Goal: Task Accomplishment & Management: Manage account settings

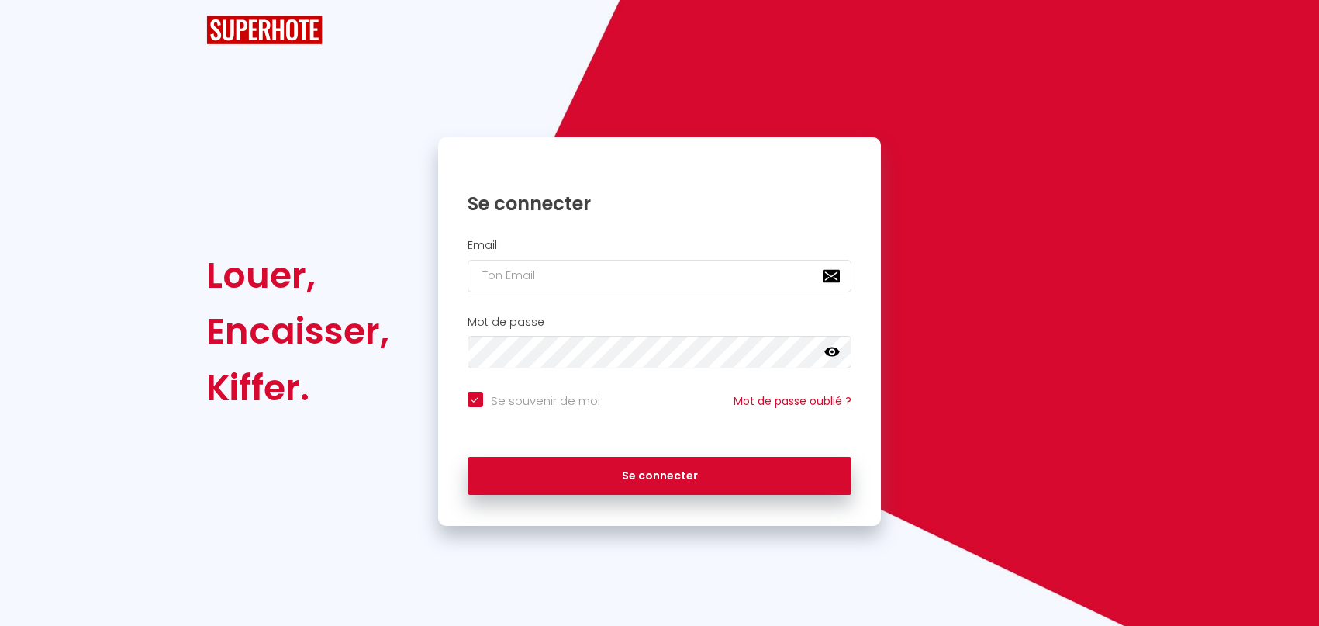
checkbox input "true"
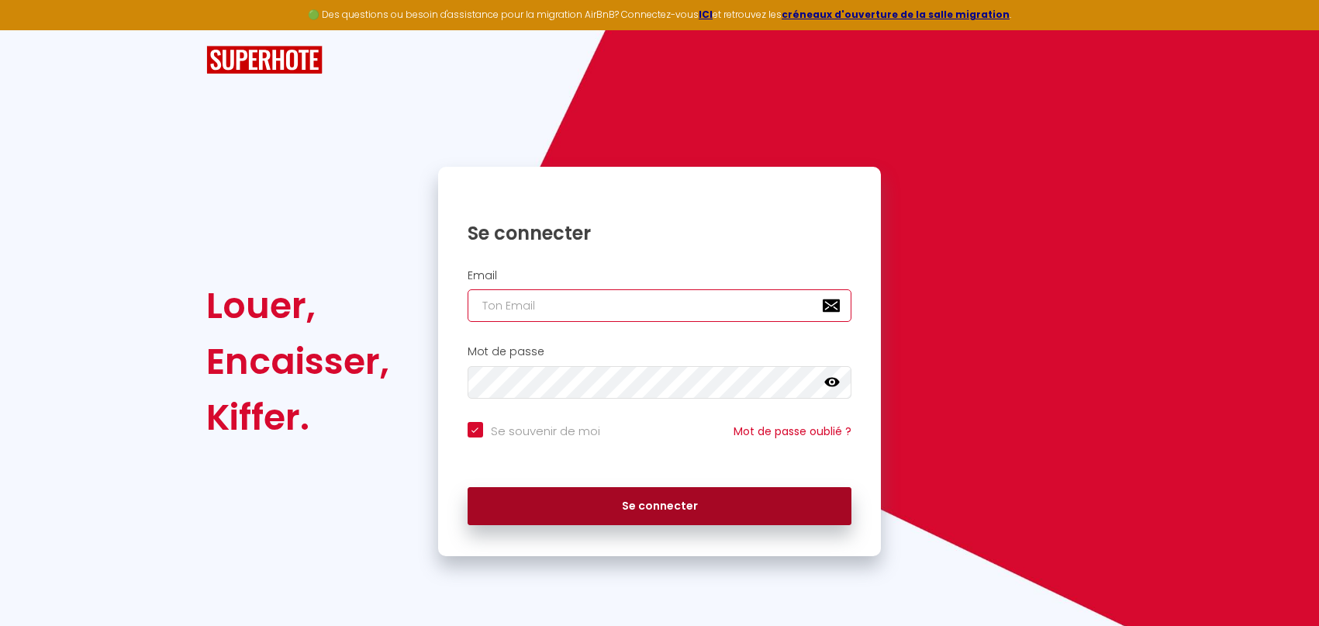
type input "[EMAIL_ADDRESS][DOMAIN_NAME]"
click at [672, 511] on button "Se connecter" at bounding box center [660, 506] width 385 height 39
checkbox input "true"
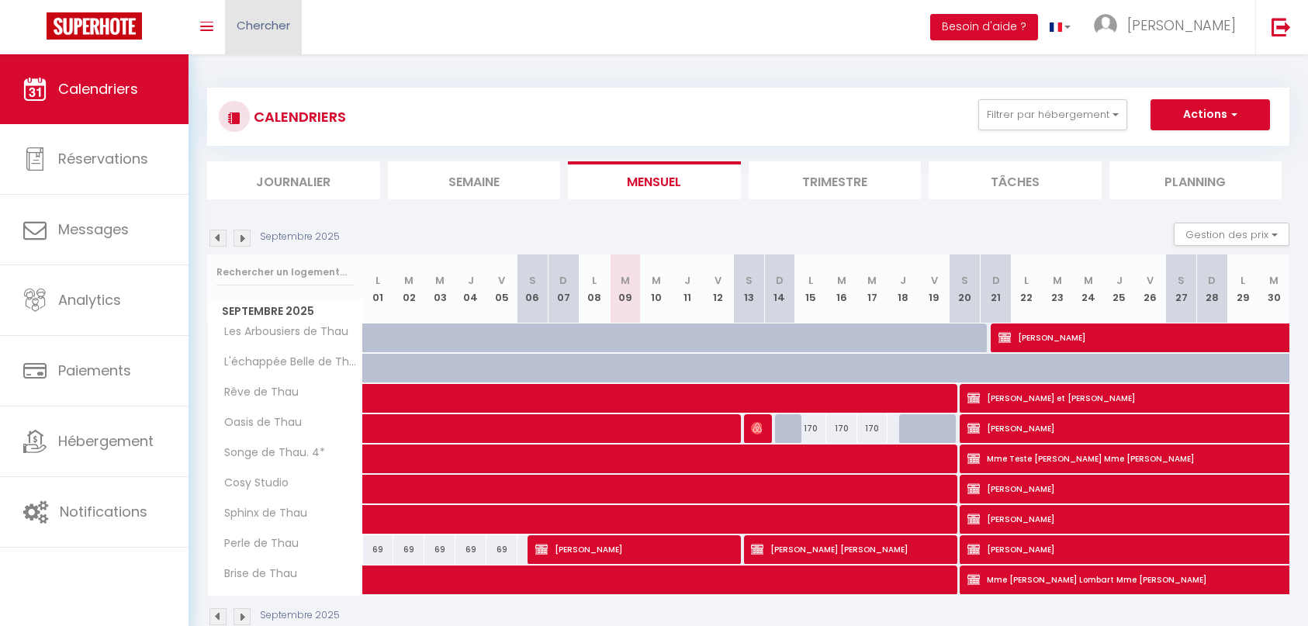
click at [264, 29] on span "Chercher" at bounding box center [264, 25] width 54 height 16
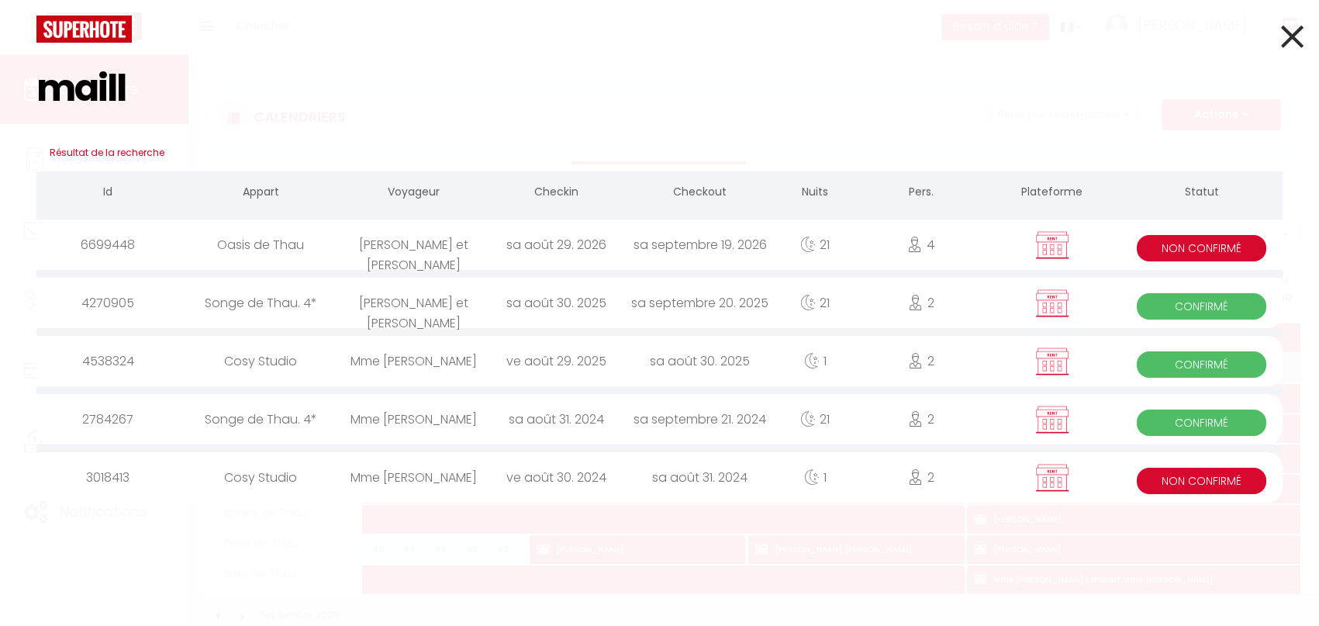
type input "maill"
click at [314, 261] on div "Oasis de Thau" at bounding box center [261, 244] width 162 height 50
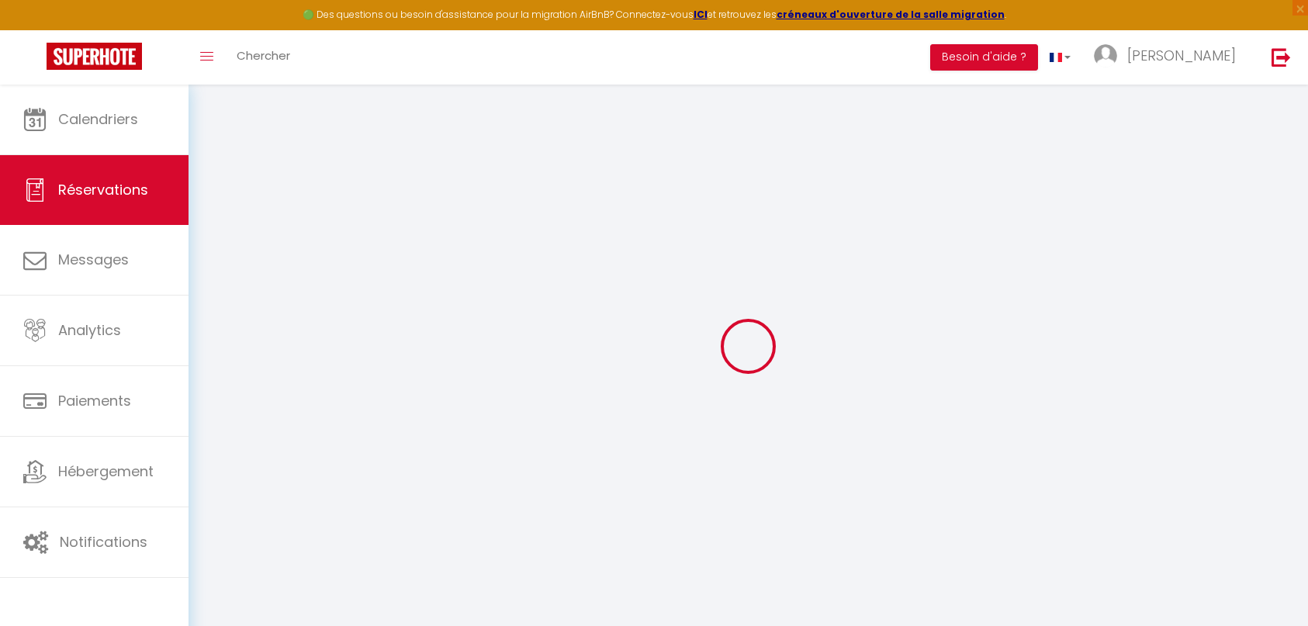
select select
checkbox input "false"
type textarea "[DATE] : [PERSON_NAME] , rajouter deux nuits les jeudi et vendredi précédent à …"
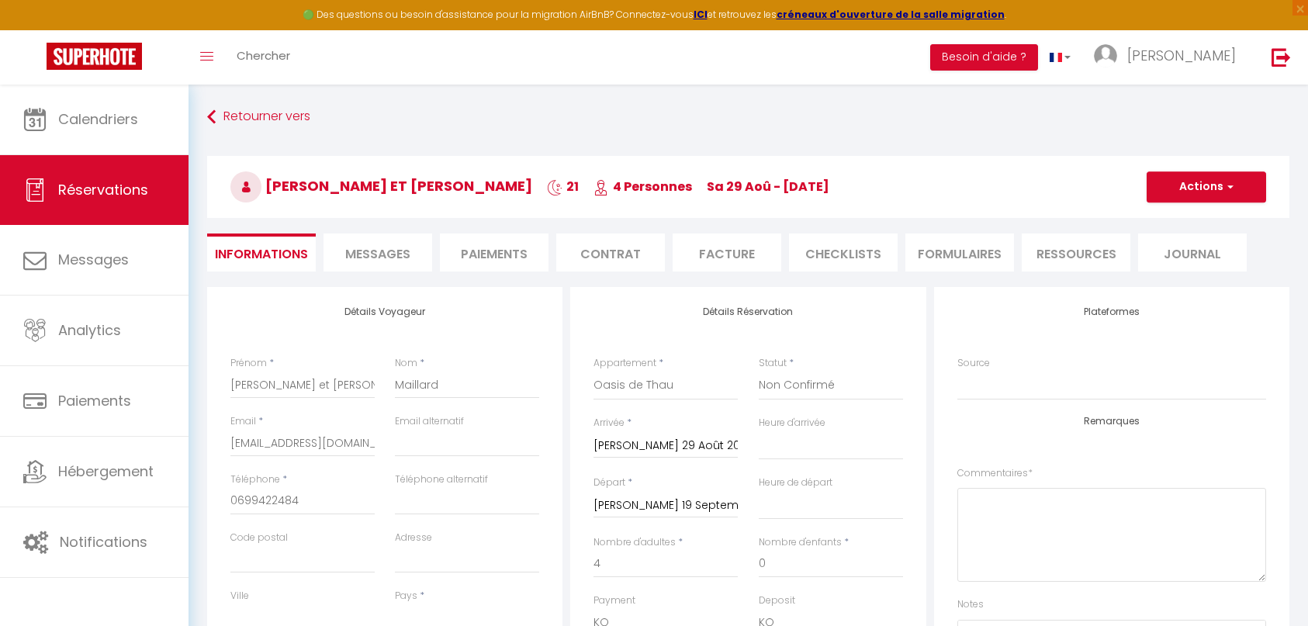
select select
checkbox input "false"
select select
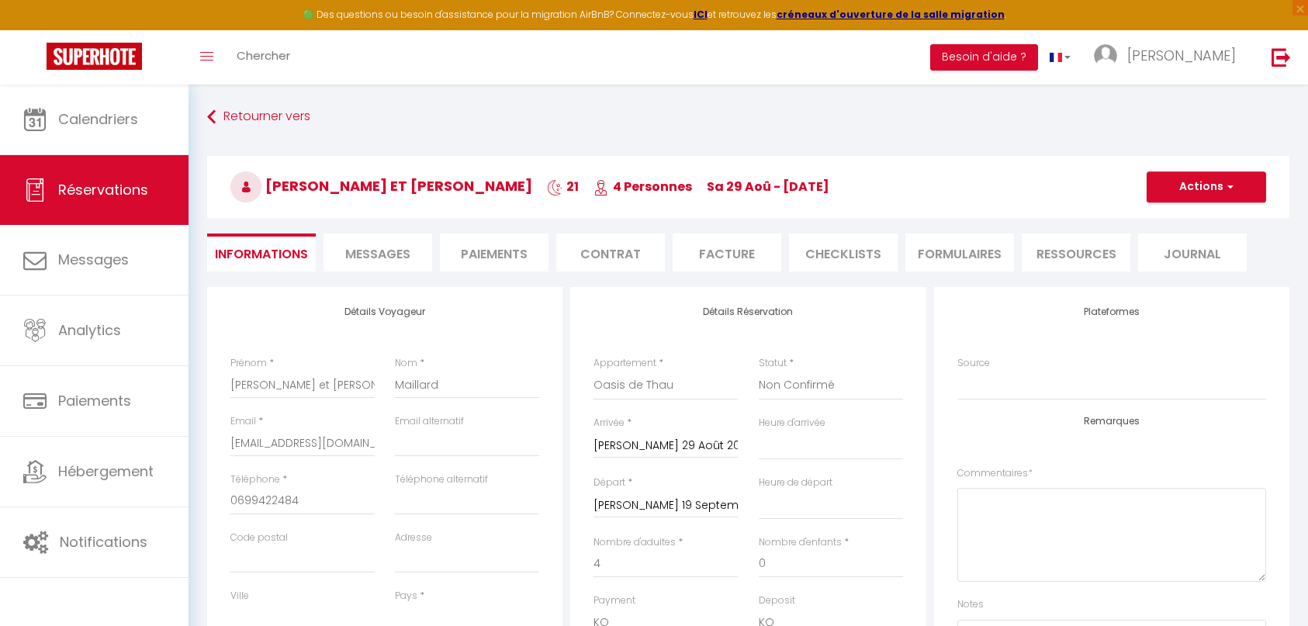
select select
checkbox input "false"
select select
checkbox input "false"
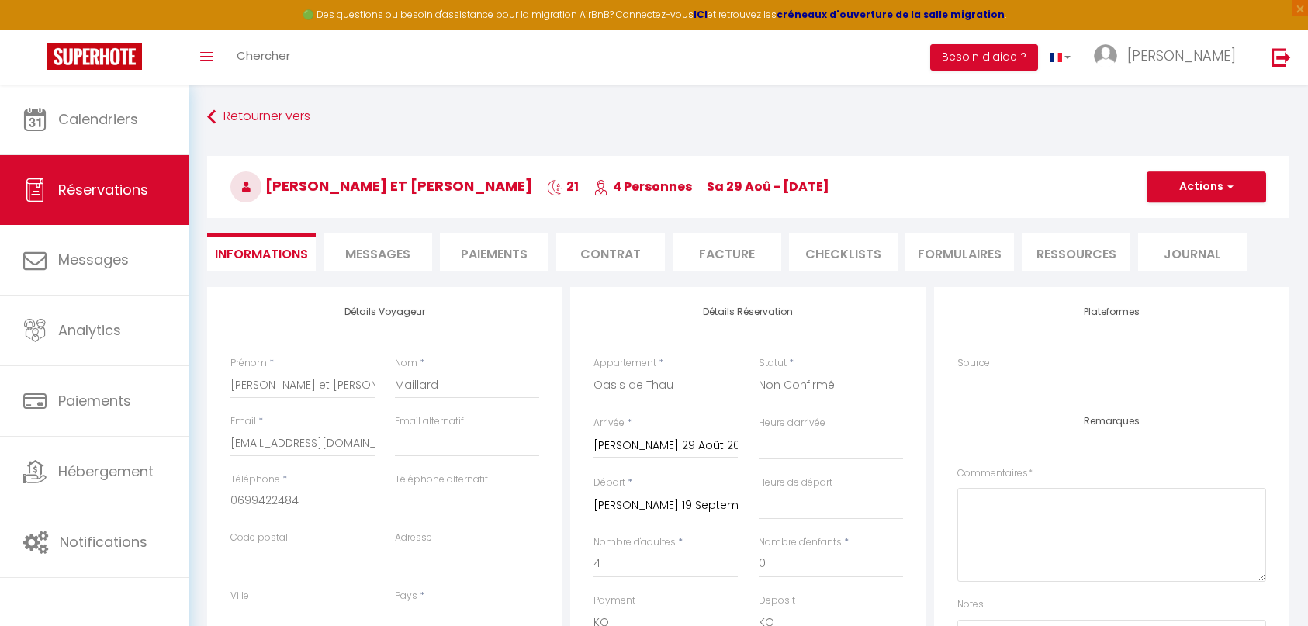
select select "14:00"
select select "11:00"
click at [635, 254] on li "Contrat" at bounding box center [610, 252] width 109 height 38
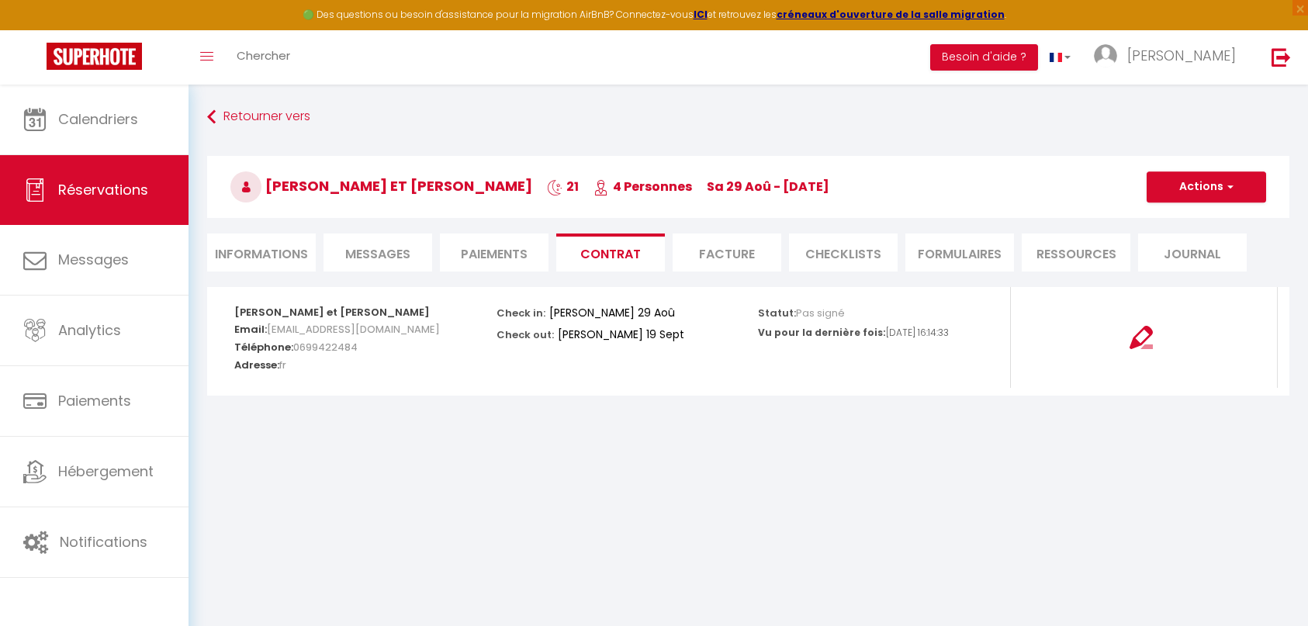
click at [406, 260] on span "Messages" at bounding box center [377, 254] width 65 height 18
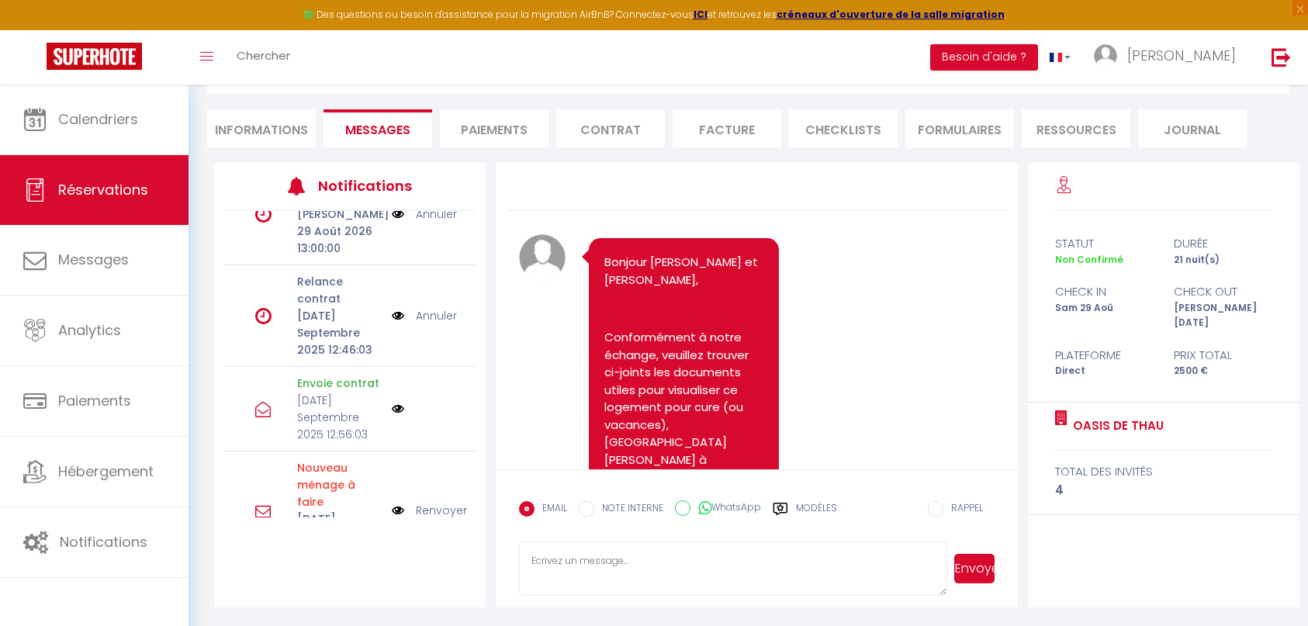
scroll to position [439, 0]
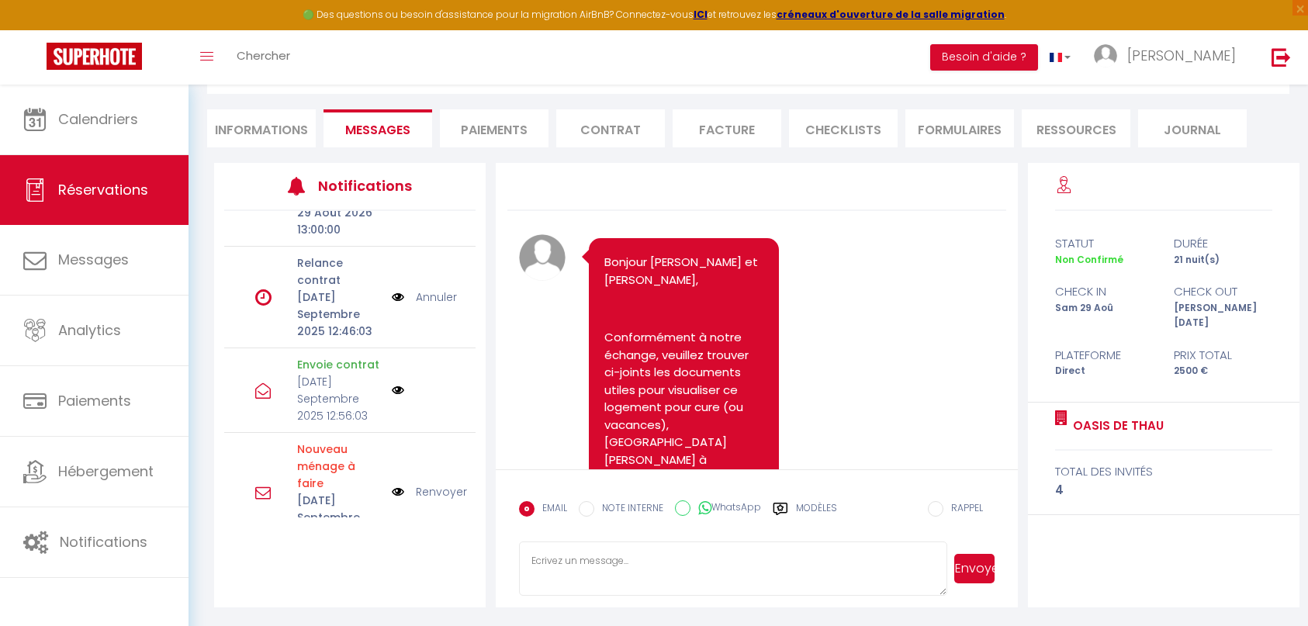
click at [288, 133] on li "Informations" at bounding box center [261, 128] width 109 height 38
select select
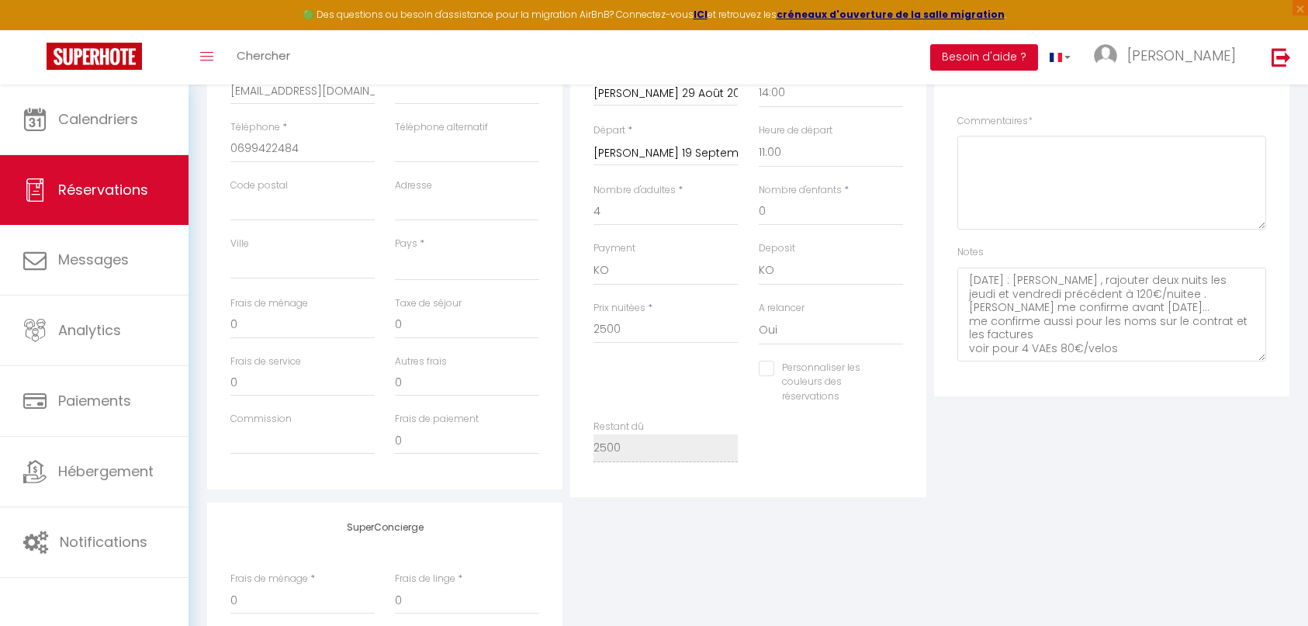
scroll to position [357, 0]
click at [848, 351] on div "A relancer Oui Non" at bounding box center [830, 326] width 164 height 60
click at [839, 376] on label "Personnaliser les couleurs des réservations" at bounding box center [828, 378] width 109 height 44
click at [839, 371] on input "Personnaliser les couleurs des réservations" at bounding box center [821, 364] width 125 height 16
checkbox input "true"
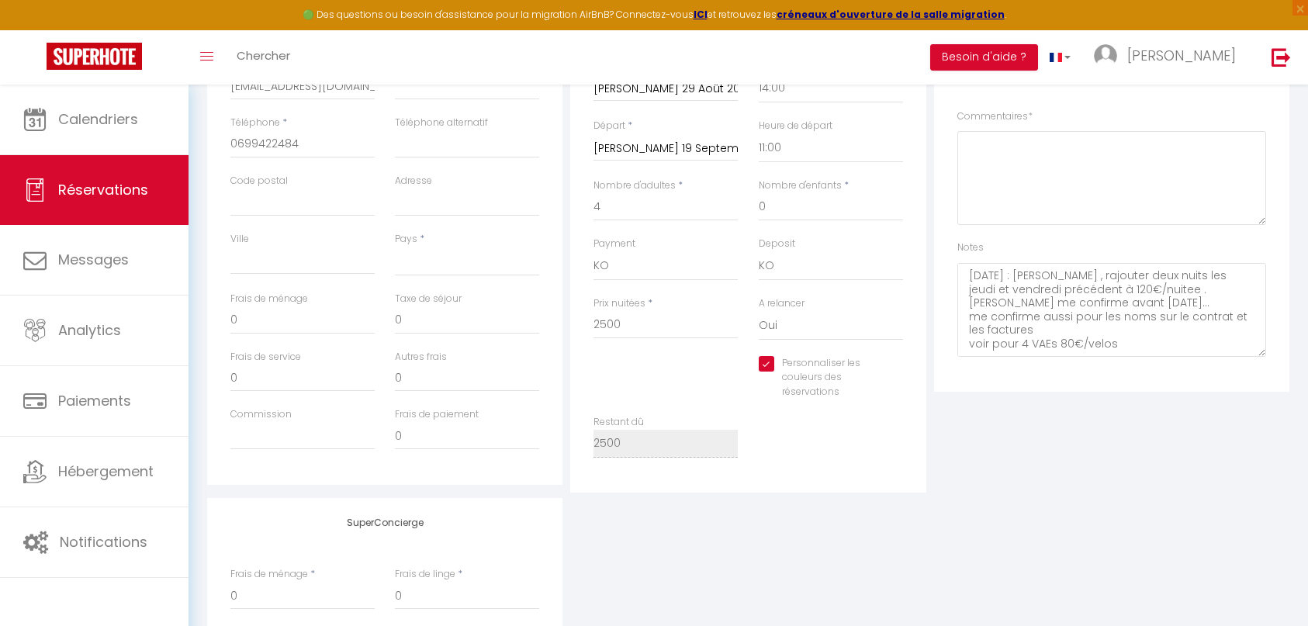
select select
click at [898, 377] on span at bounding box center [896, 375] width 12 height 12
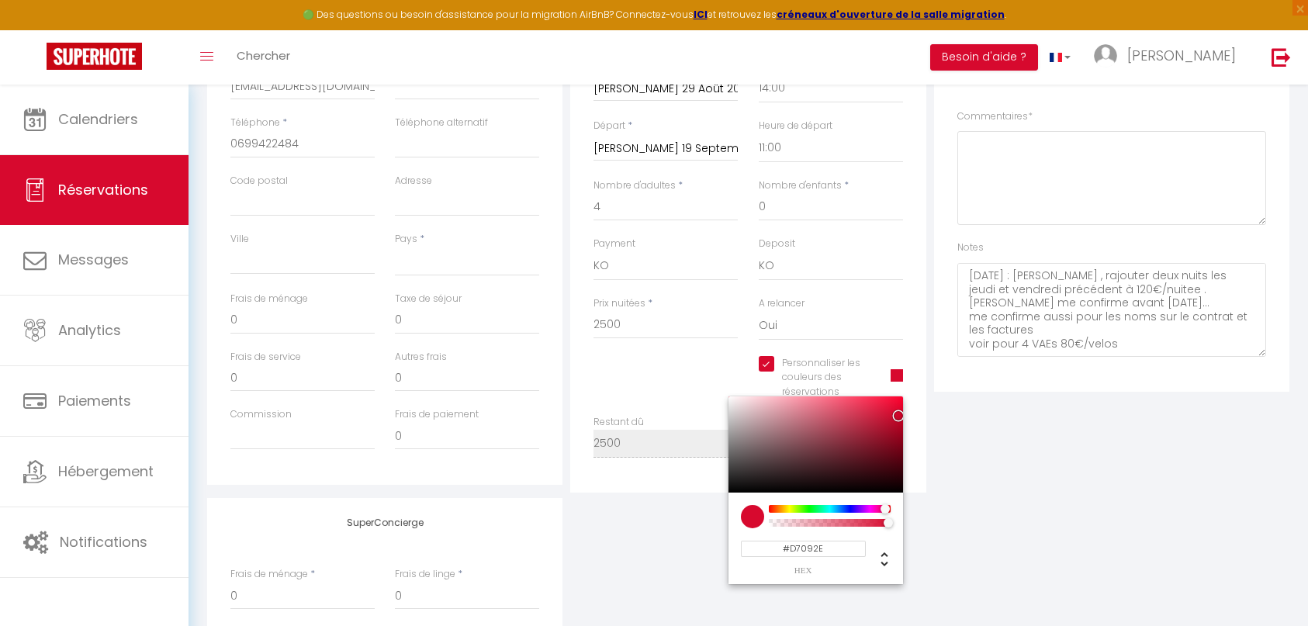
click at [809, 554] on input "#D7092E" at bounding box center [803, 549] width 125 height 16
type input "#b5dèae"
select select
click at [801, 548] on input "#b5dèae" at bounding box center [803, 549] width 125 height 16
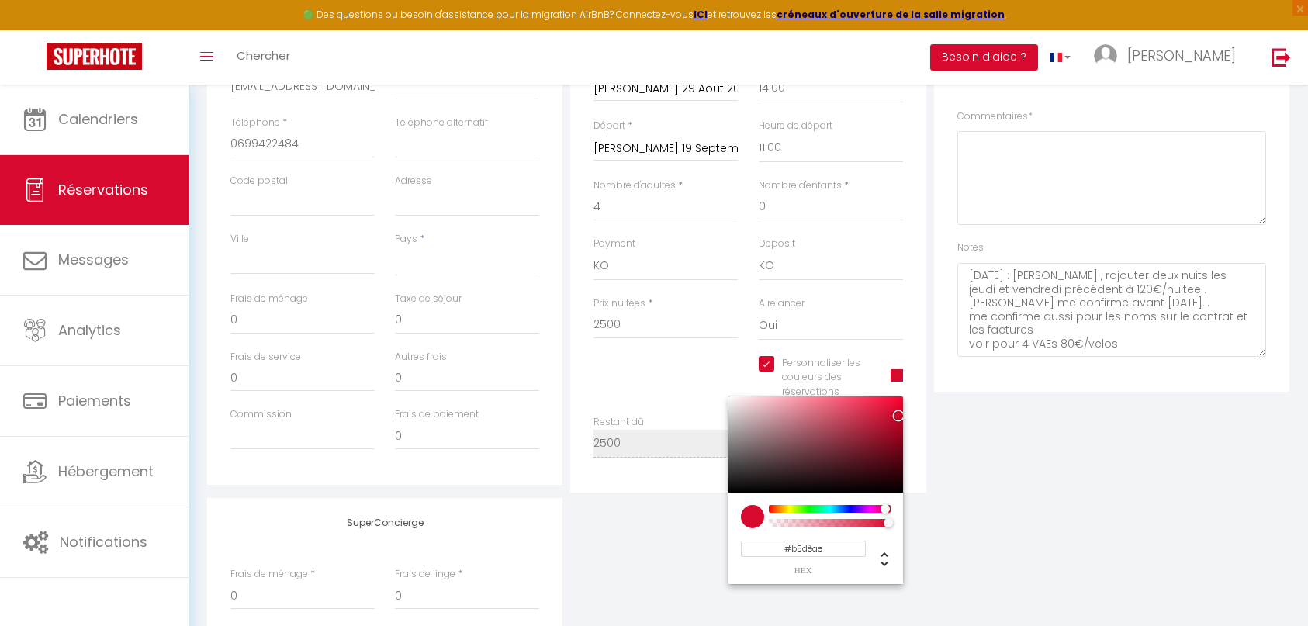
click at [801, 548] on input "#b5dèae" at bounding box center [803, 549] width 125 height 16
type input "#B5D7AE"
select select
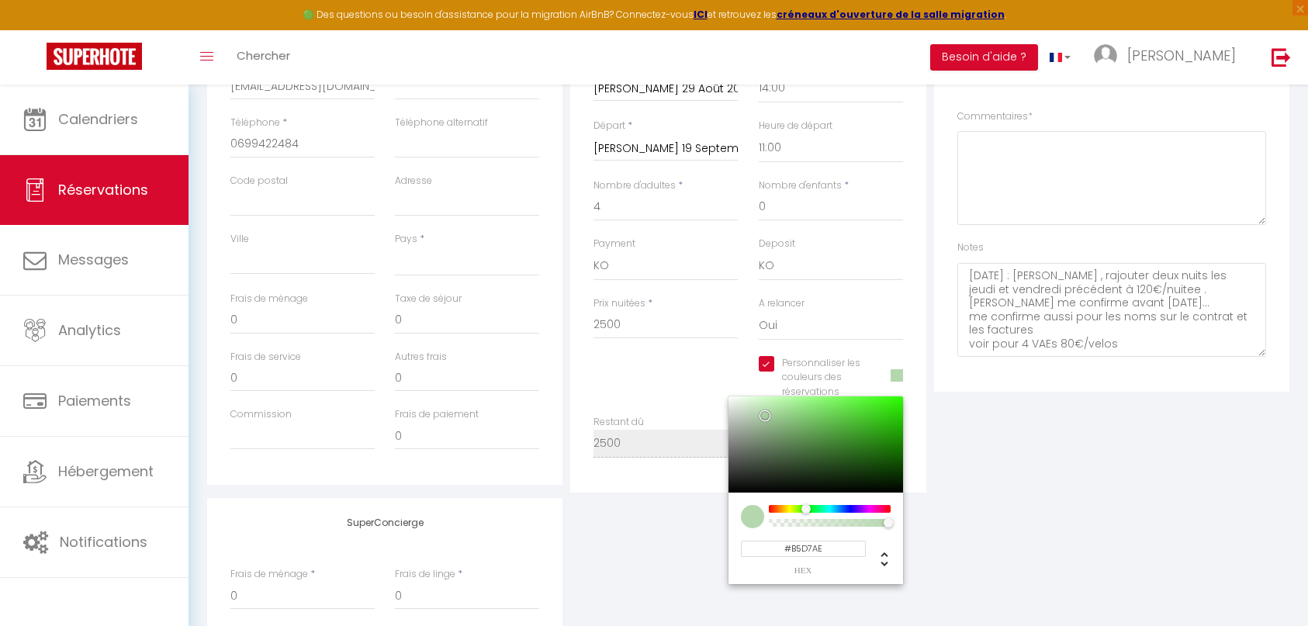
type input "#B5D7AE"
click at [917, 555] on div "SuperConcierge Frais de ménage * 0 Frais de linge * 0 Frais de checkin * 0" at bounding box center [748, 600] width 1090 height 205
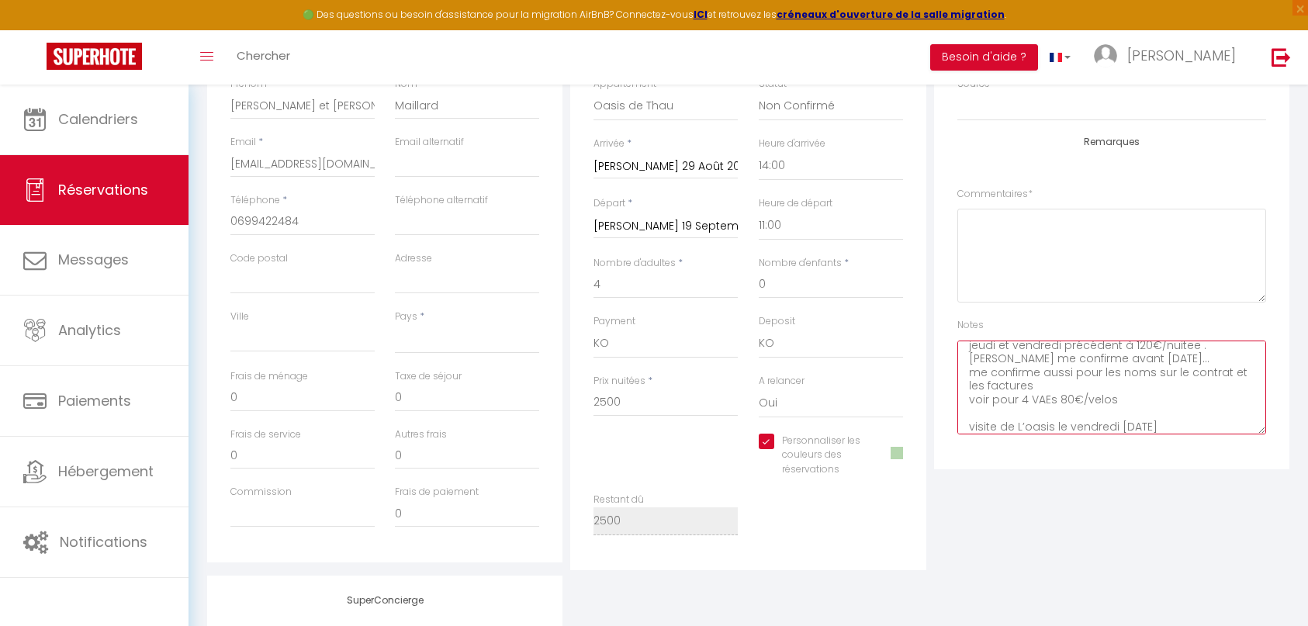
scroll to position [0, 0]
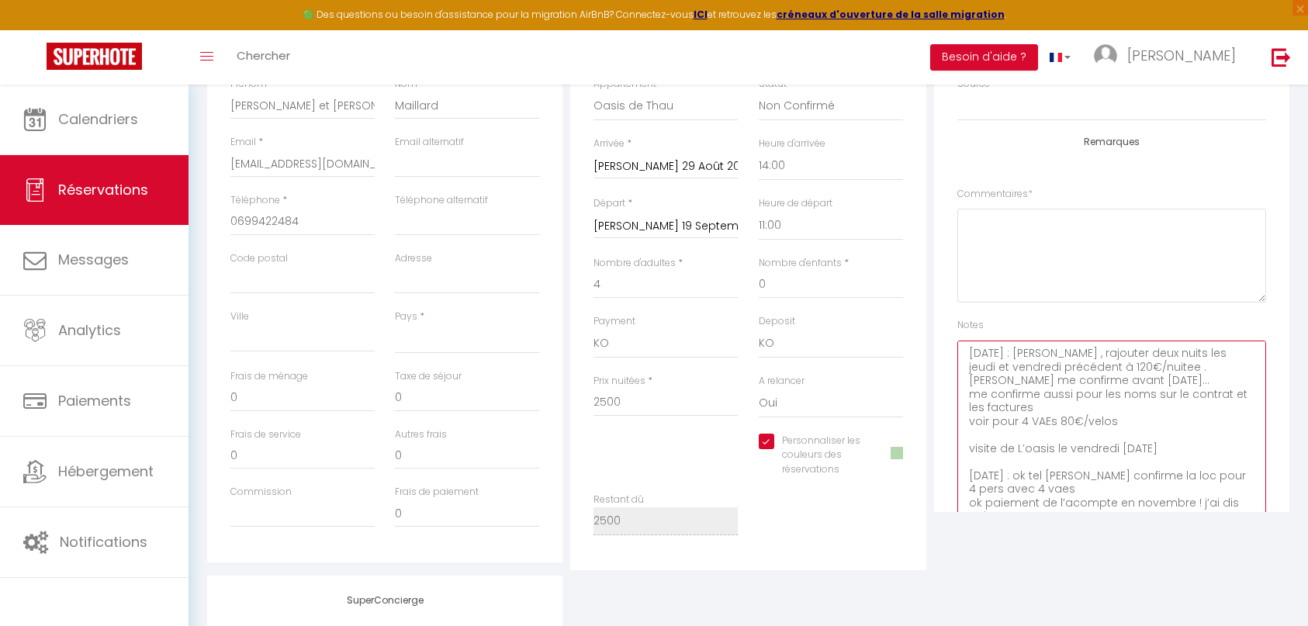
drag, startPoint x: 1264, startPoint y: 432, endPoint x: 1252, endPoint y: 598, distance: 166.4
click at [1252, 598] on div "Détails Voyageur Prénom * [PERSON_NAME] et [PERSON_NAME] * Maillard Email * [EM…" at bounding box center [748, 398] width 1082 height 780
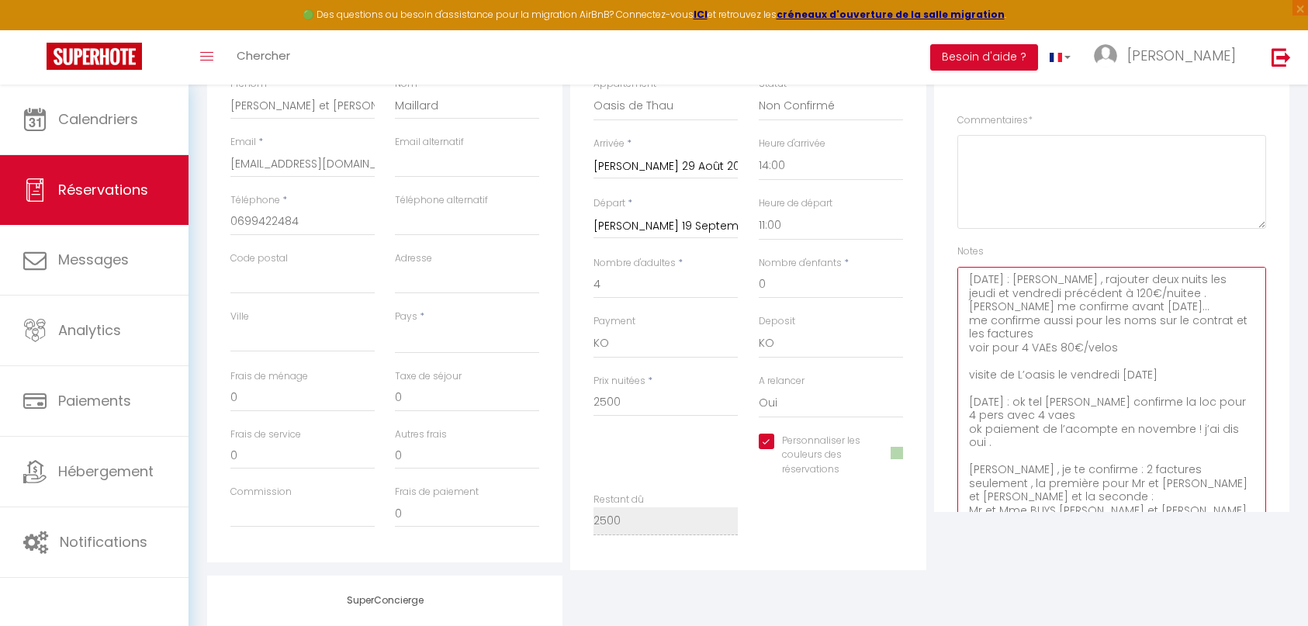
scroll to position [123, 0]
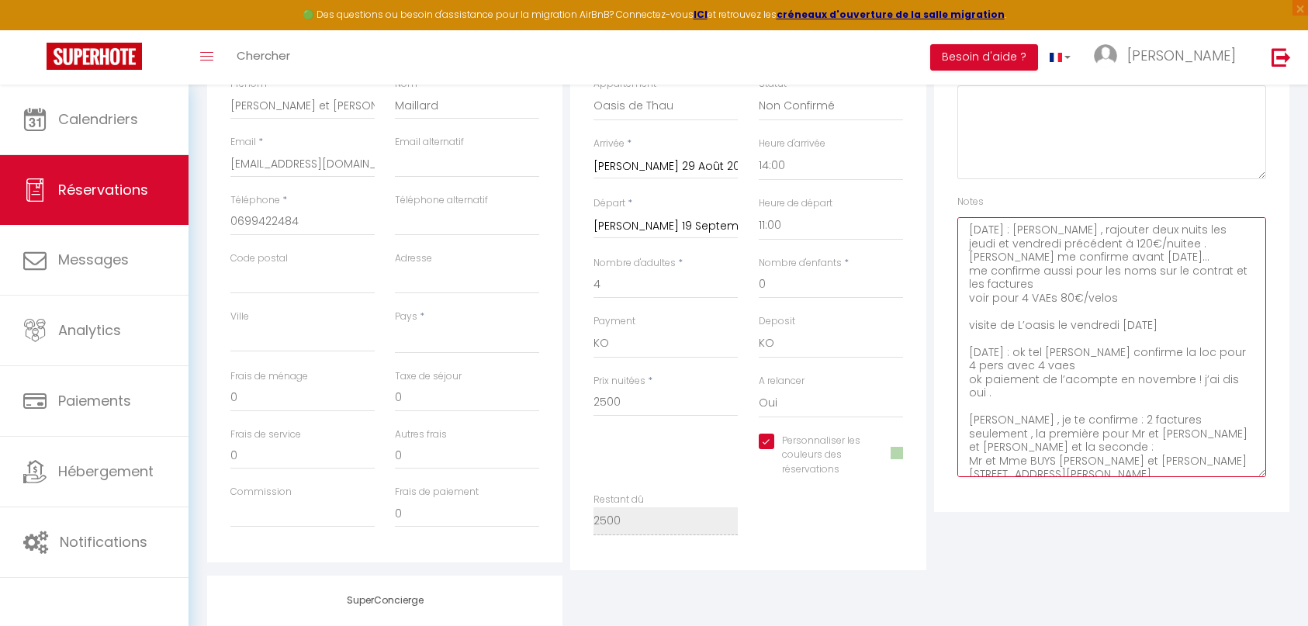
drag, startPoint x: 1227, startPoint y: 475, endPoint x: 1247, endPoint y: 483, distance: 21.9
click at [1228, 503] on div "Plateformes Source Direct [DOMAIN_NAME] [DOMAIN_NAME] Chalet montagne Expedia G…" at bounding box center [1111, 260] width 355 height 504
drag, startPoint x: 1250, startPoint y: 472, endPoint x: 1245, endPoint y: 526, distance: 54.6
click at [1245, 526] on div "Plateformes Source Direct [DOMAIN_NAME] [DOMAIN_NAME] Chalet montagne Expedia G…" at bounding box center [1111, 289] width 363 height 562
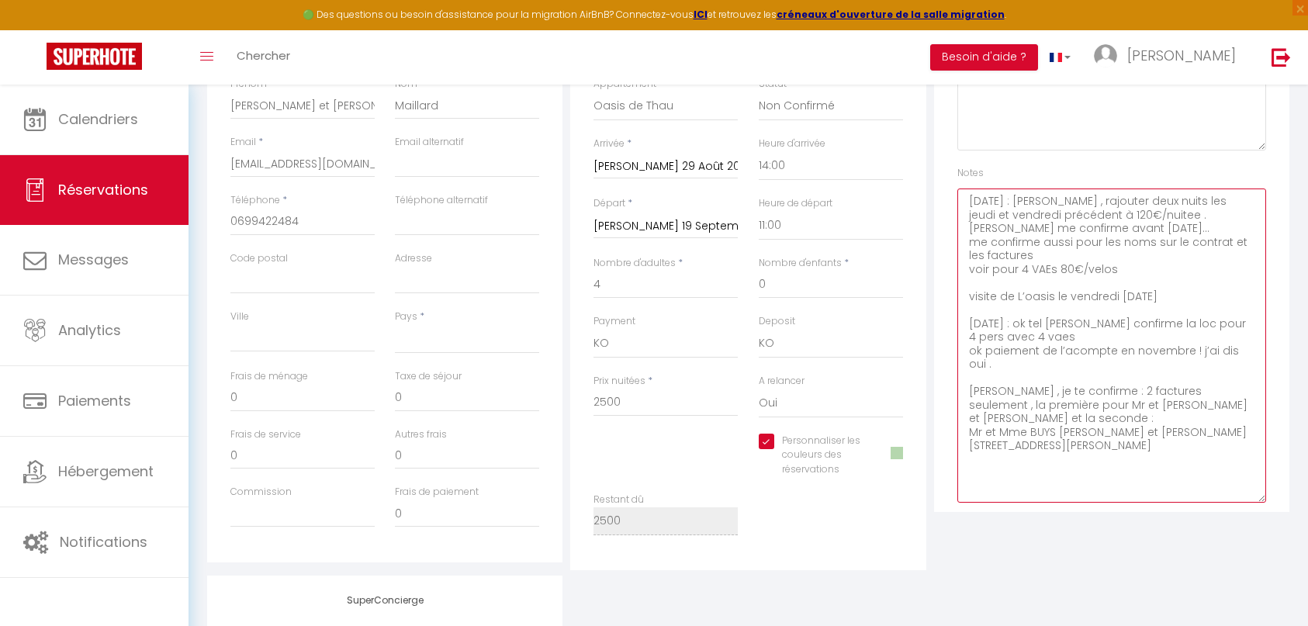
scroll to position [178, 0]
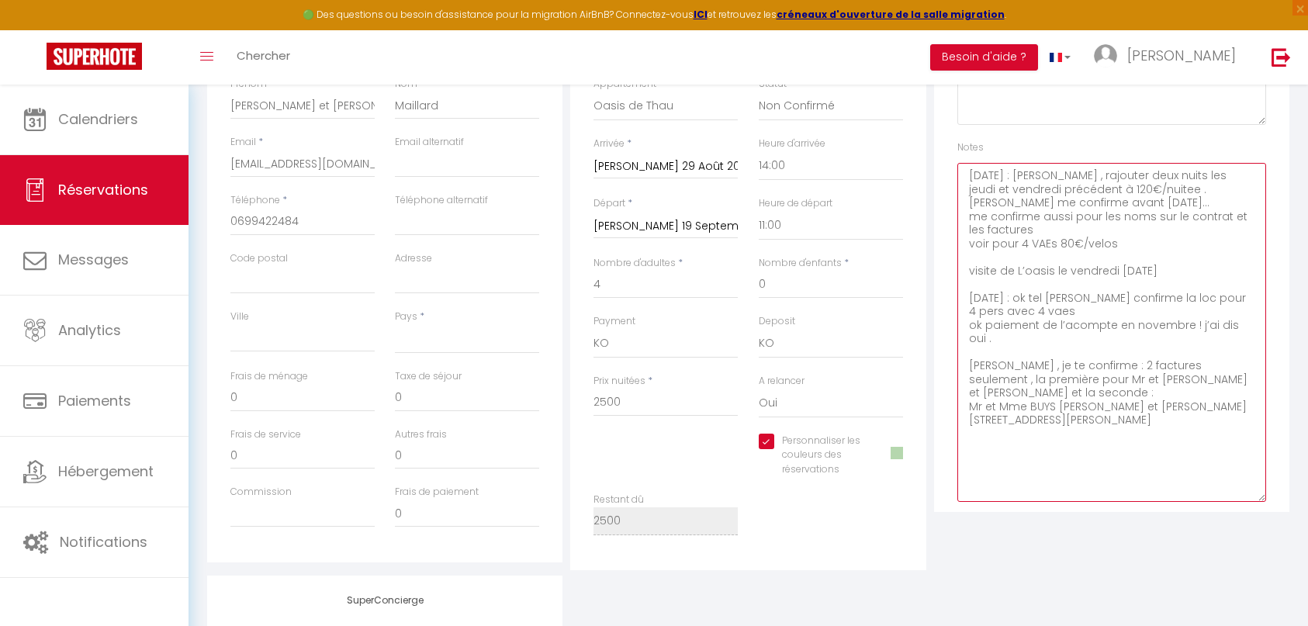
drag, startPoint x: 1245, startPoint y: 475, endPoint x: 1242, endPoint y: 500, distance: 25.0
click at [1242, 500] on textarea "[DATE] : [PERSON_NAME] , rajouter deux nuits les jeudi et vendredi précédent à …" at bounding box center [1111, 332] width 309 height 339
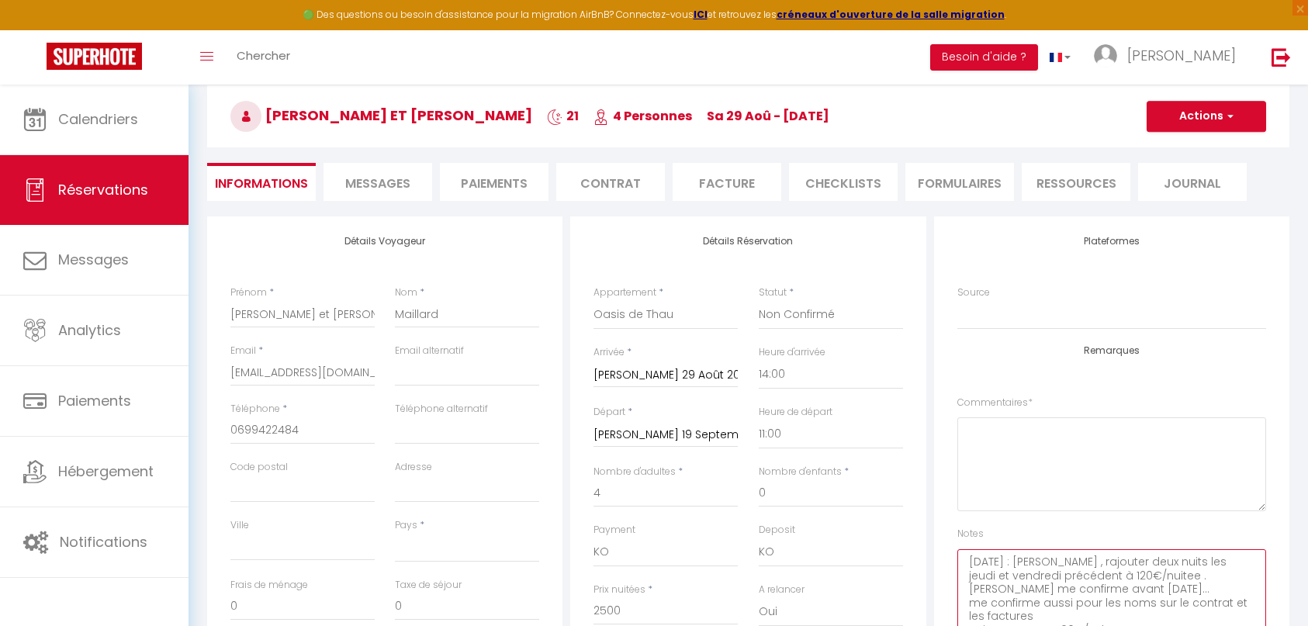
scroll to position [5, 0]
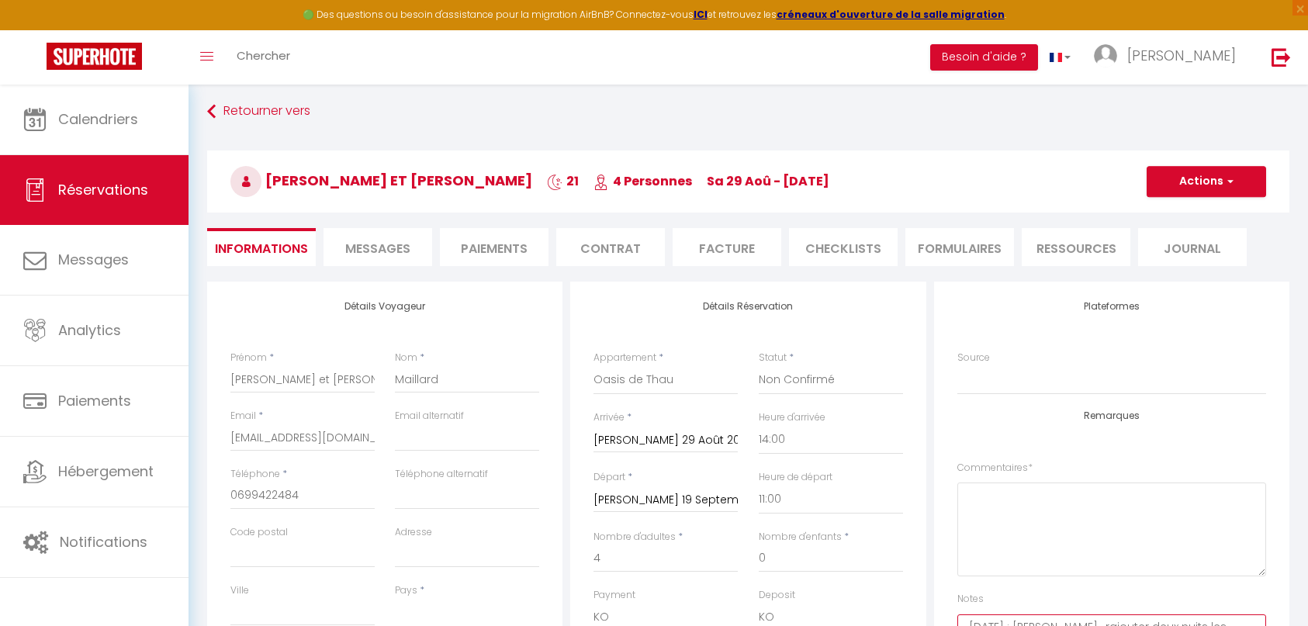
select select
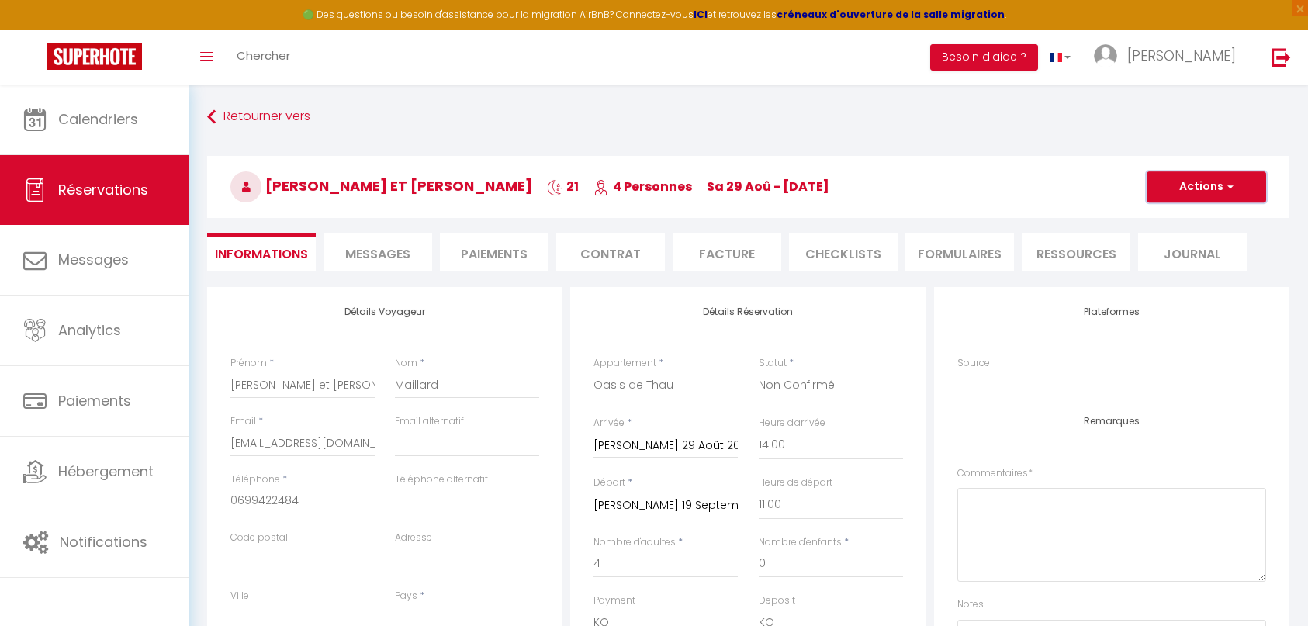
click at [1209, 189] on button "Actions" at bounding box center [1205, 186] width 119 height 31
click at [1194, 216] on link "Enregistrer" at bounding box center [1190, 221] width 123 height 20
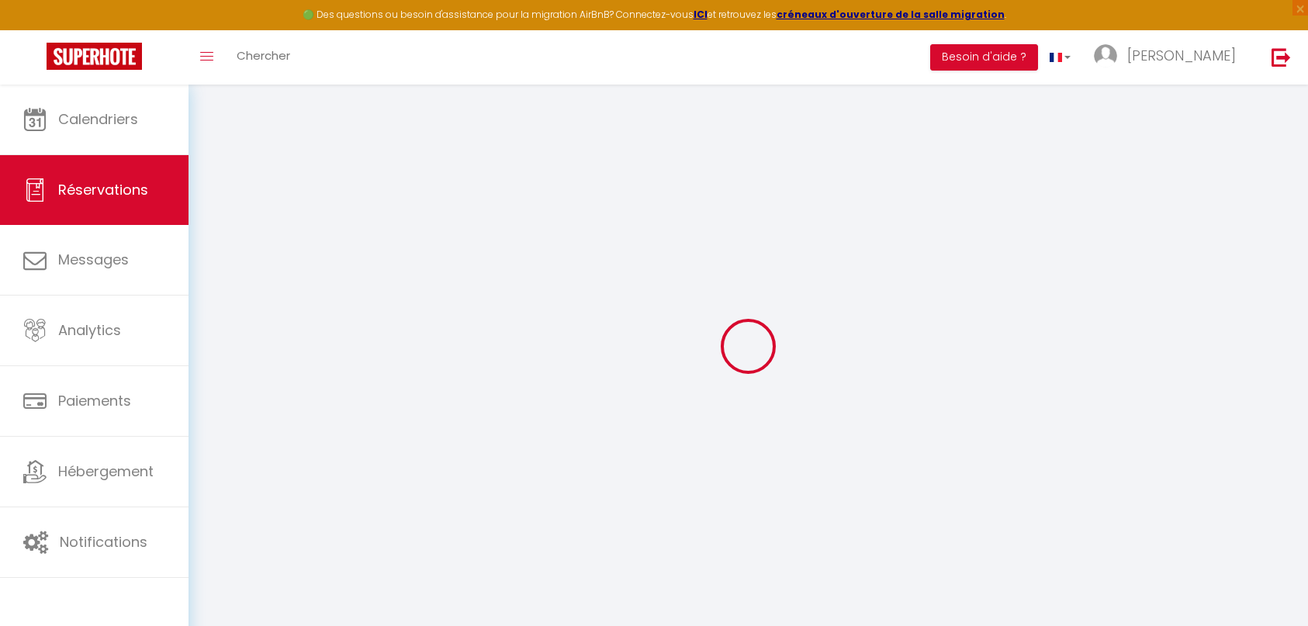
select select "not_cancelled"
type input "[PERSON_NAME] et [PERSON_NAME]"
type input "Maillard"
type input "[EMAIL_ADDRESS][DOMAIN_NAME]"
type input "0699422484"
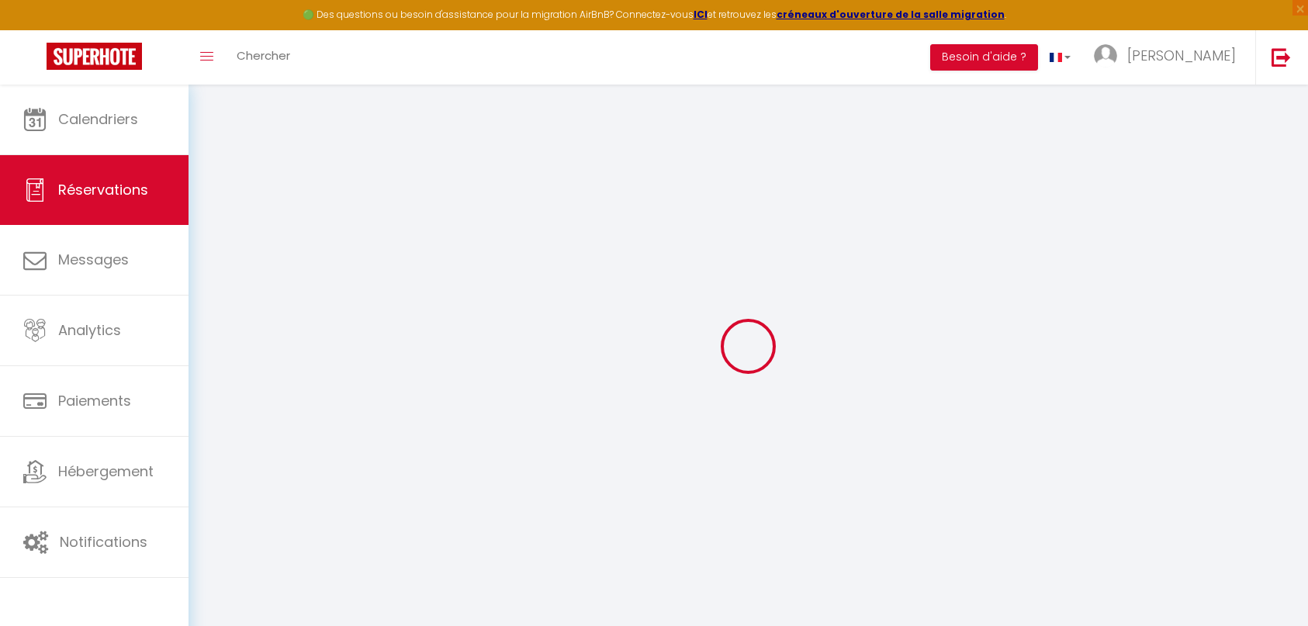
select select
select select "27464"
select select "2"
type input "[PERSON_NAME] 29 Août 2026"
select select
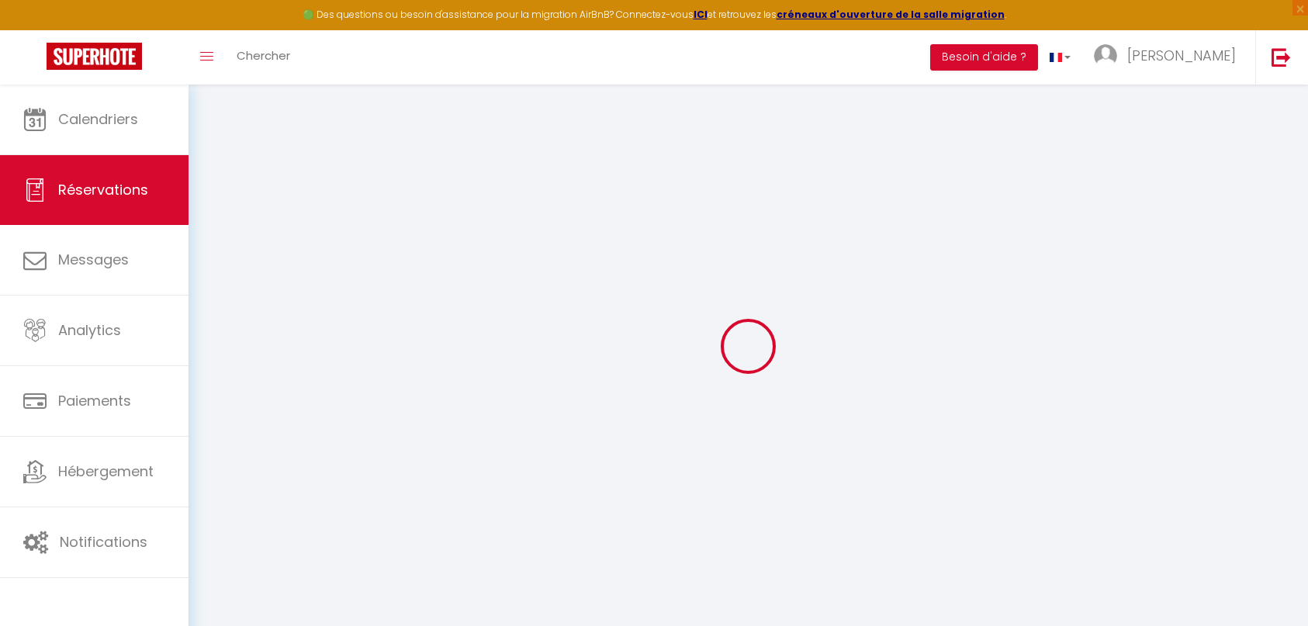
type input "[PERSON_NAME] 19 Septembre 2026"
select select
type input "4"
select select "10"
select select
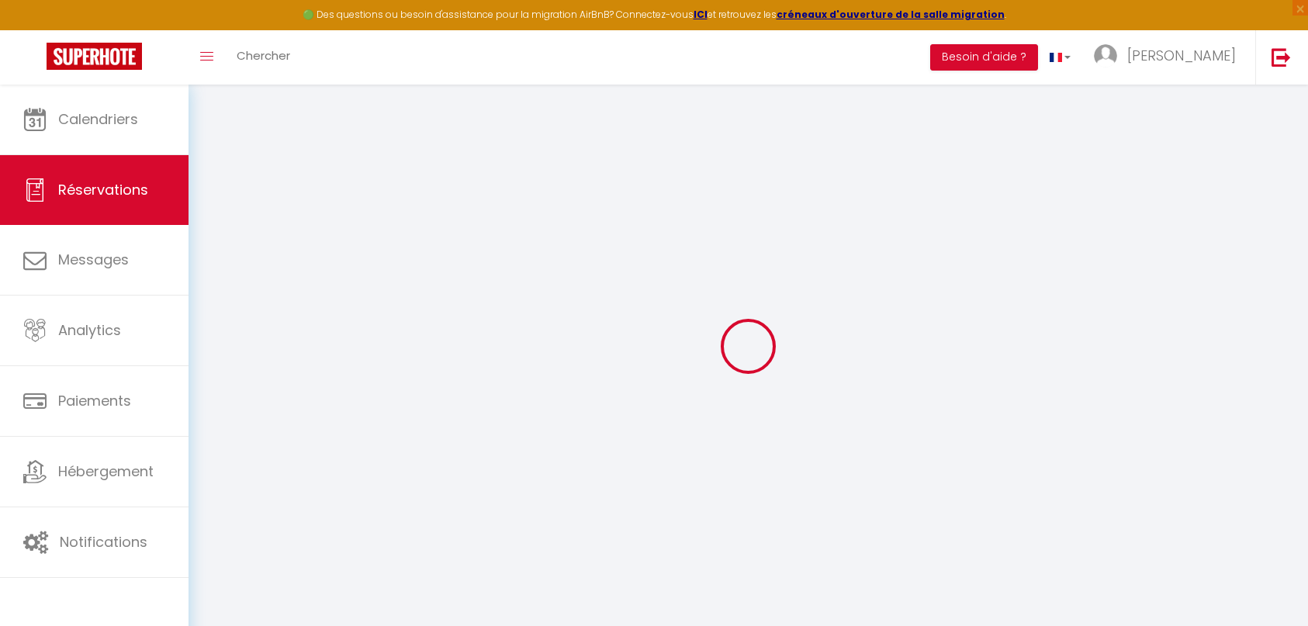
type input "2500"
checkbox input "true"
type input "2500"
type input "0"
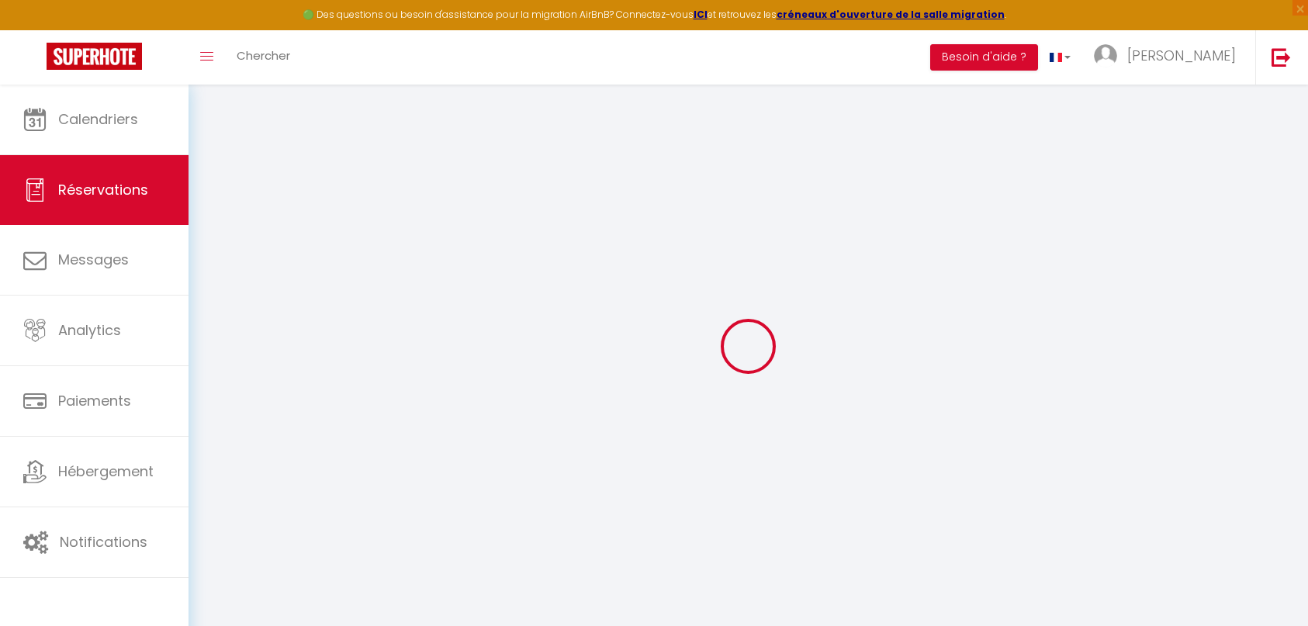
type input "0"
select select
select select "14"
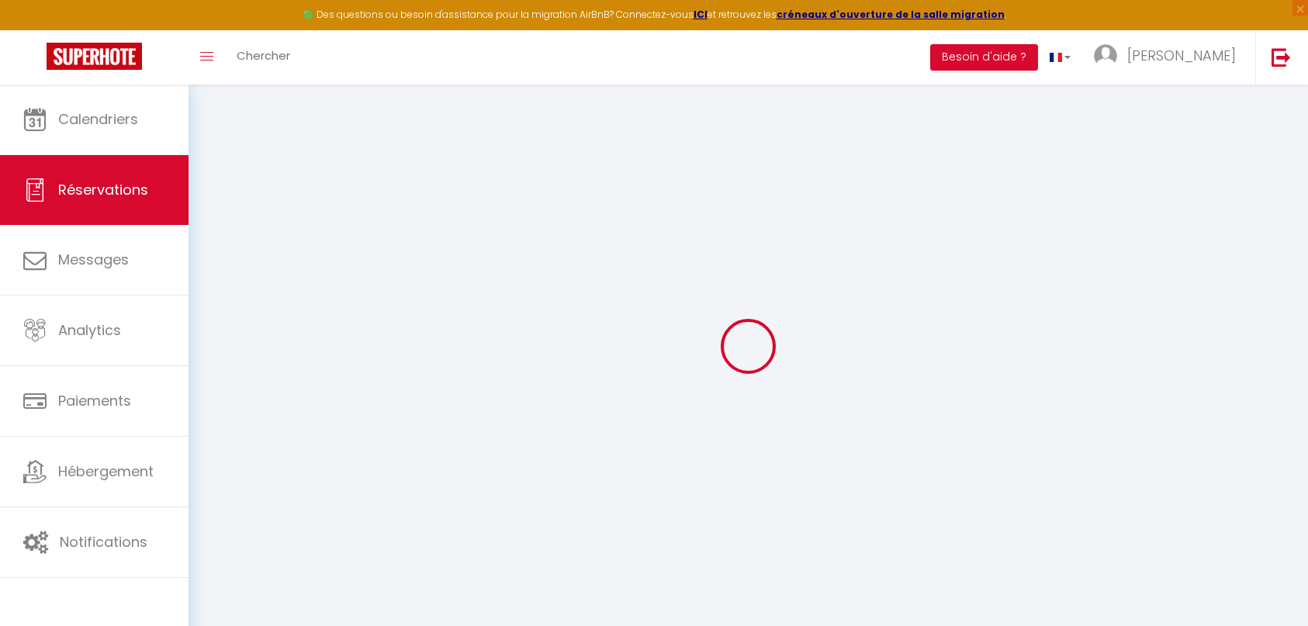
checkbox input "true"
select select
checkbox input "true"
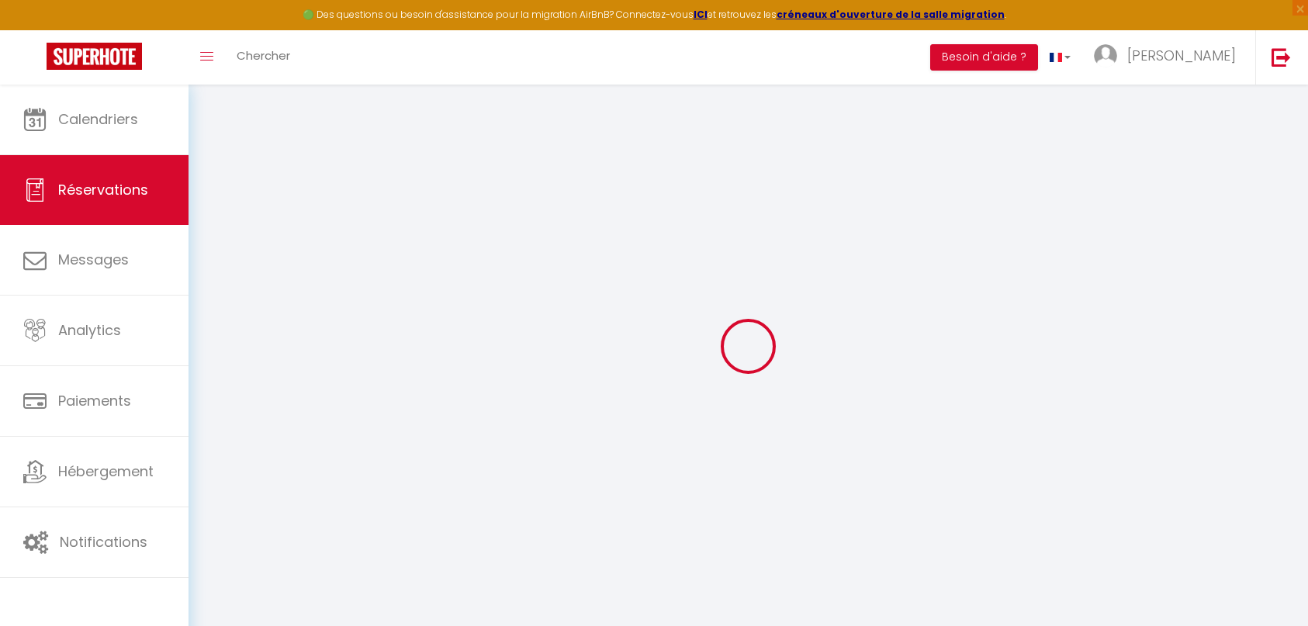
select select
checkbox input "true"
select select
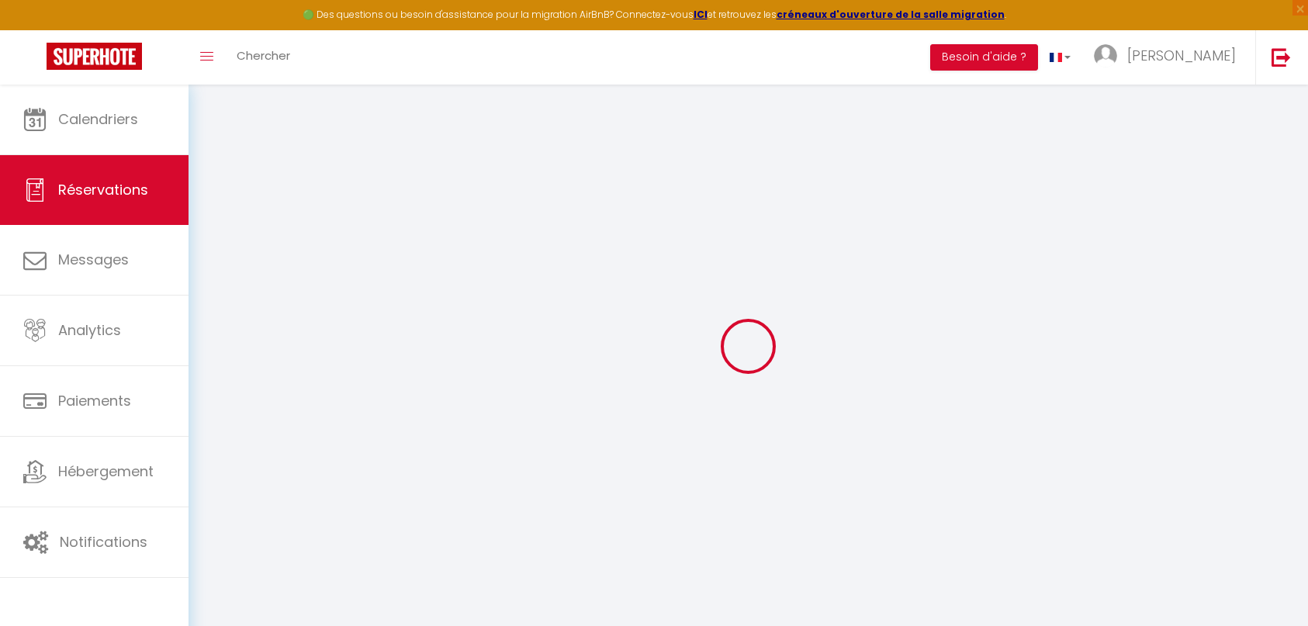
select select
checkbox input "true"
type textarea "[DATE] : [PERSON_NAME] , rajouter deux nuits les jeudi et vendredi précédent à …"
select select
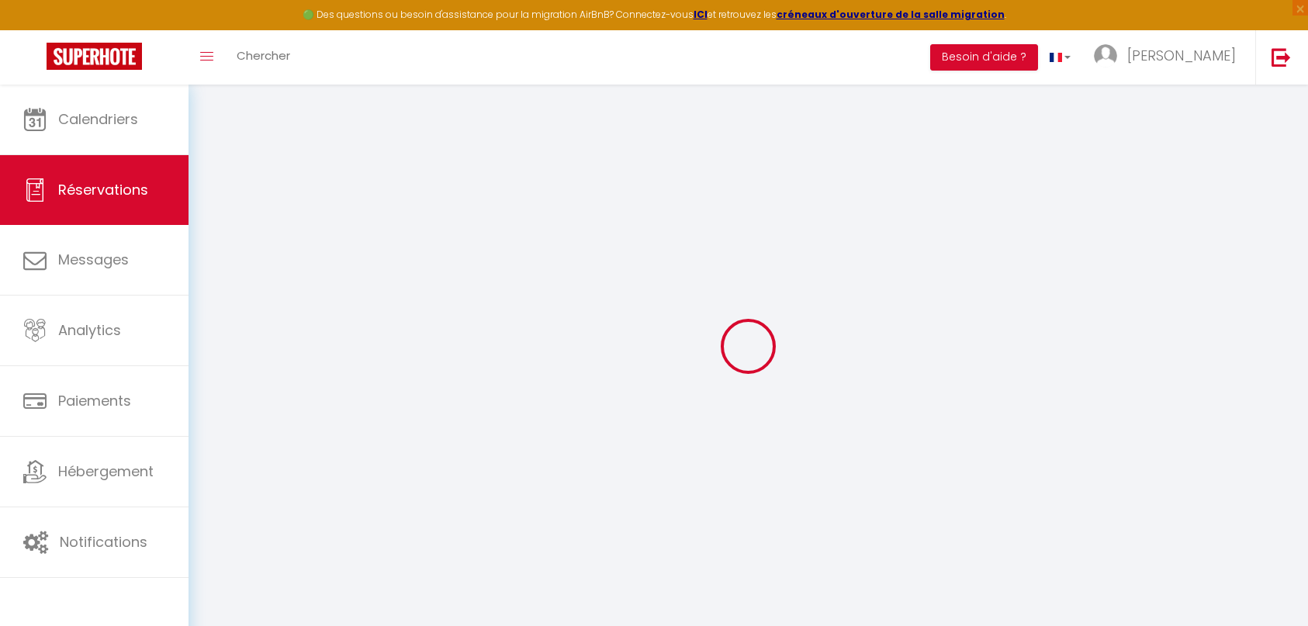
select select
checkbox input "true"
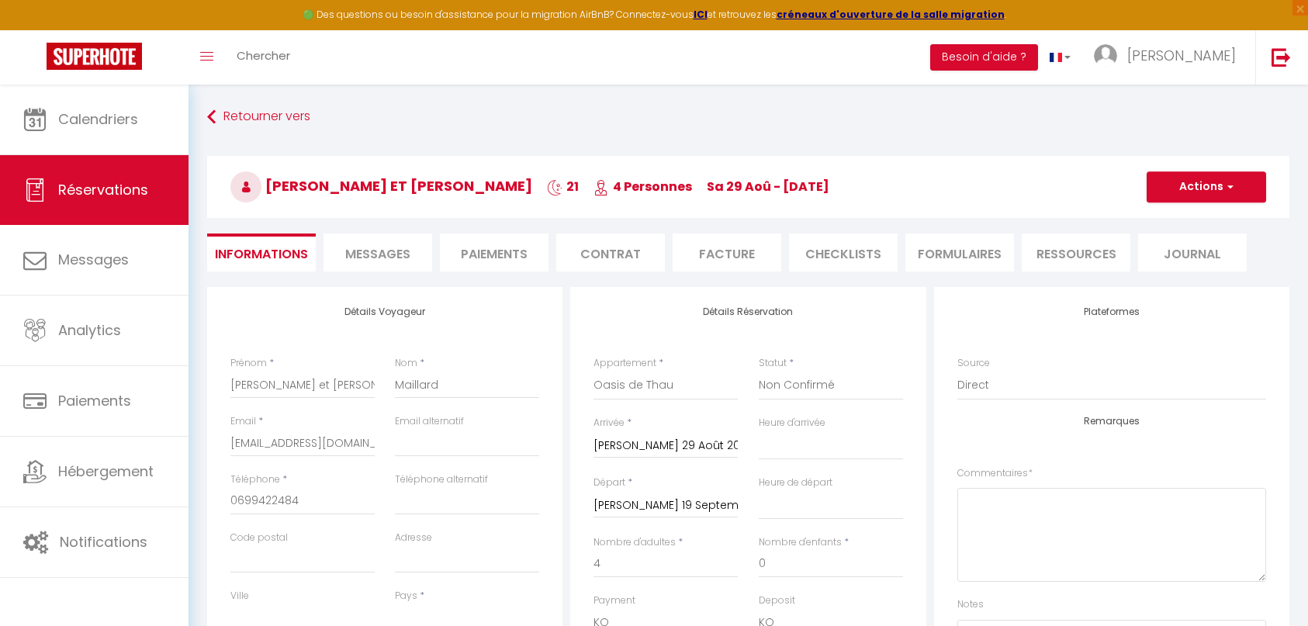
select select
checkbox input "true"
select select "14:00"
select select "11:00"
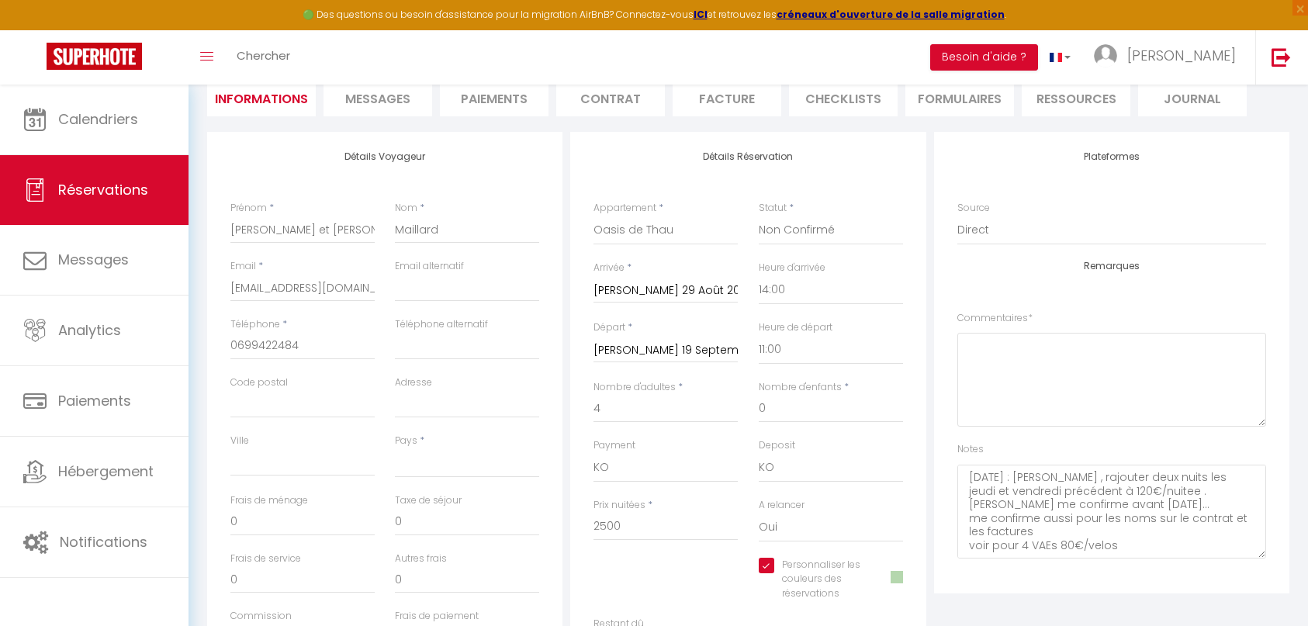
scroll to position [233, 0]
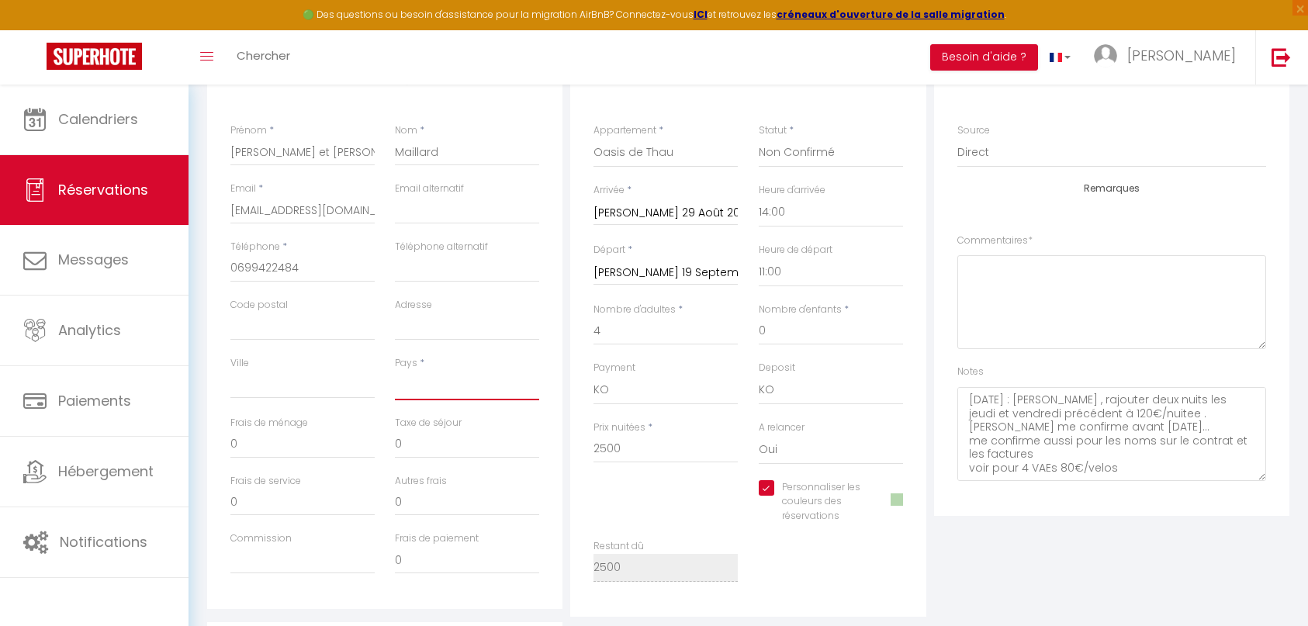
click at [454, 389] on select "France Portugal Afghanistan Albania Algeria American Samoa Andorra Angola Angui…" at bounding box center [467, 385] width 144 height 29
select select "FR"
click at [395, 371] on select "France Portugal Afghanistan Albania Algeria American Samoa Andorra Angola Angui…" at bounding box center [467, 385] width 144 height 29
checkbox input "true"
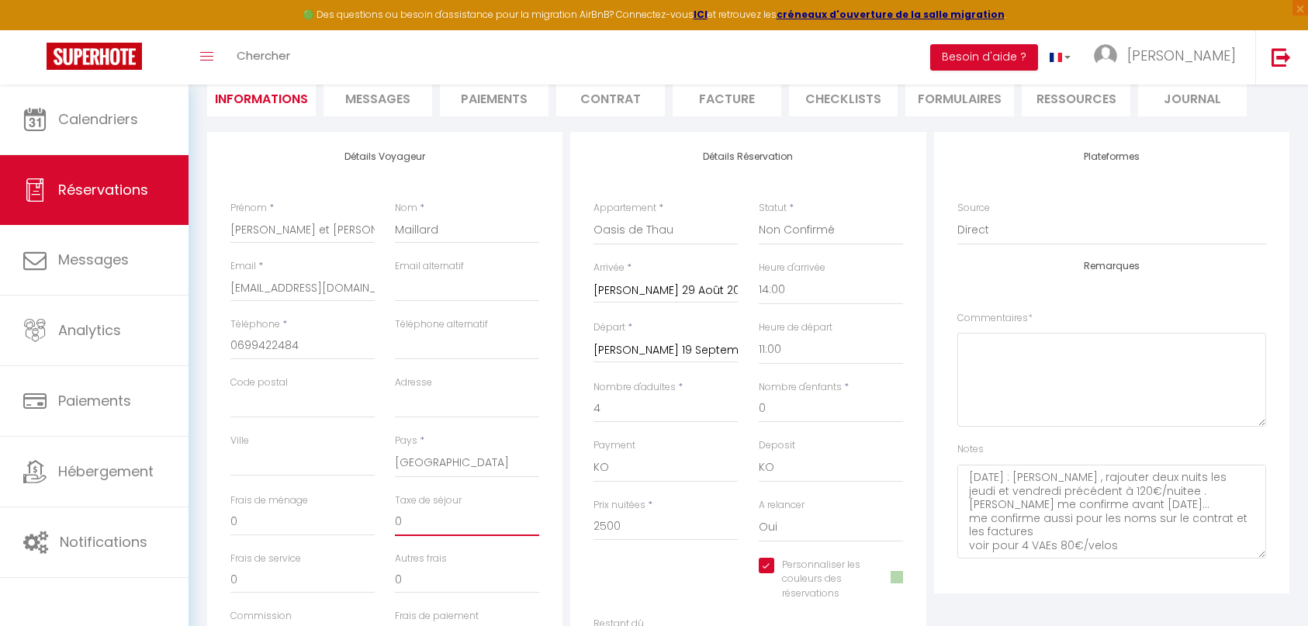
drag, startPoint x: 427, startPoint y: 524, endPoint x: 376, endPoint y: 524, distance: 51.2
click at [376, 524] on div "Frais de ménage 0 Taxe de séjour 0" at bounding box center [385, 522] width 330 height 58
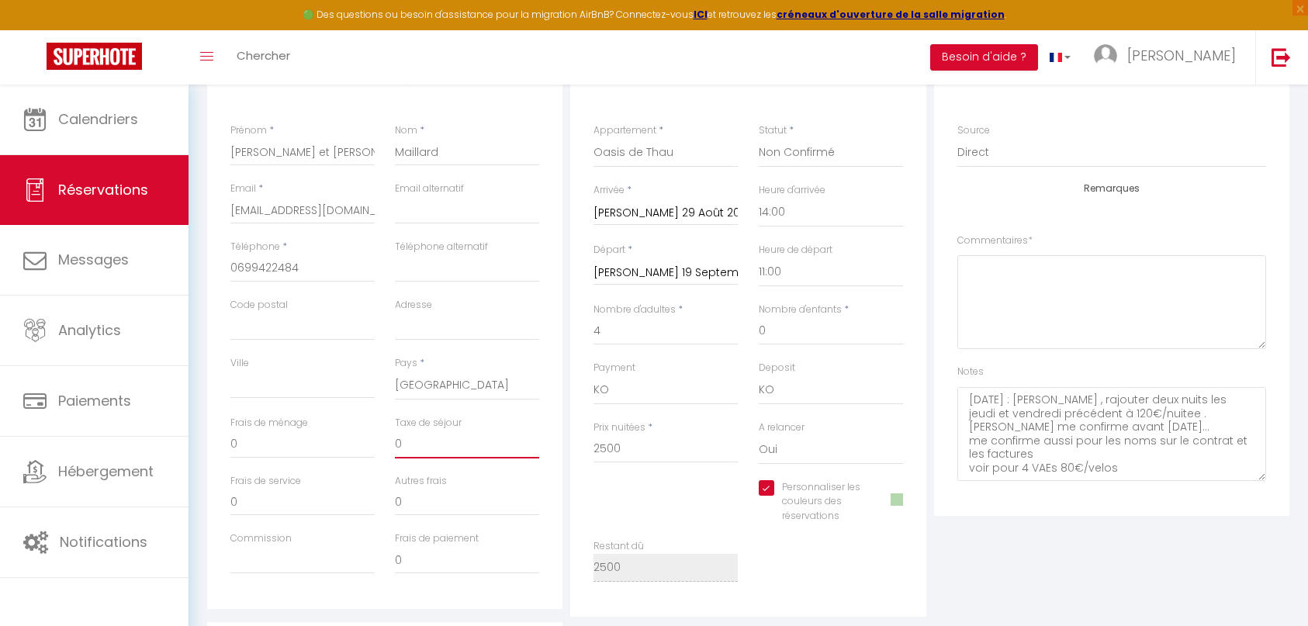
type input "2"
checkbox input "true"
type input "24"
checkbox input "true"
type input "241"
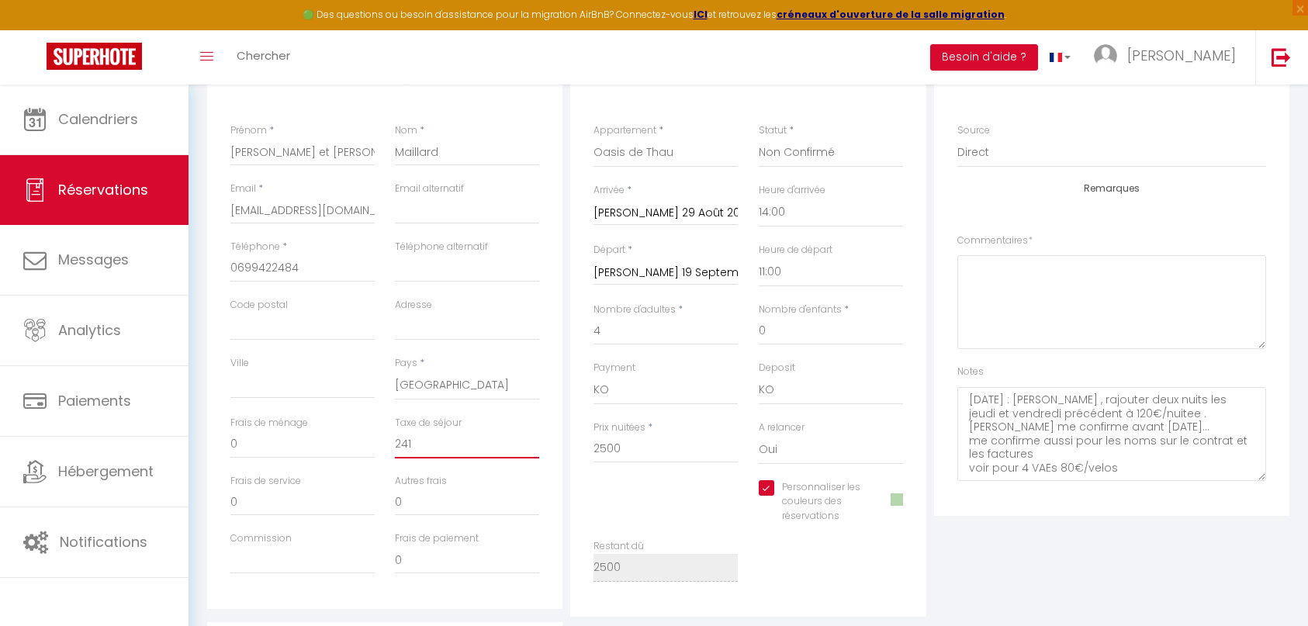
checkbox input "true"
type input "241."
checkbox input "true"
type input "241.9"
checkbox input "true"
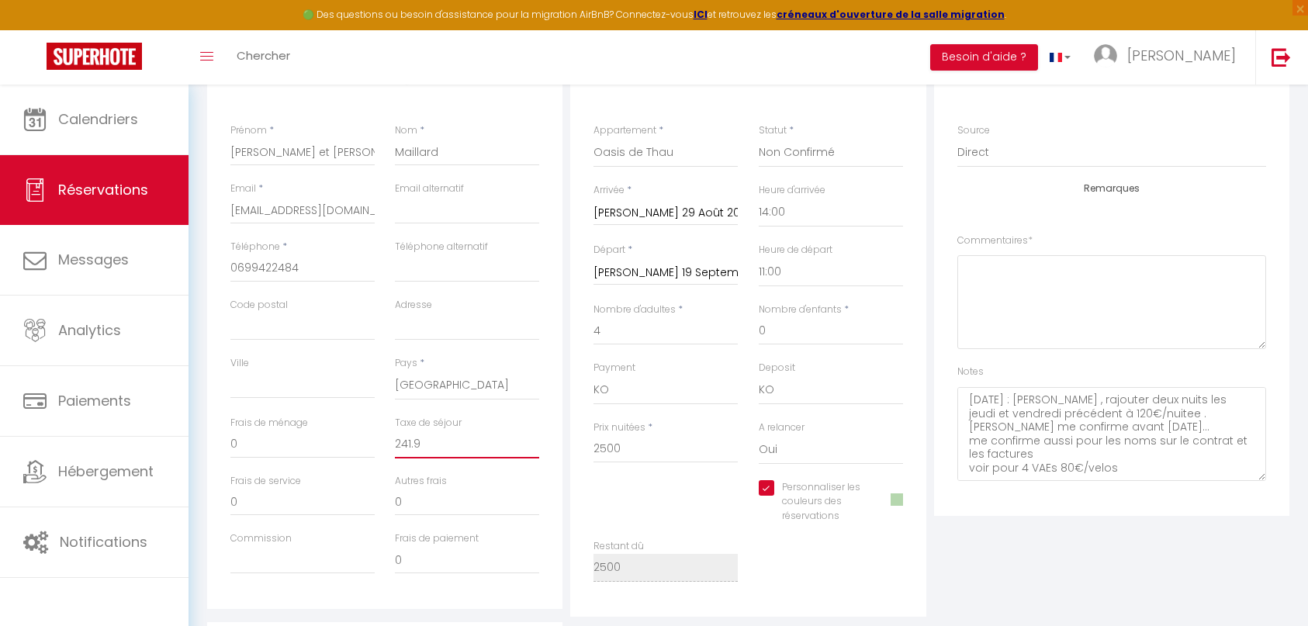
type input "241.92"
checkbox input "true"
type input "241.92"
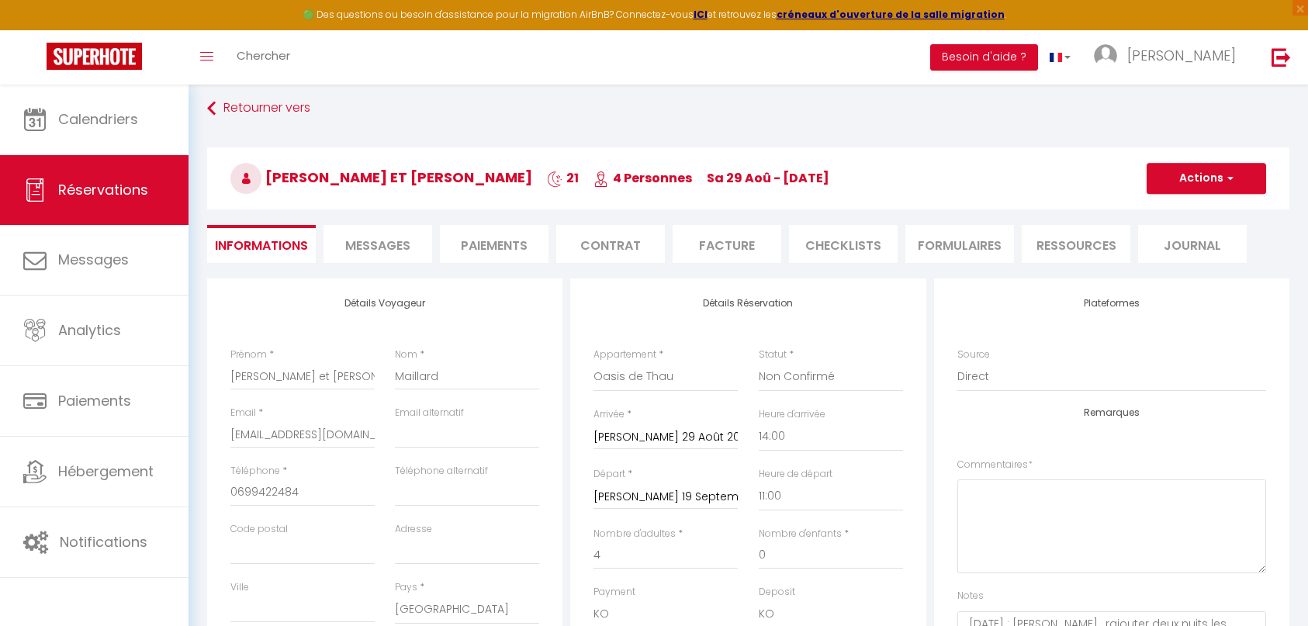
scroll to position [0, 0]
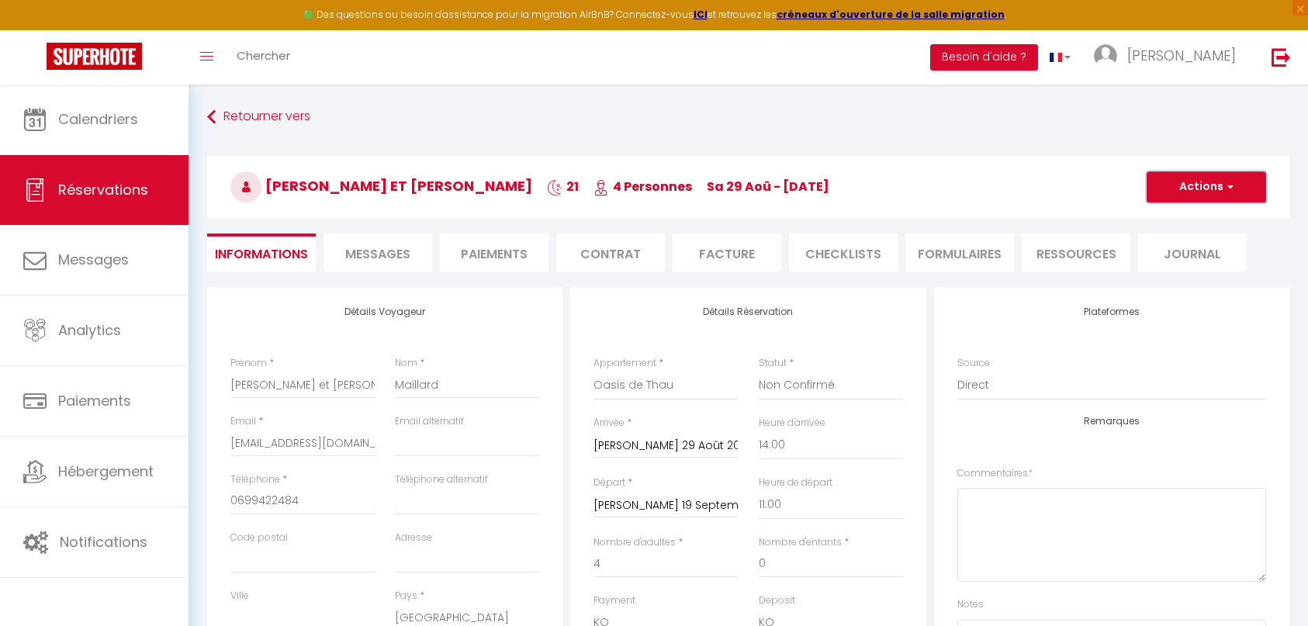
click at [1204, 185] on button "Actions" at bounding box center [1205, 186] width 119 height 31
click at [1182, 219] on link "Enregistrer" at bounding box center [1190, 221] width 123 height 20
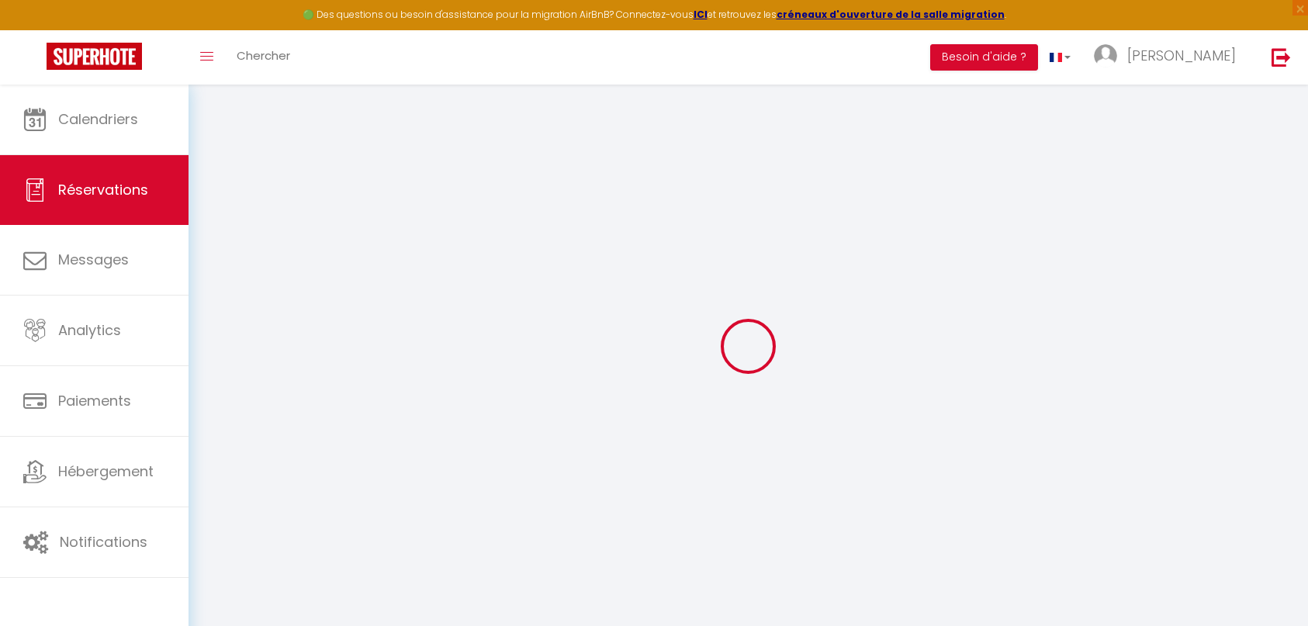
select select "not_cancelled"
select select
checkbox input "true"
select select
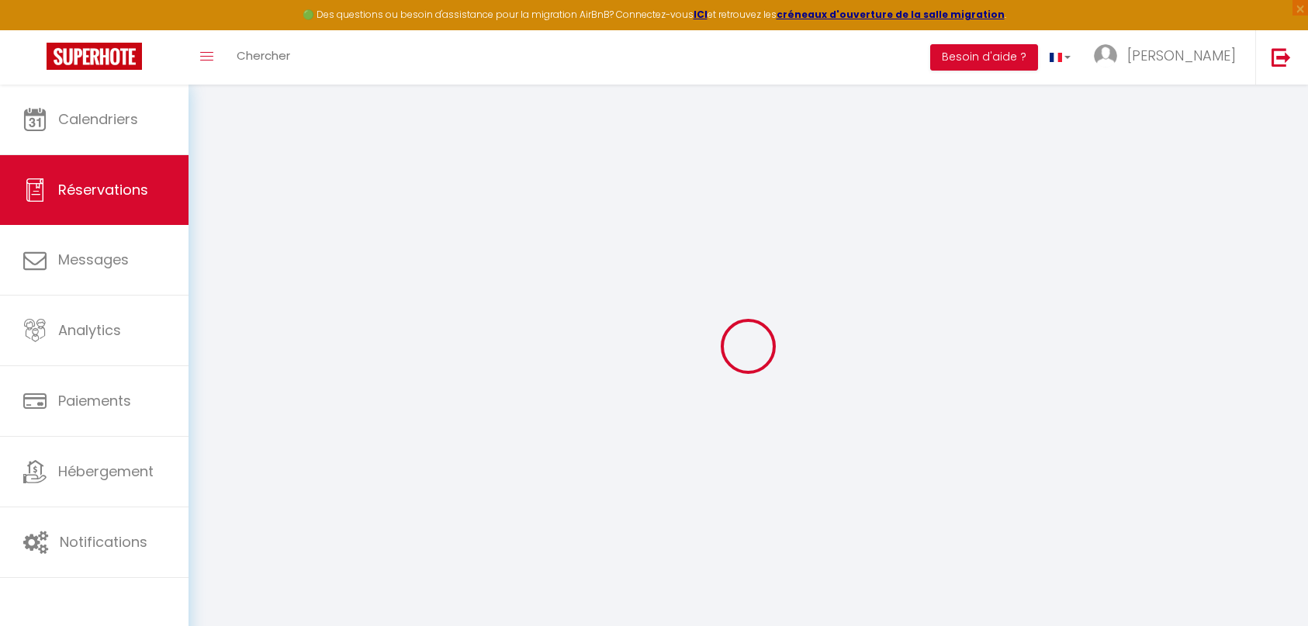
select select
checkbox input "true"
select select
checkbox input "true"
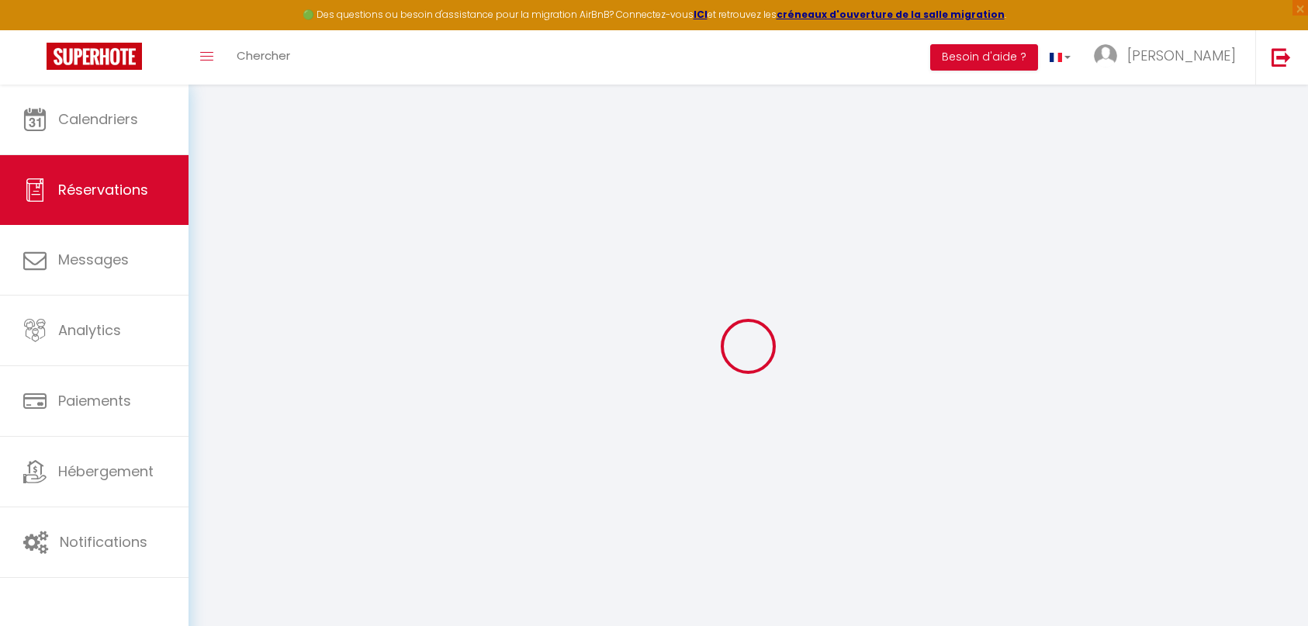
type textarea "[DATE] : [PERSON_NAME] , rajouter deux nuits les jeudi et vendredi précédent à …"
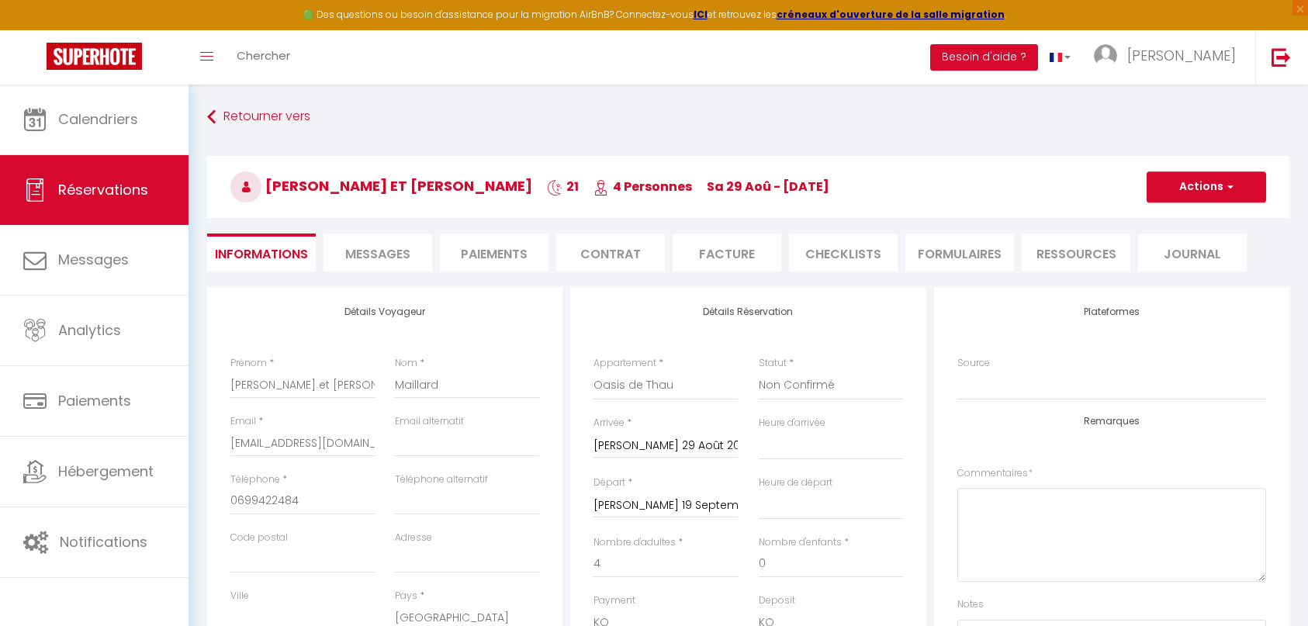
type input "241.92"
select select
checkbox input "true"
select select "14:00"
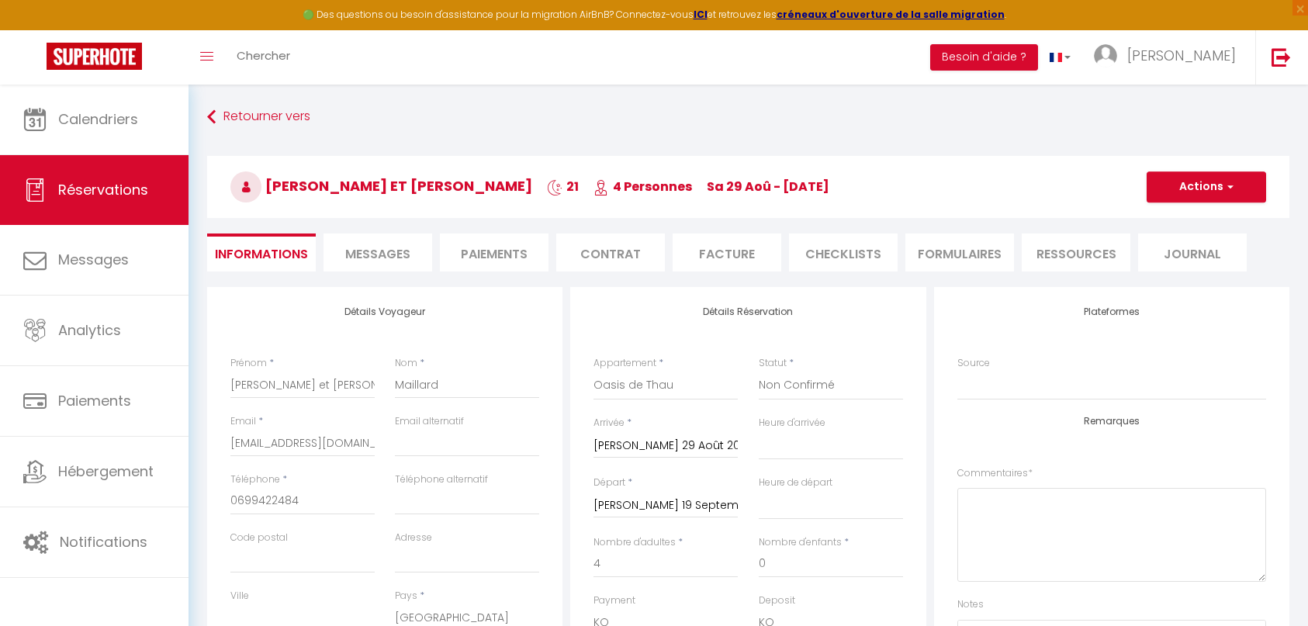
select select "11:00"
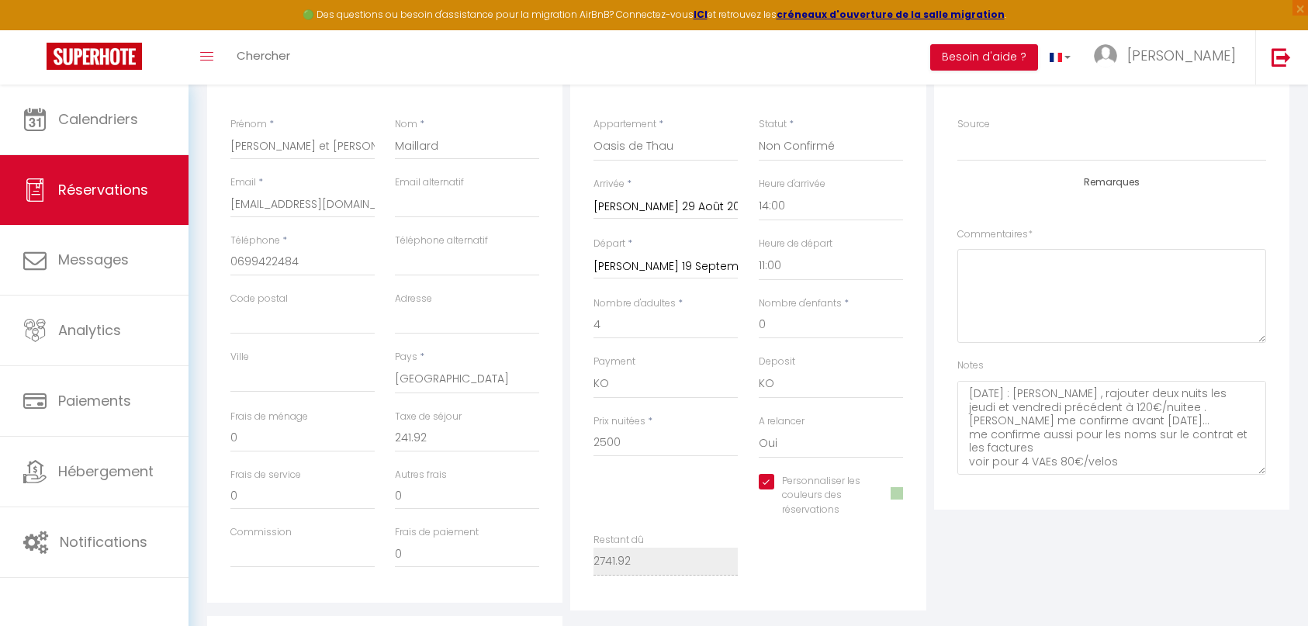
scroll to position [310, 0]
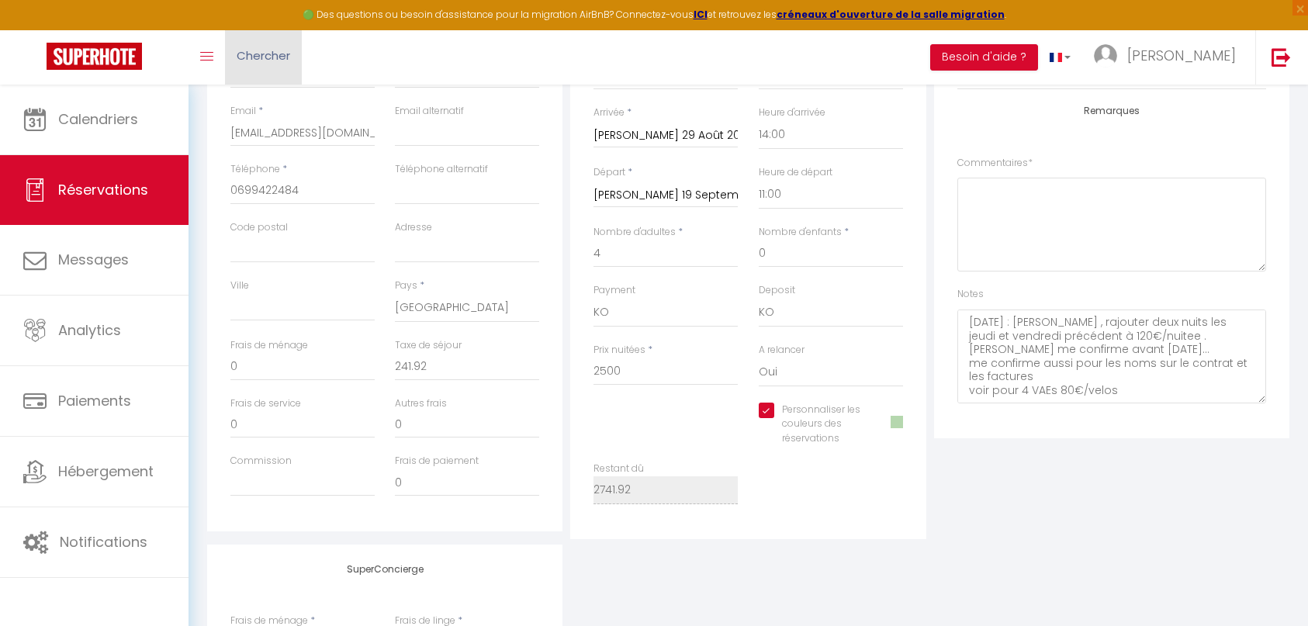
click at [265, 50] on span "Chercher" at bounding box center [264, 55] width 54 height 16
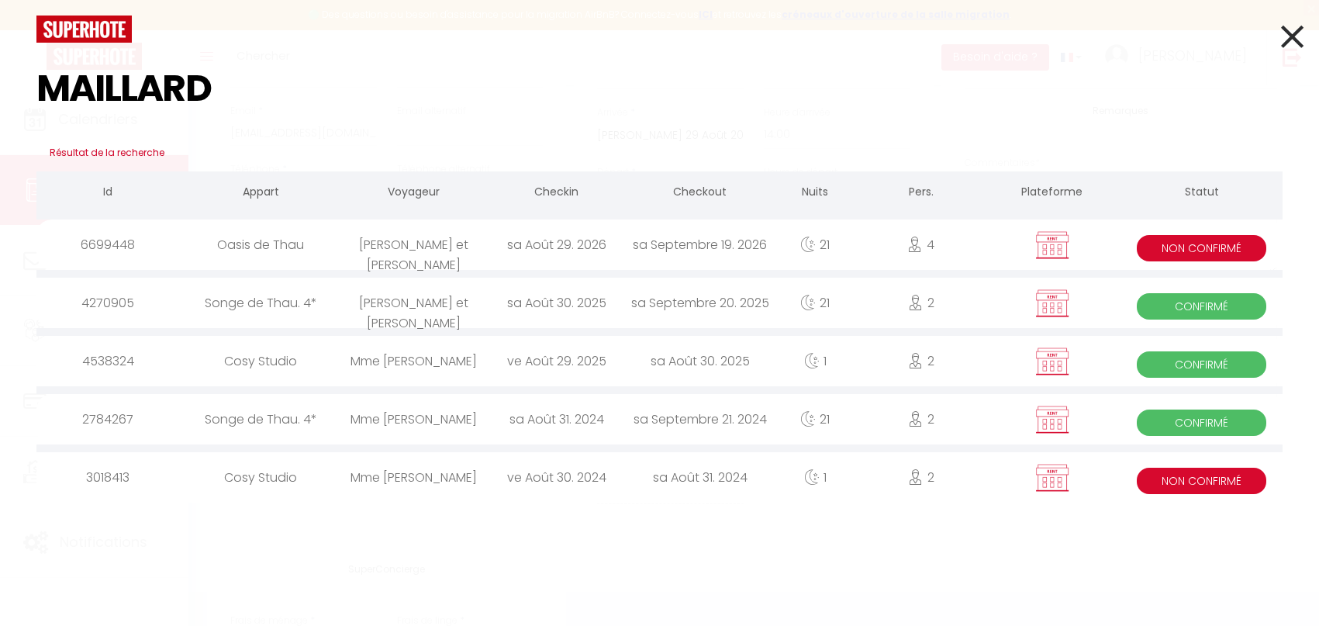
type input "MAILLARD"
click at [181, 306] on div "Songe de Thau. 4*" at bounding box center [261, 303] width 162 height 50
checkbox input "true"
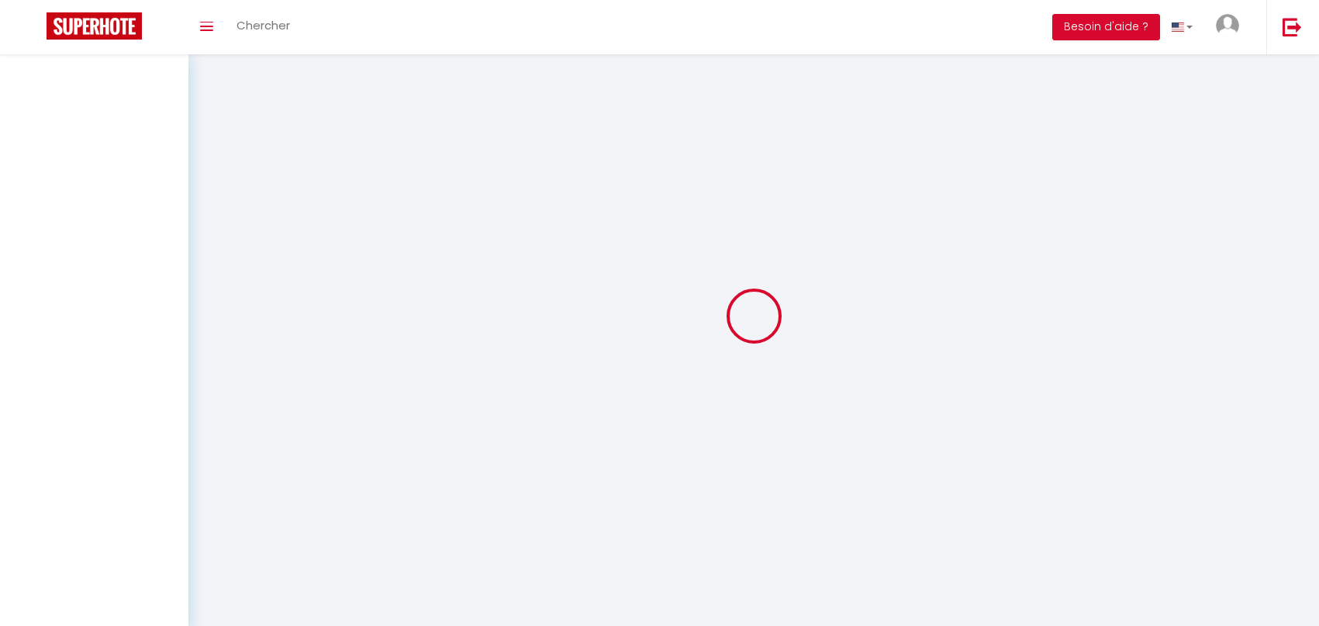
select select
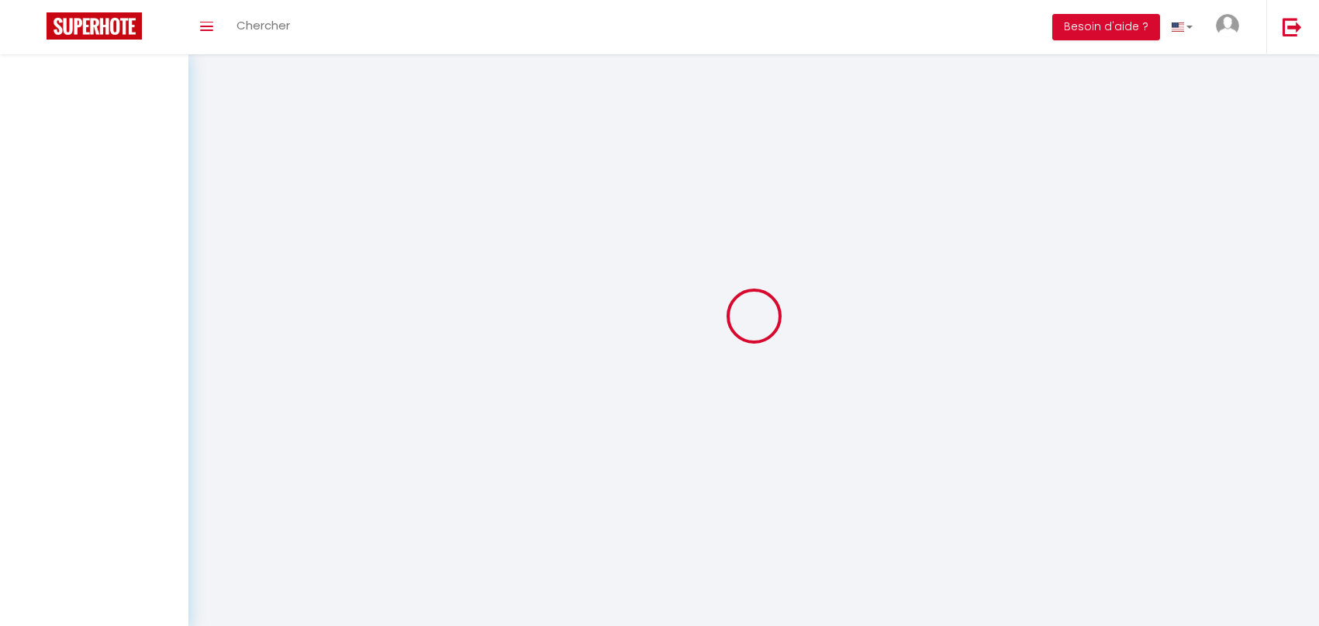
select select
checkbox input "false"
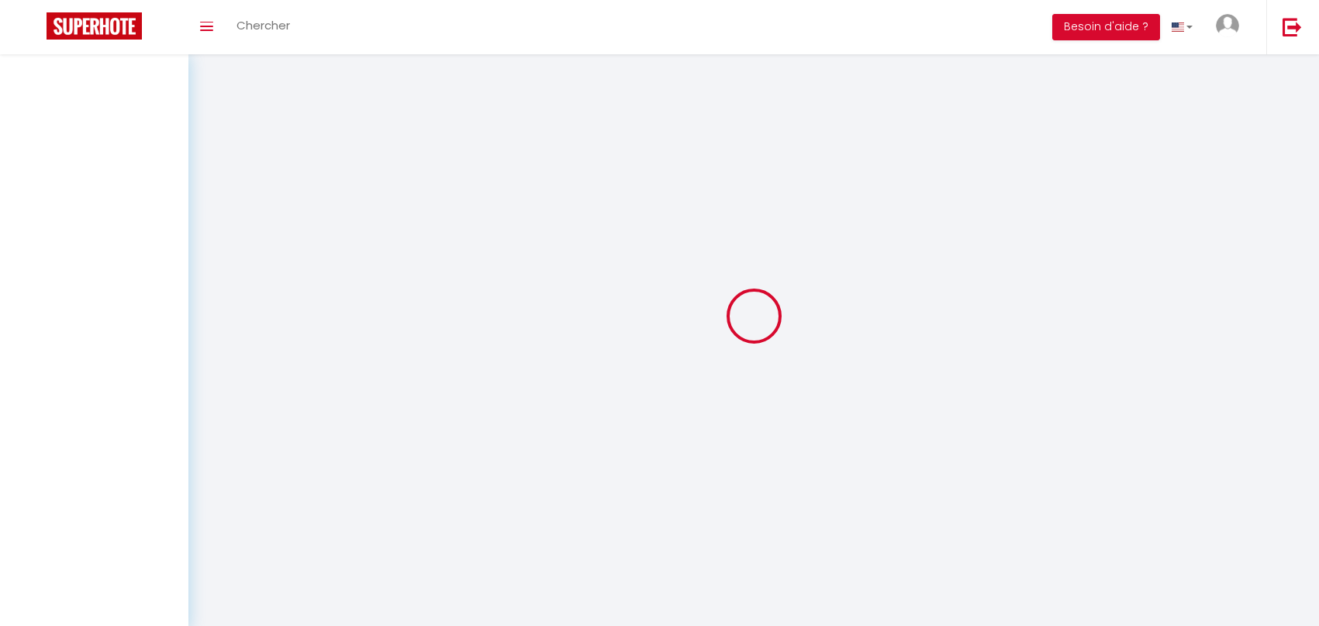
select select
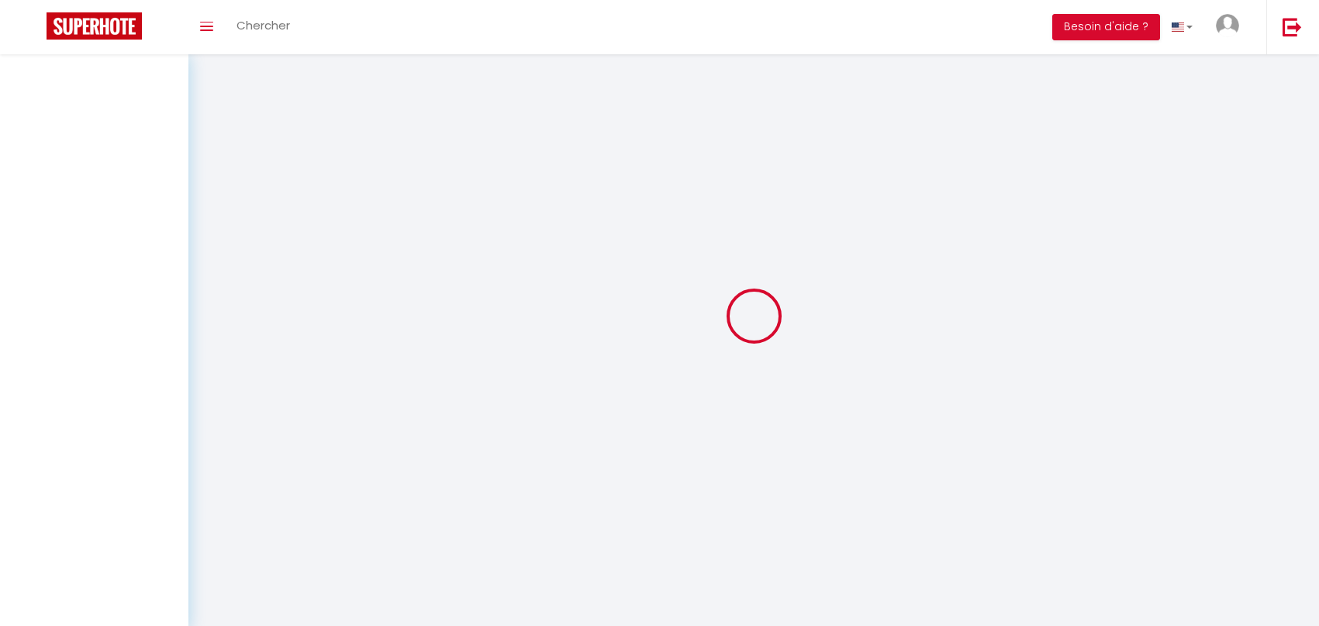
select select
checkbox input "false"
select select
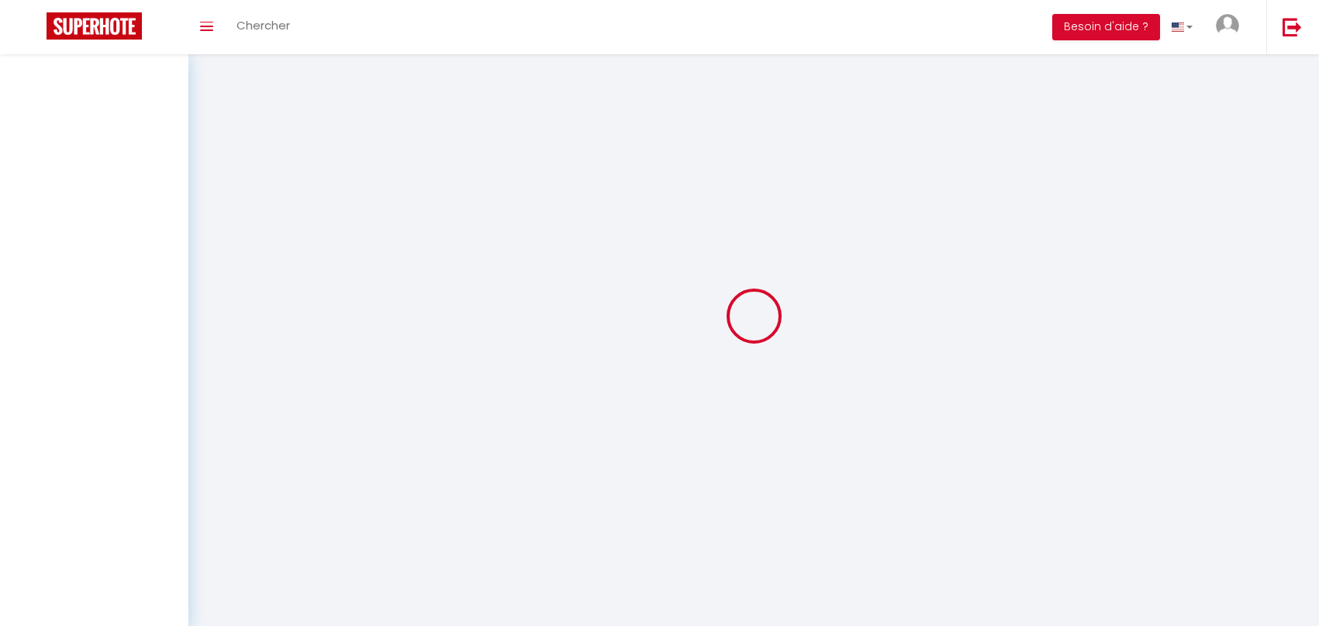
select select
checkbox input "false"
select select
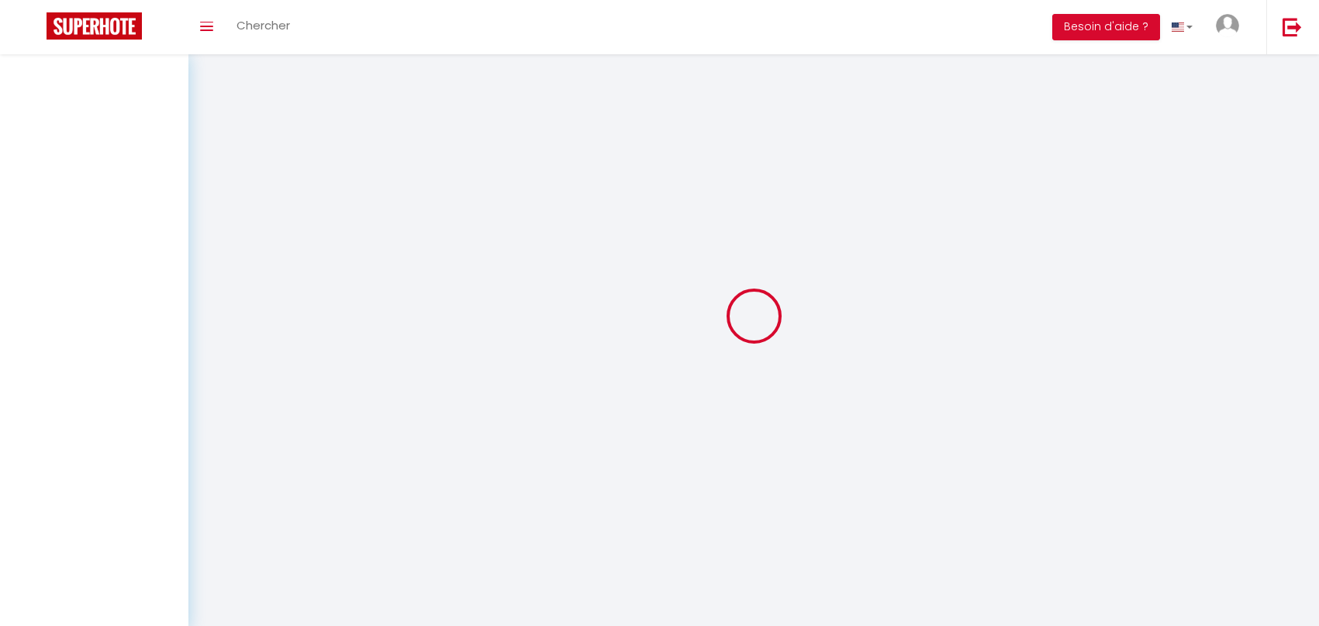
select select
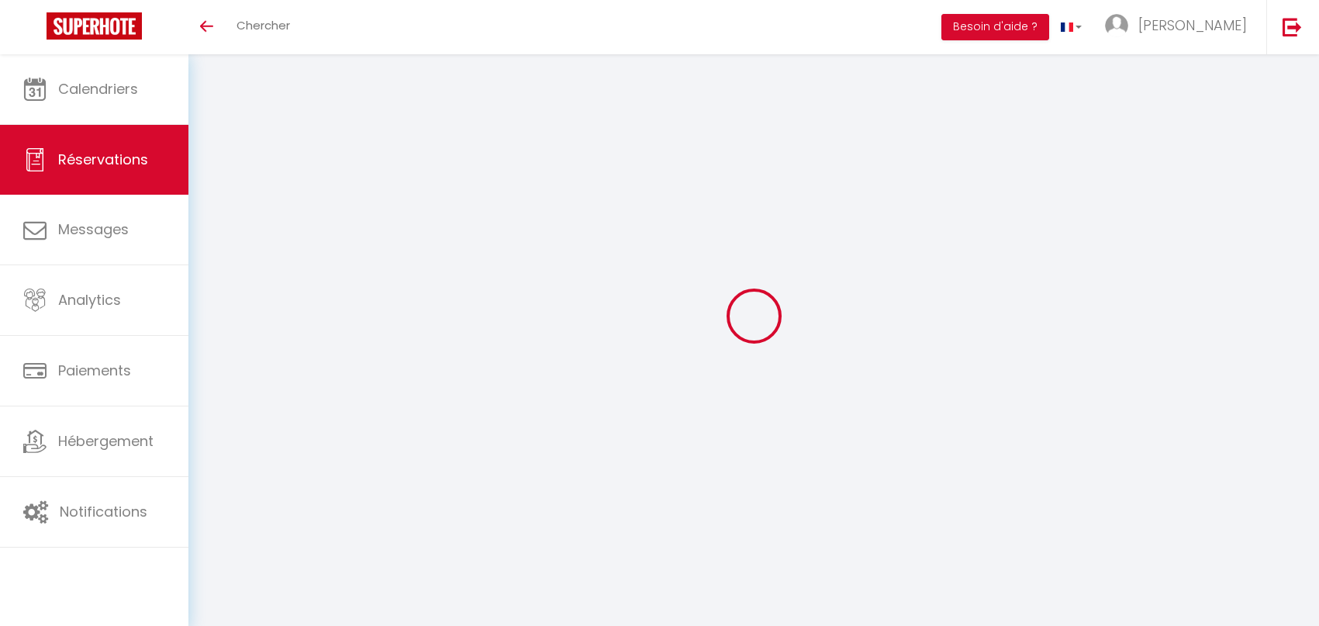
select select
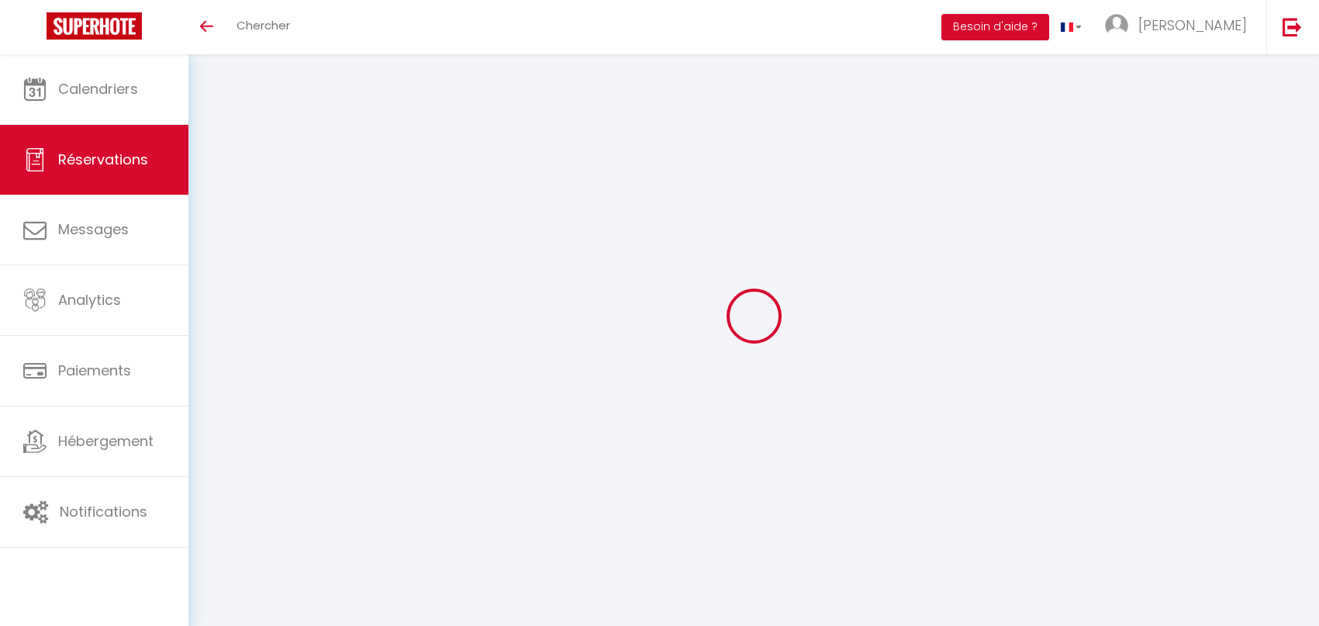
select select
checkbox input "false"
type input "[PERSON_NAME] et [PERSON_NAME]"
type input "Maillard"
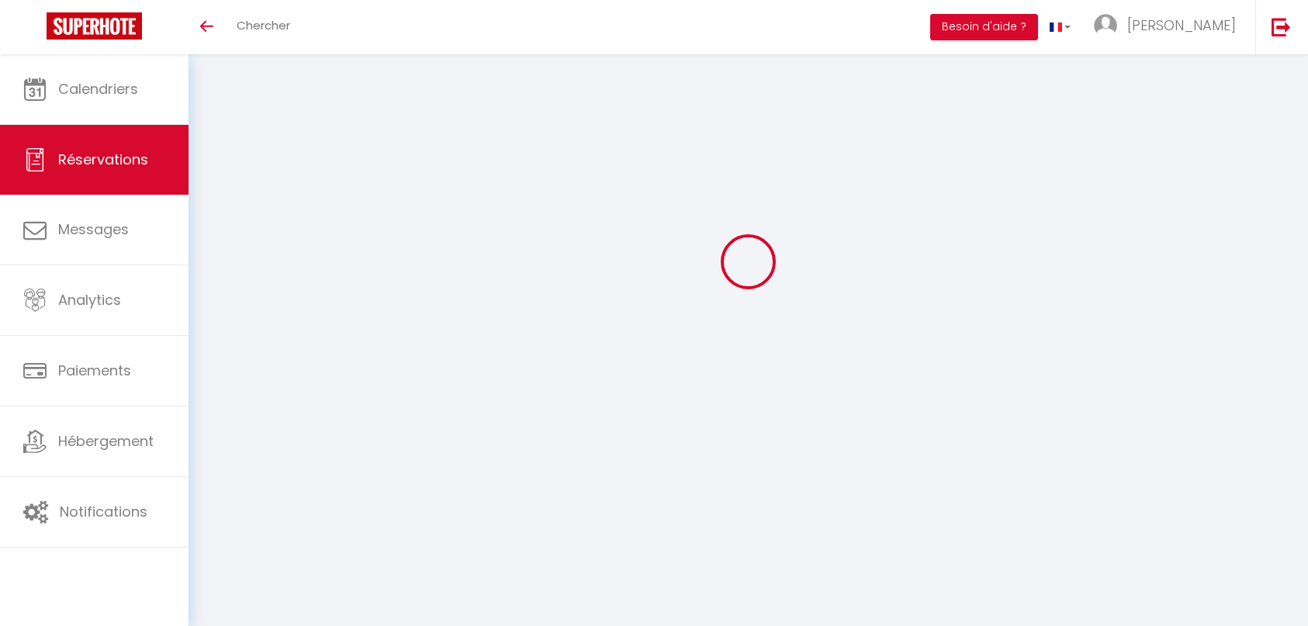
type input "[EMAIL_ADDRESS][DOMAIN_NAME]"
type input "0699422484"
select select
type input "160"
select select "7649"
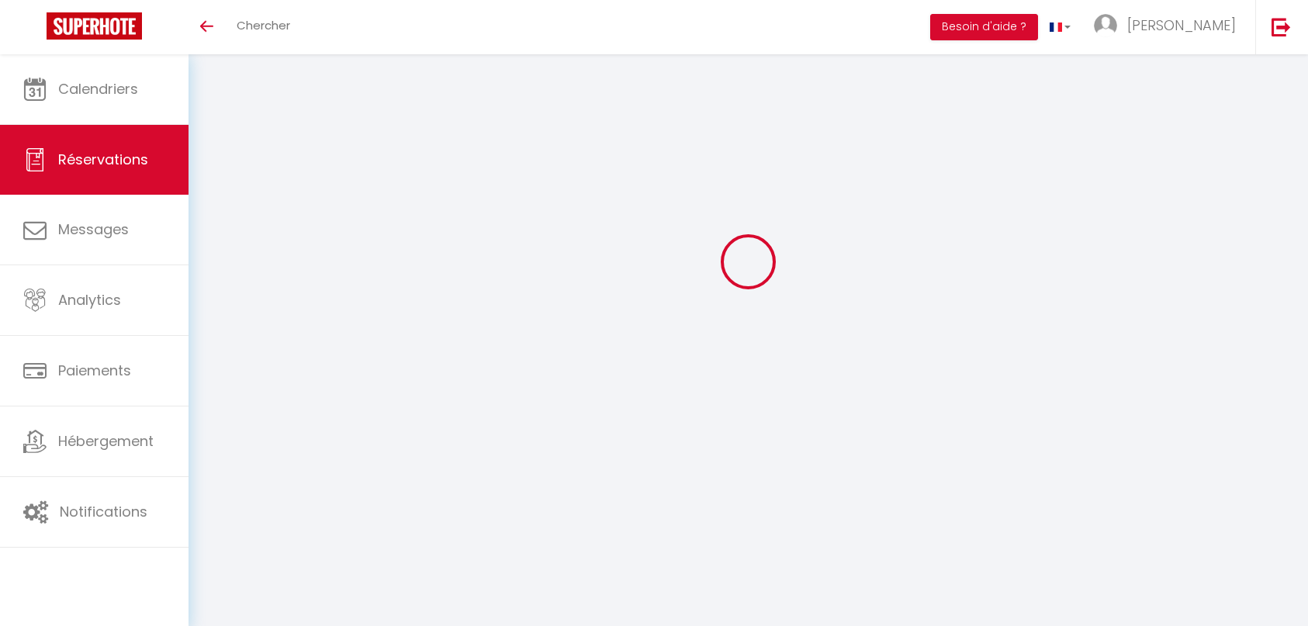
select select "1"
type input "Sam 30 Août 2025"
select select
type input "Sam 20 Septembre 2025"
select select
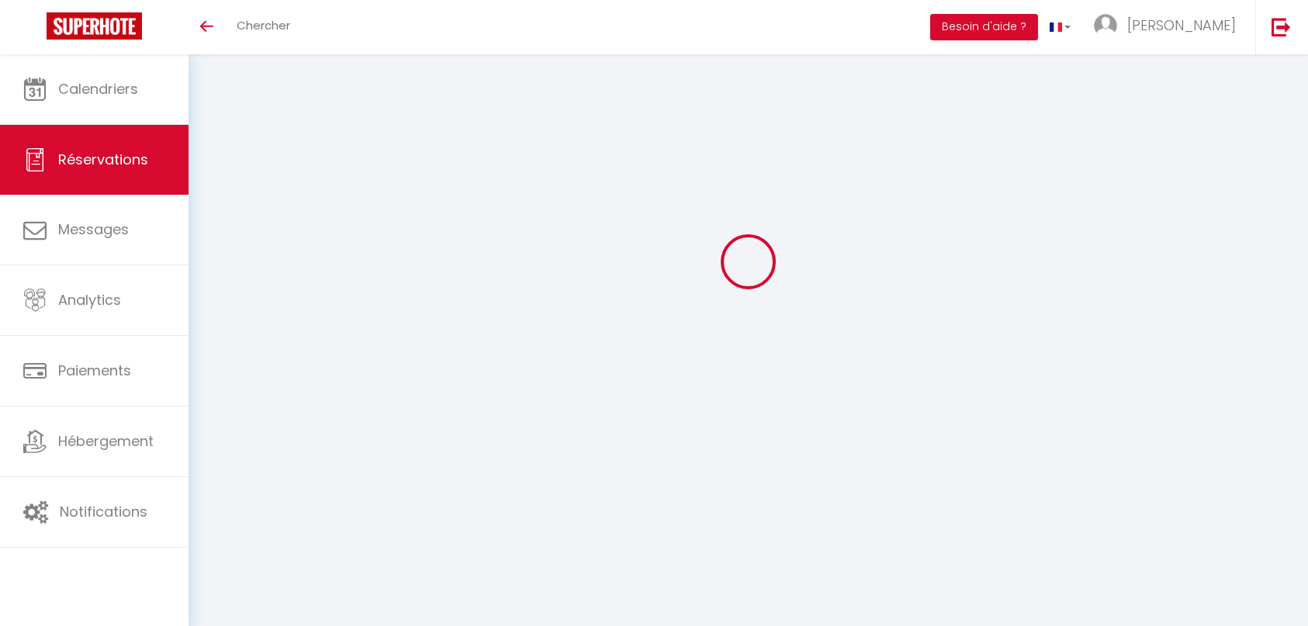
type input "2"
select select "12"
select select
type input "1750"
checkbox input "true"
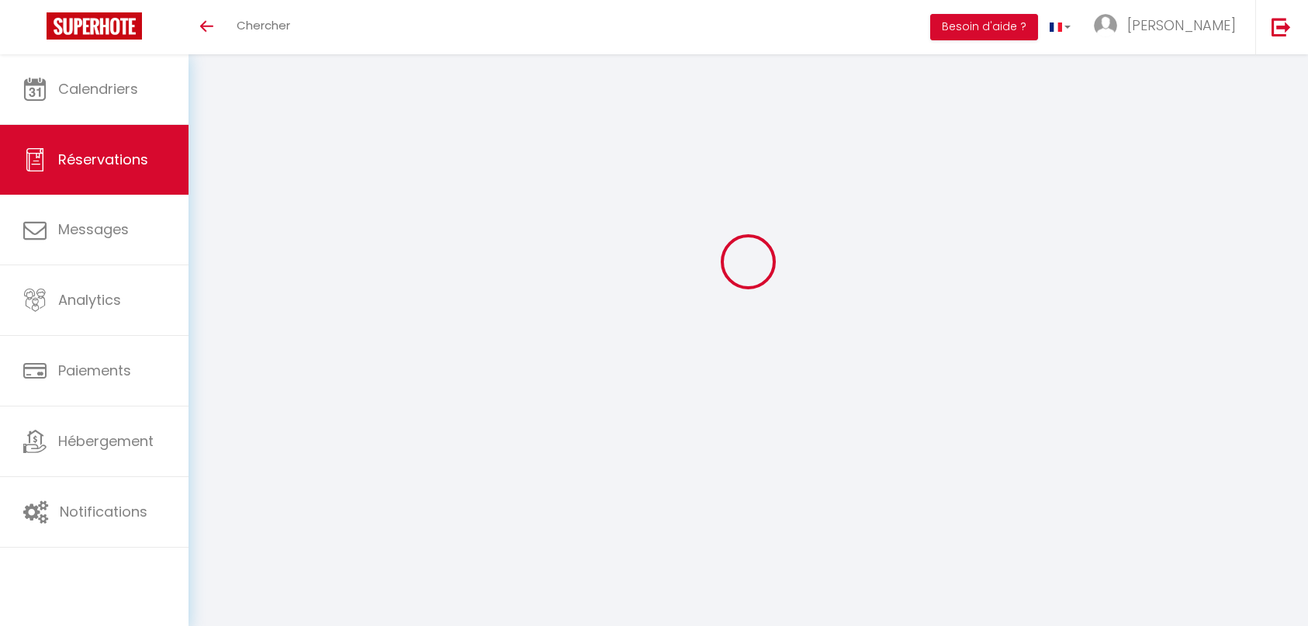
type input "0"
select select
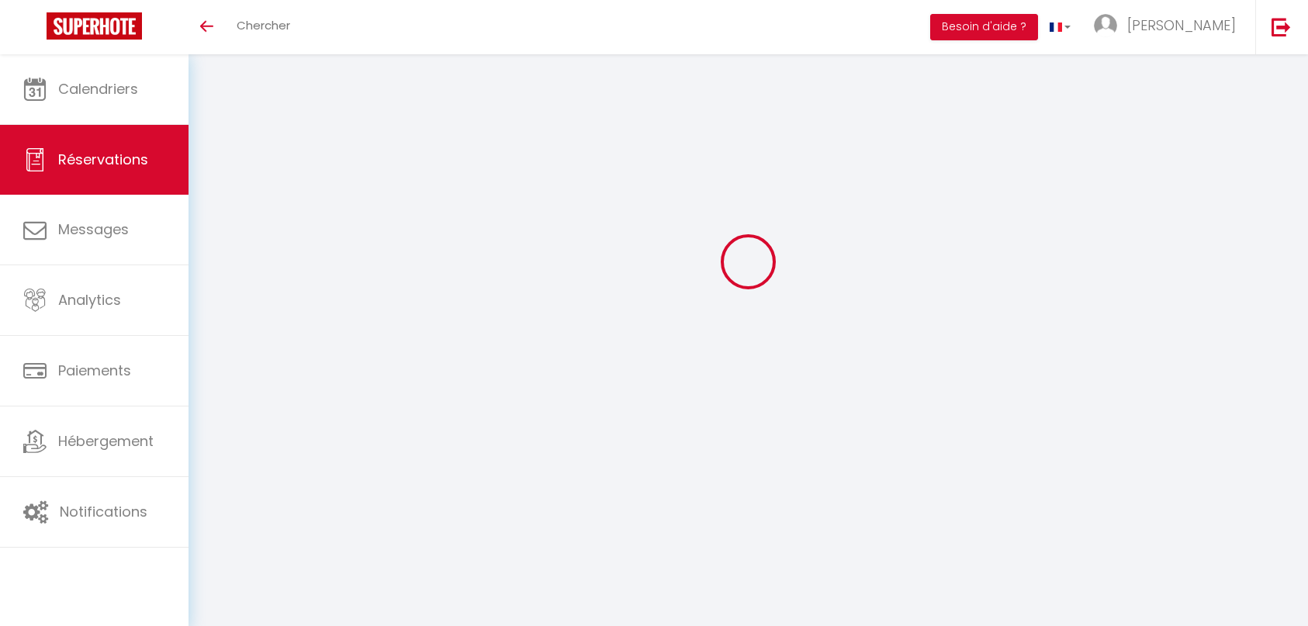
select select
select select "14"
checkbox input "true"
select select
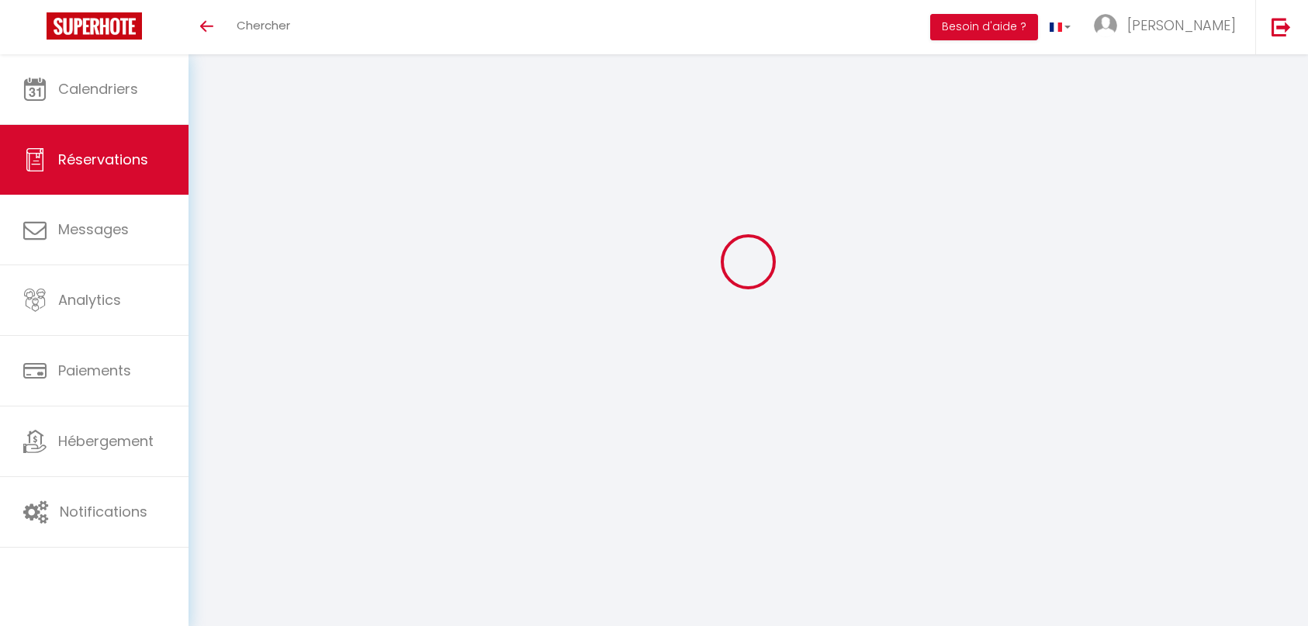
select select
checkbox input "true"
select select
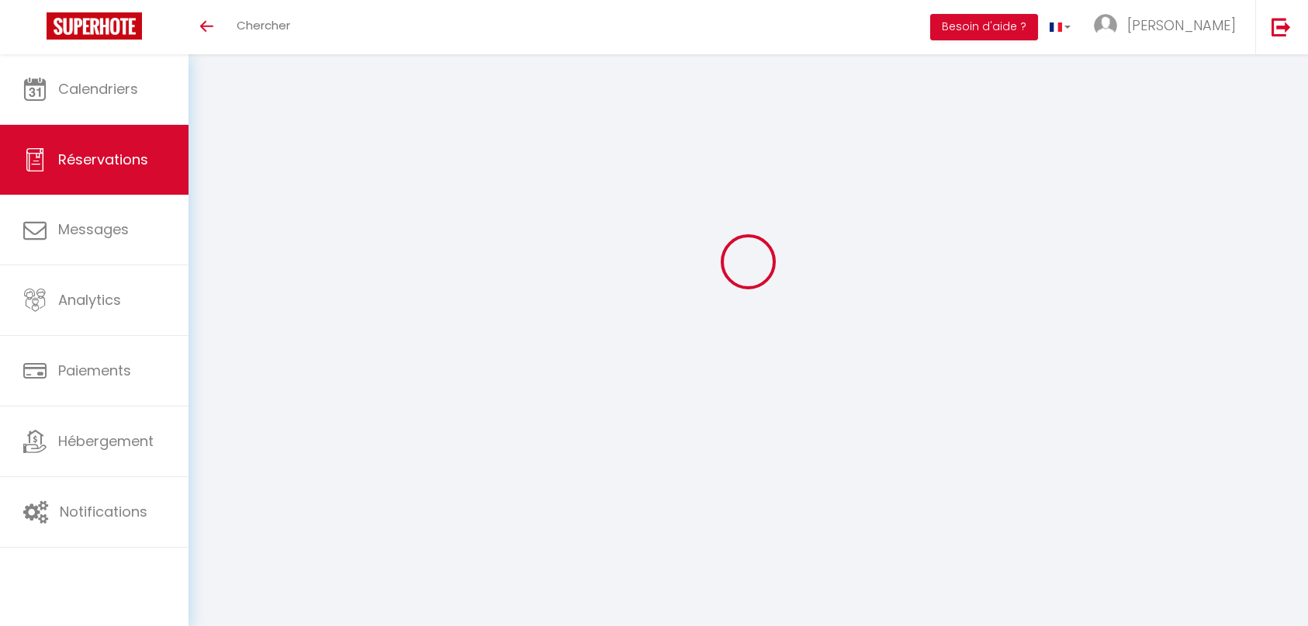
select select
checkbox input "true"
type textarea "Option 2 vélos 160€ Lien de paiement envoyé 510€ dont 10€ de frais bancaire Reç…"
select select
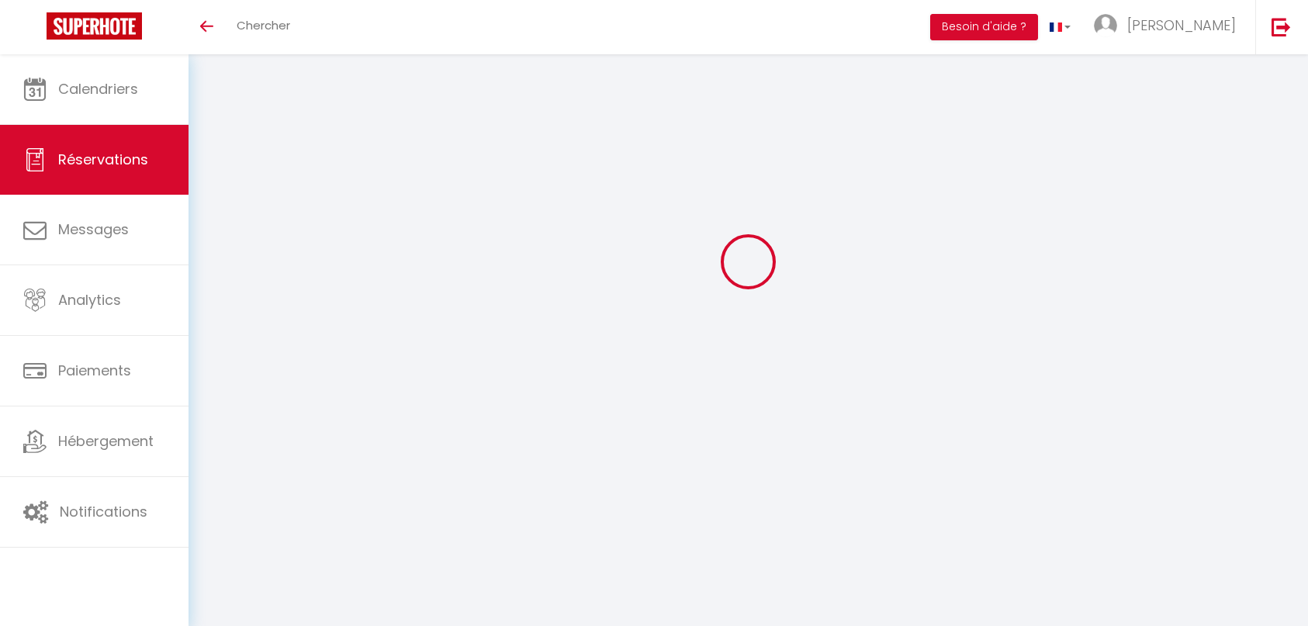
select select
checkbox input "true"
select select
type input "120.96"
select select
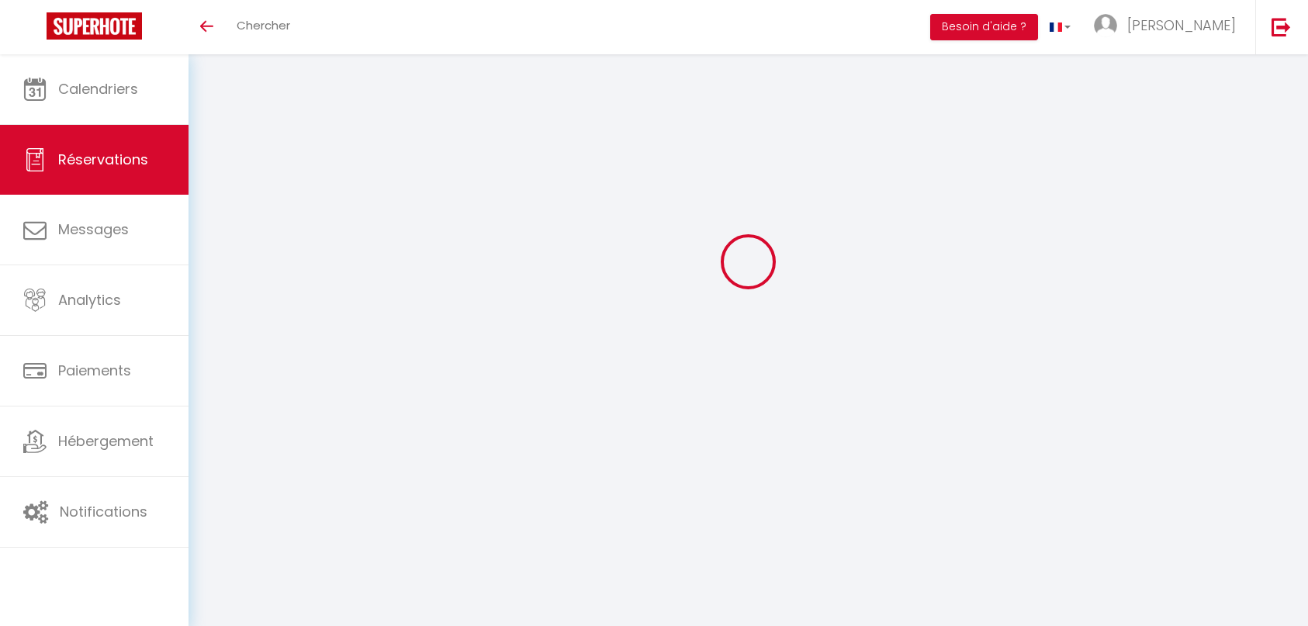
select select
checkbox input "true"
select select
checkbox input "true"
select select "14:00"
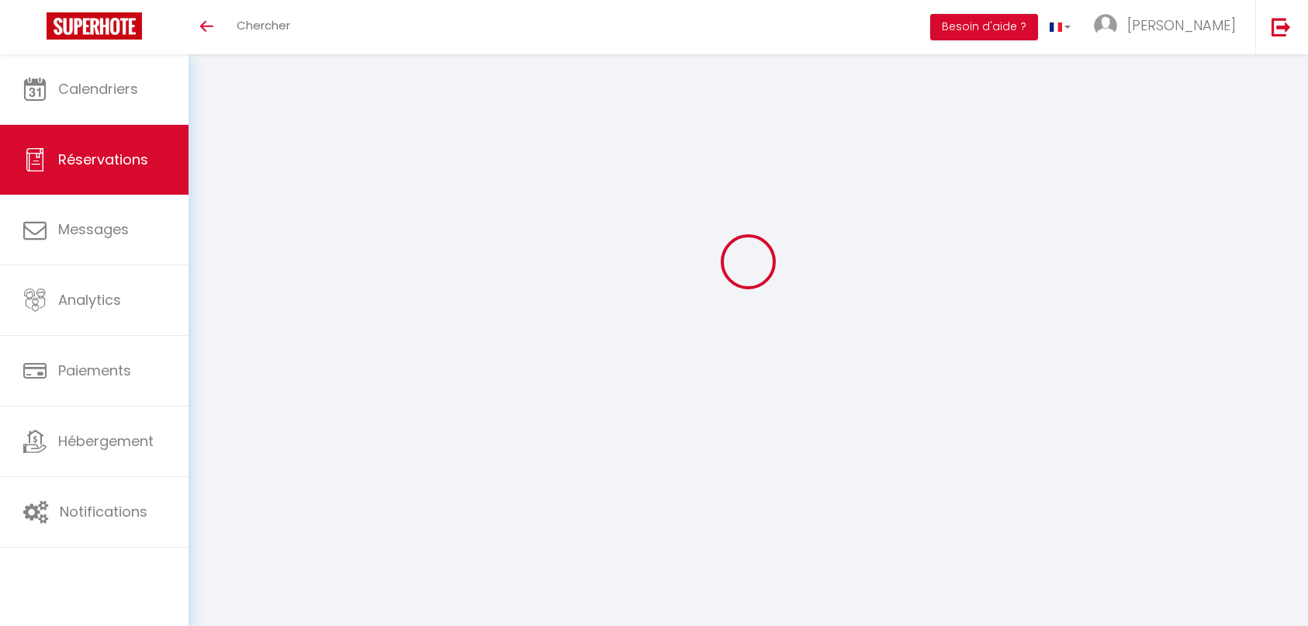
select select "11:00"
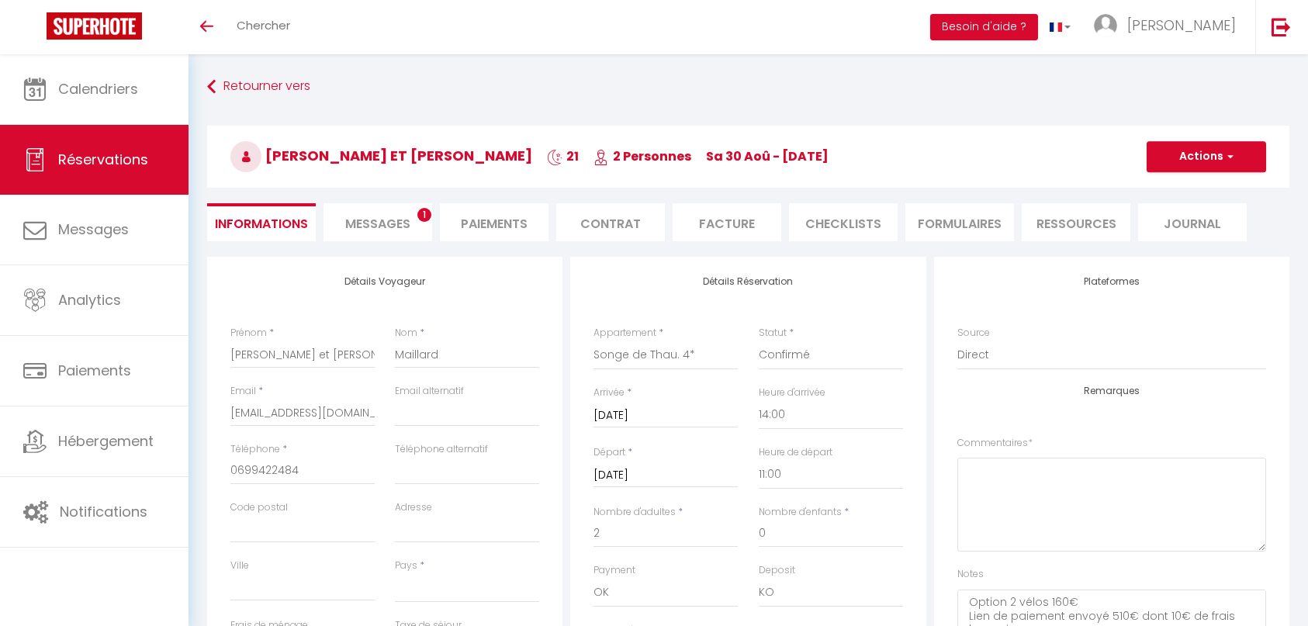
click at [382, 225] on span "Messages" at bounding box center [377, 224] width 65 height 18
select select
checkbox input "true"
select select
checkbox input "true"
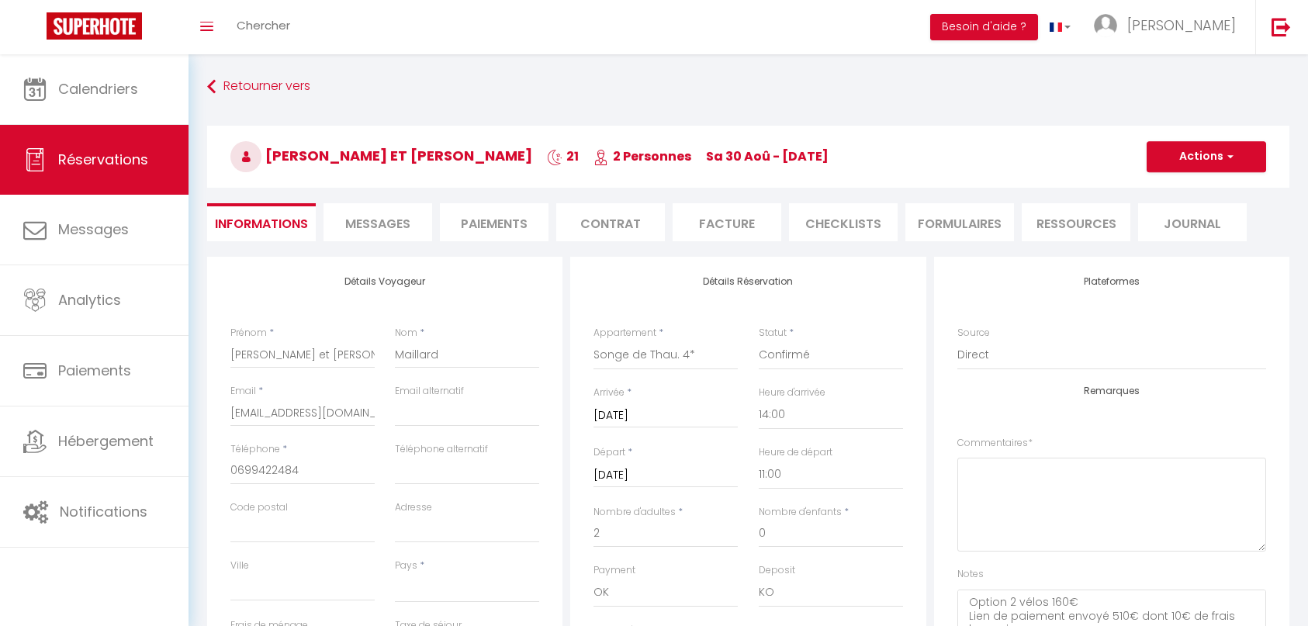
select select
checkbox input "true"
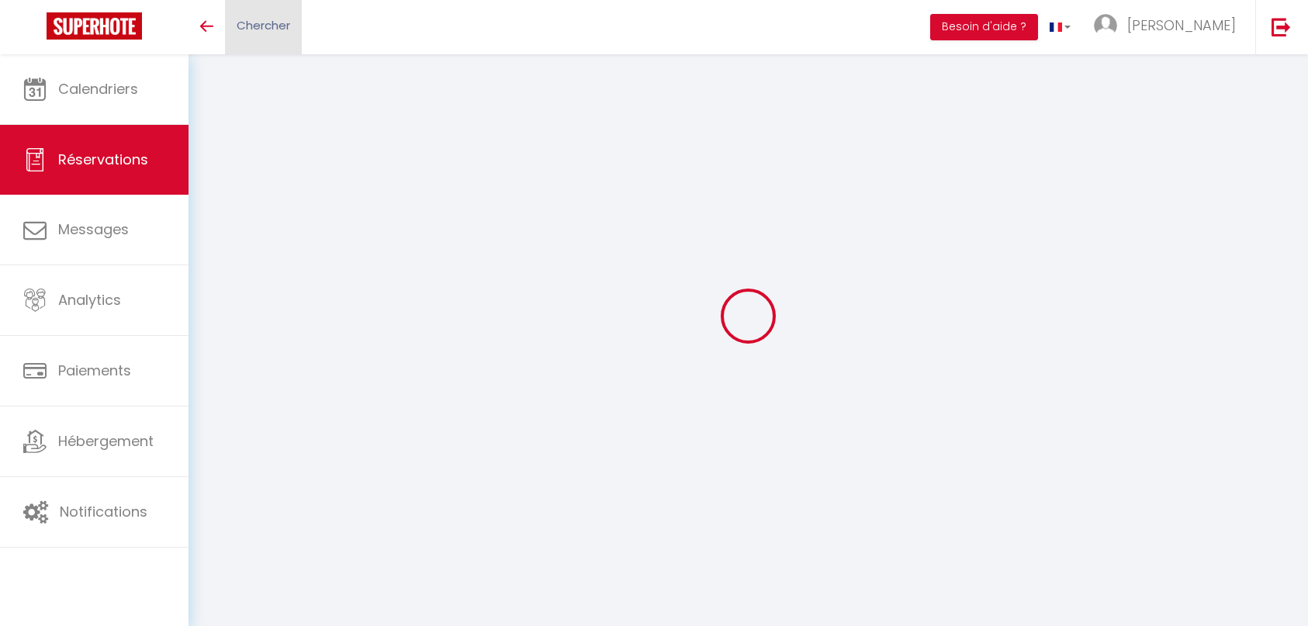
select select
checkbox input "true"
type textarea "[DATE] : [PERSON_NAME] , rajouter deux nuits les jeudi et vendredi précédent à …"
type input "241.92"
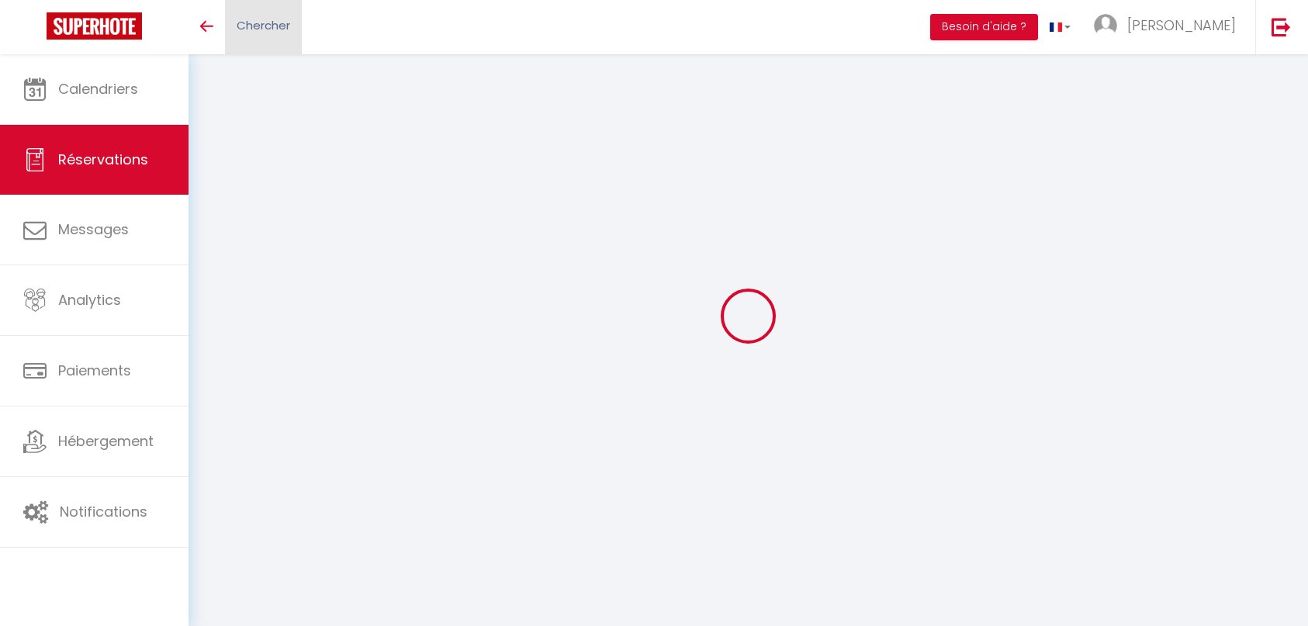
select select
checkbox input "true"
select select "14:00"
select select "11:00"
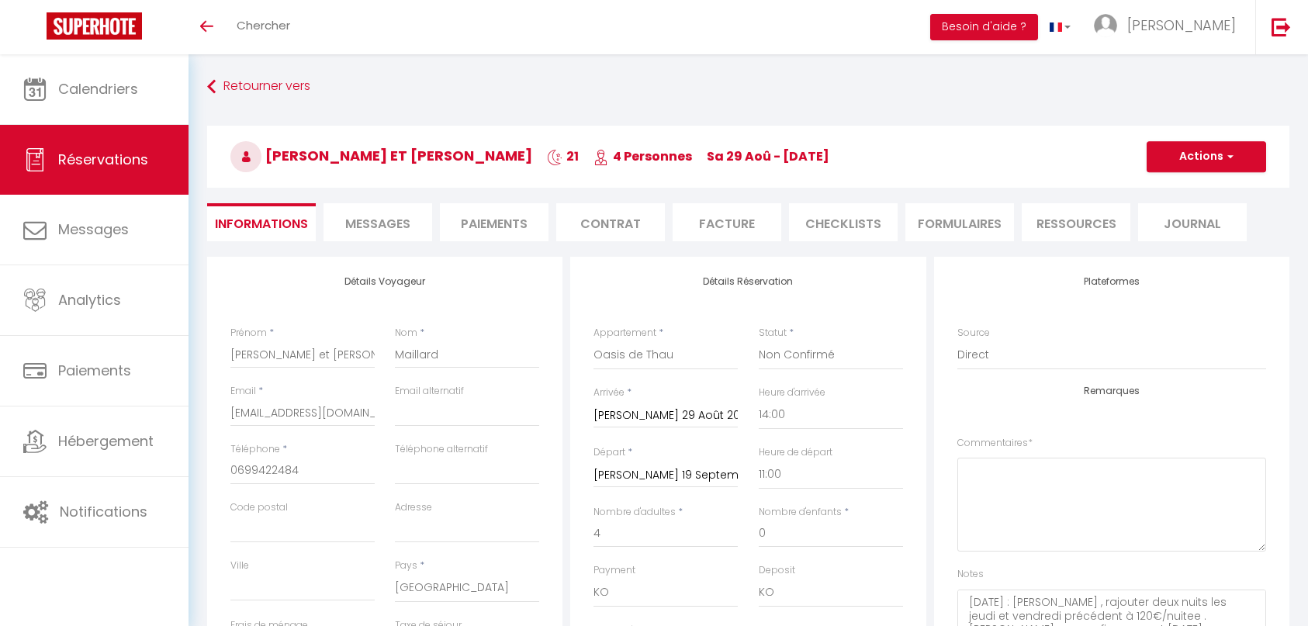
click at [606, 237] on li "Contrat" at bounding box center [610, 222] width 109 height 38
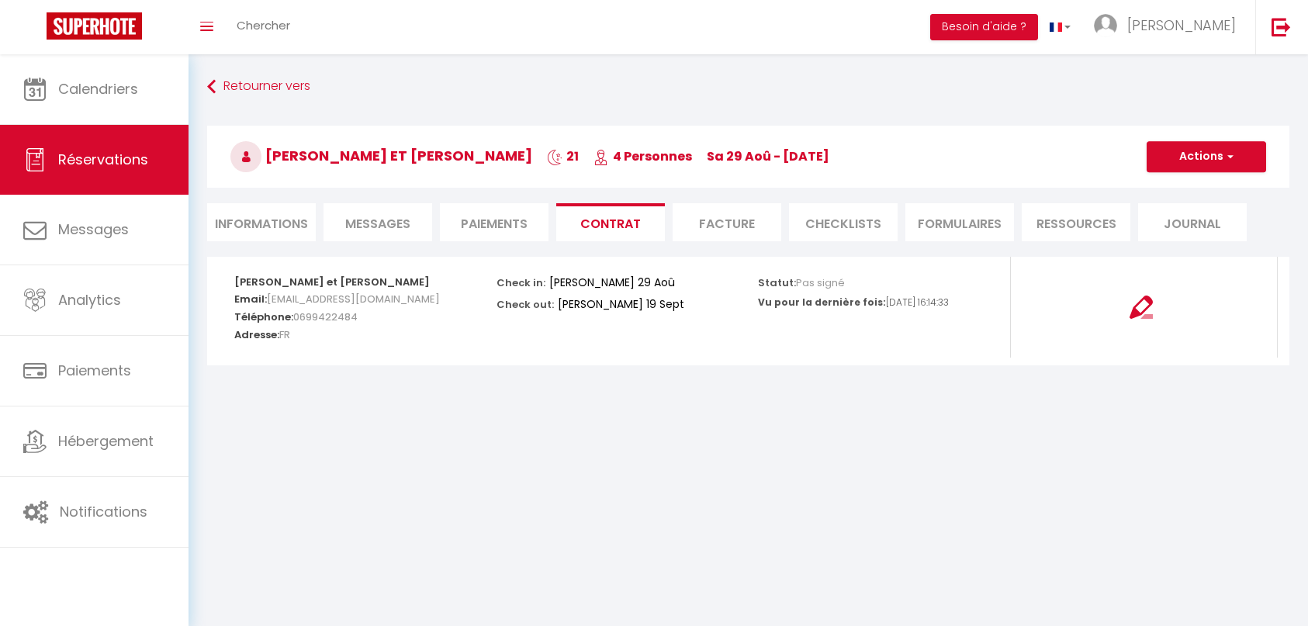
click at [392, 221] on span "Messages" at bounding box center [377, 224] width 65 height 18
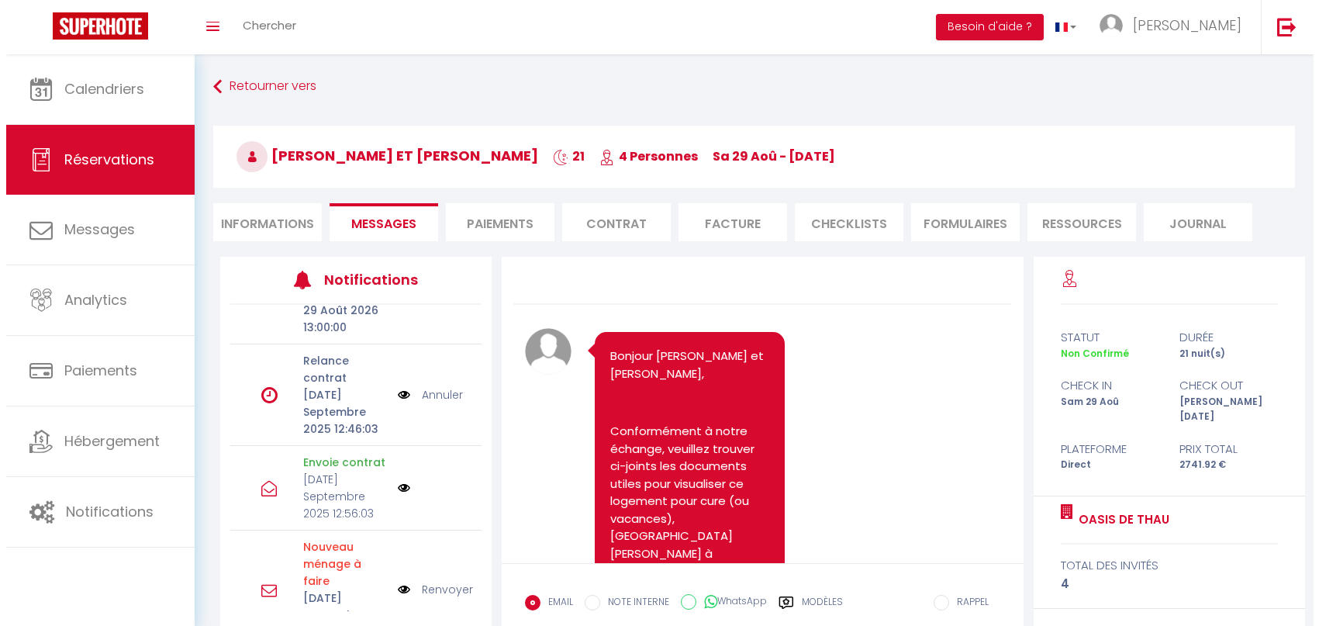
scroll to position [439, 0]
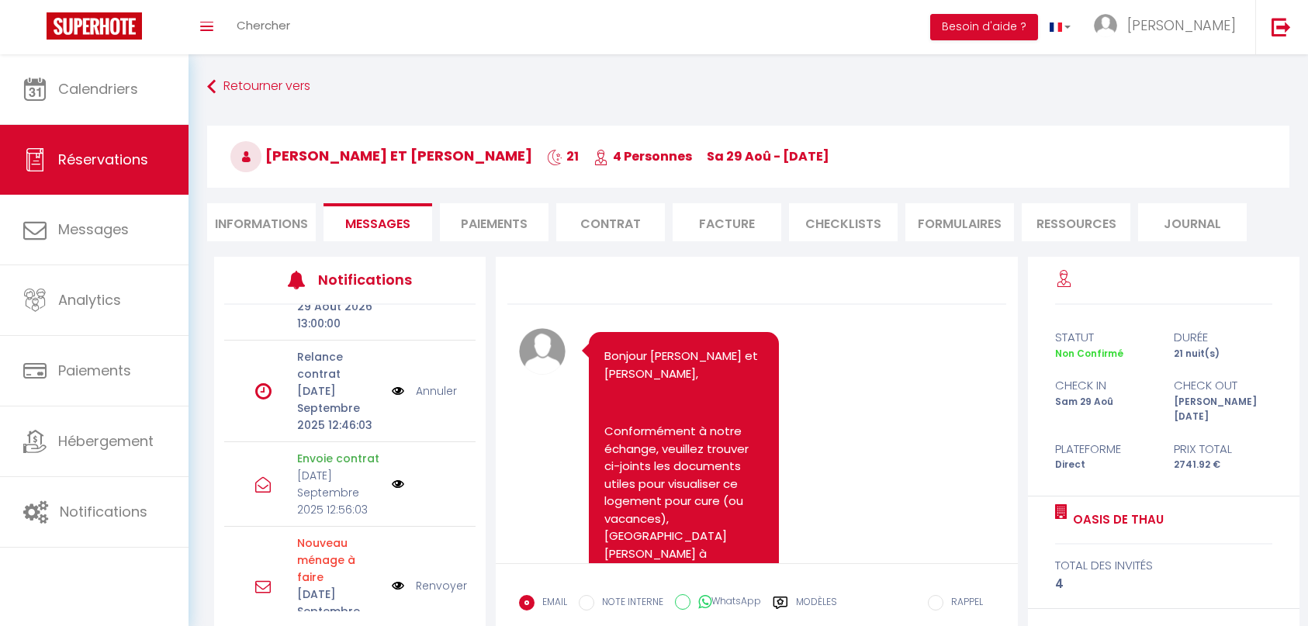
click at [392, 478] on img at bounding box center [398, 484] width 12 height 12
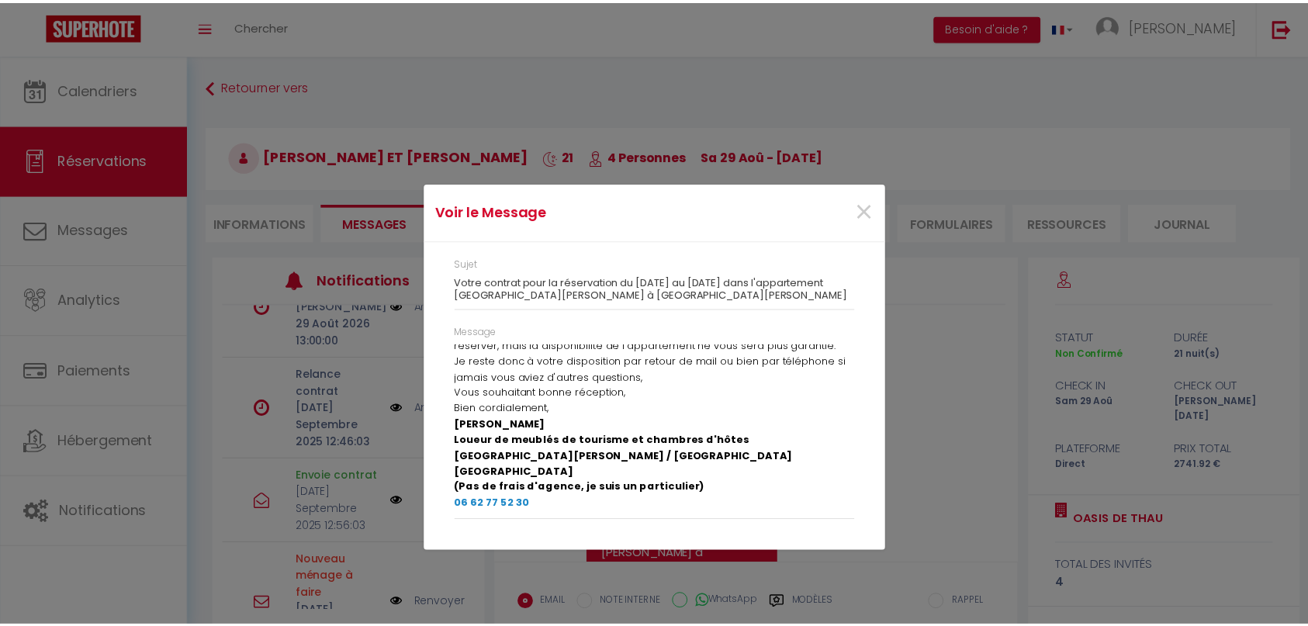
scroll to position [0, 0]
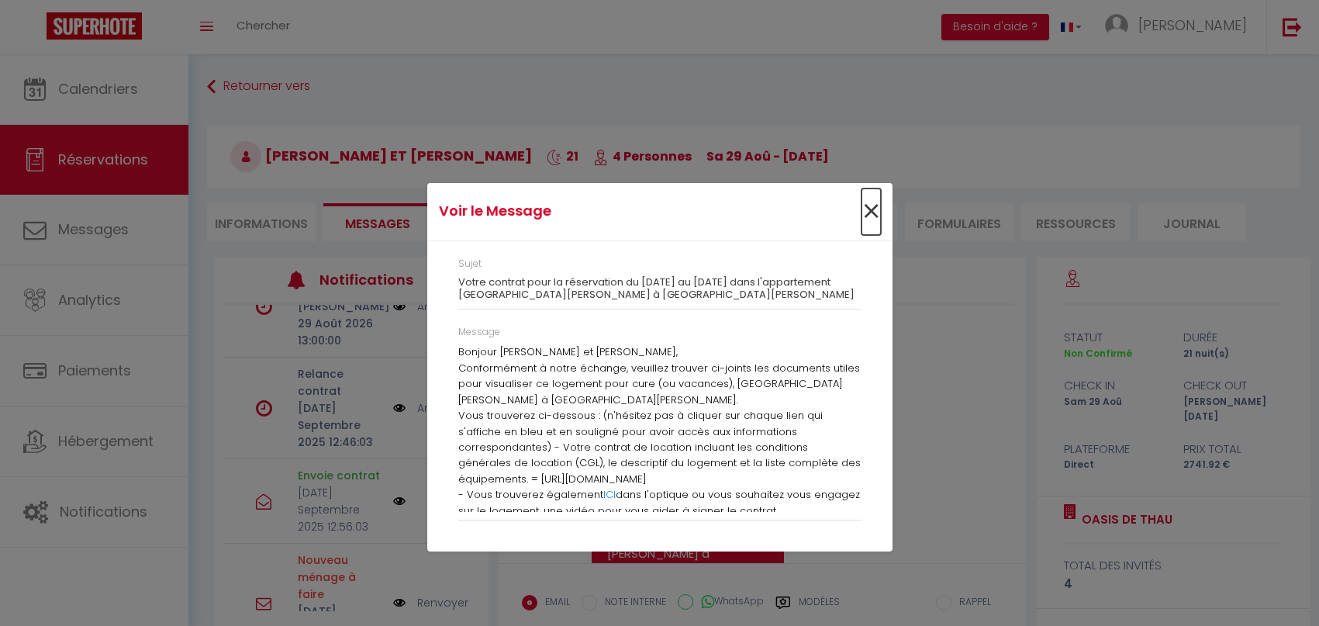
click at [869, 213] on span "×" at bounding box center [871, 211] width 19 height 47
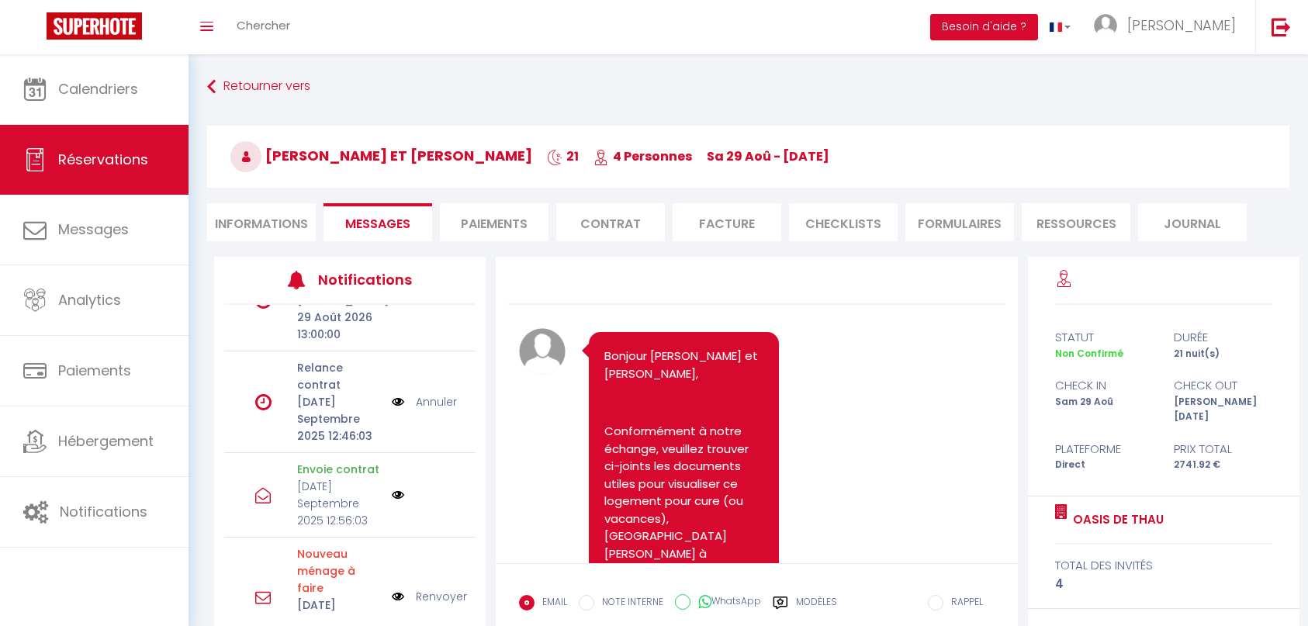
scroll to position [439, 0]
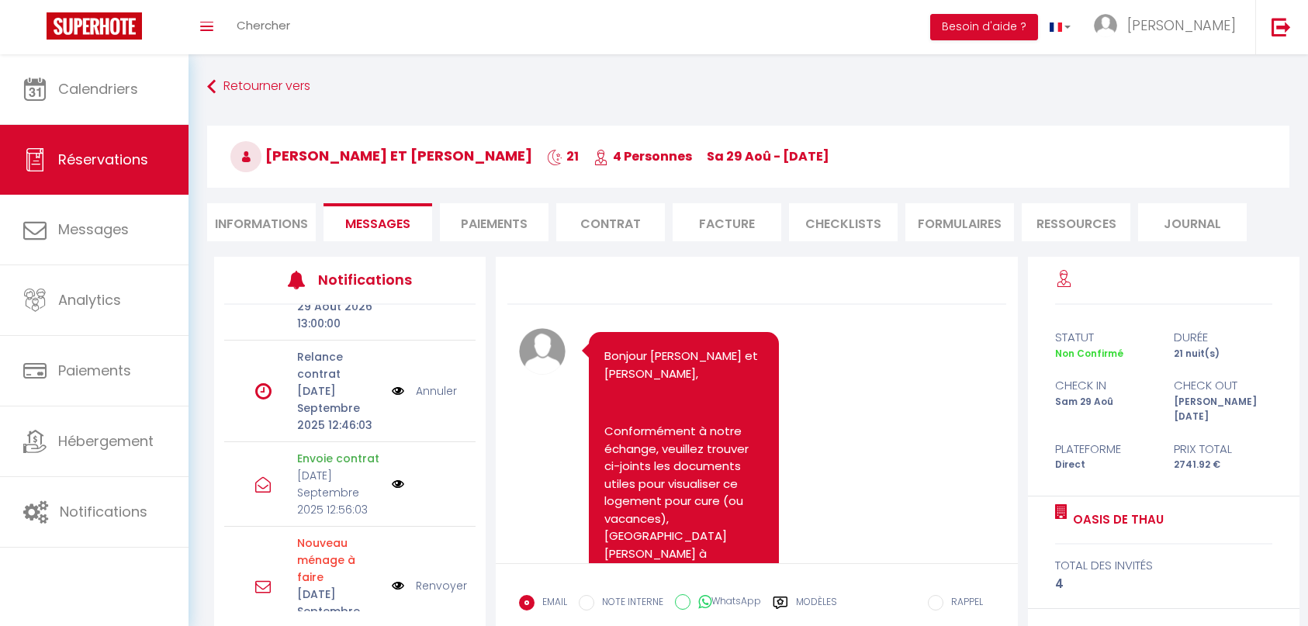
click at [238, 224] on li "Informations" at bounding box center [261, 222] width 109 height 38
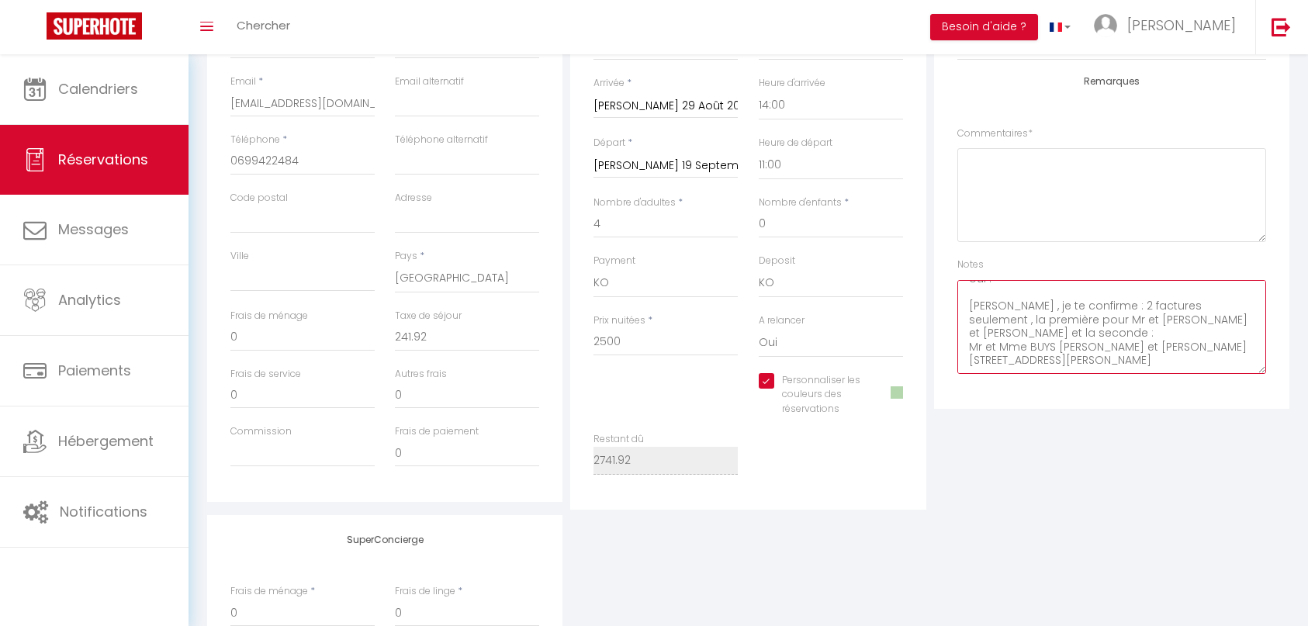
scroll to position [310, 0]
checkbox input "true"
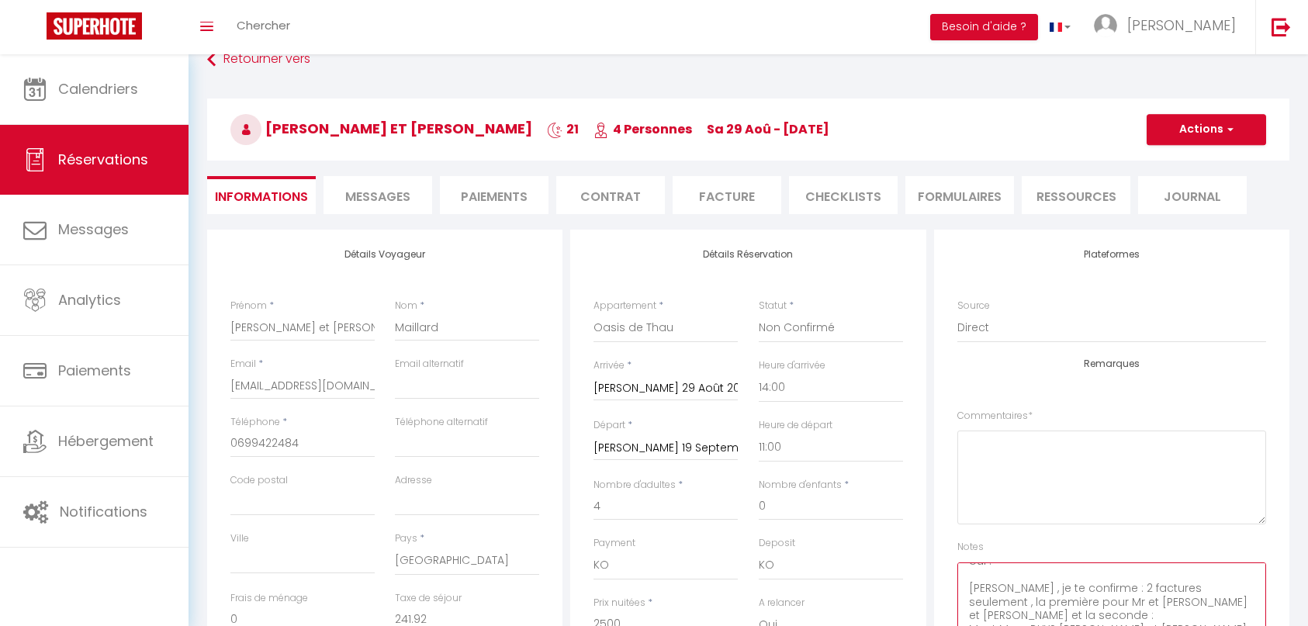
scroll to position [0, 0]
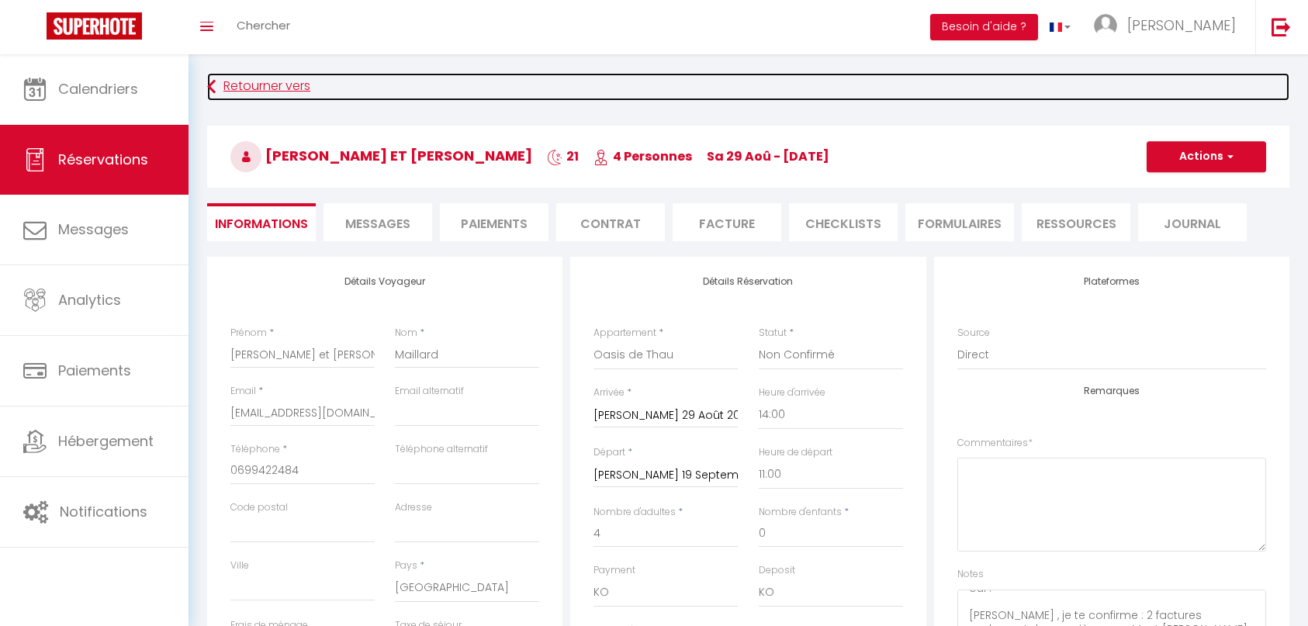
click at [236, 85] on link "Retourner vers" at bounding box center [748, 87] width 1082 height 28
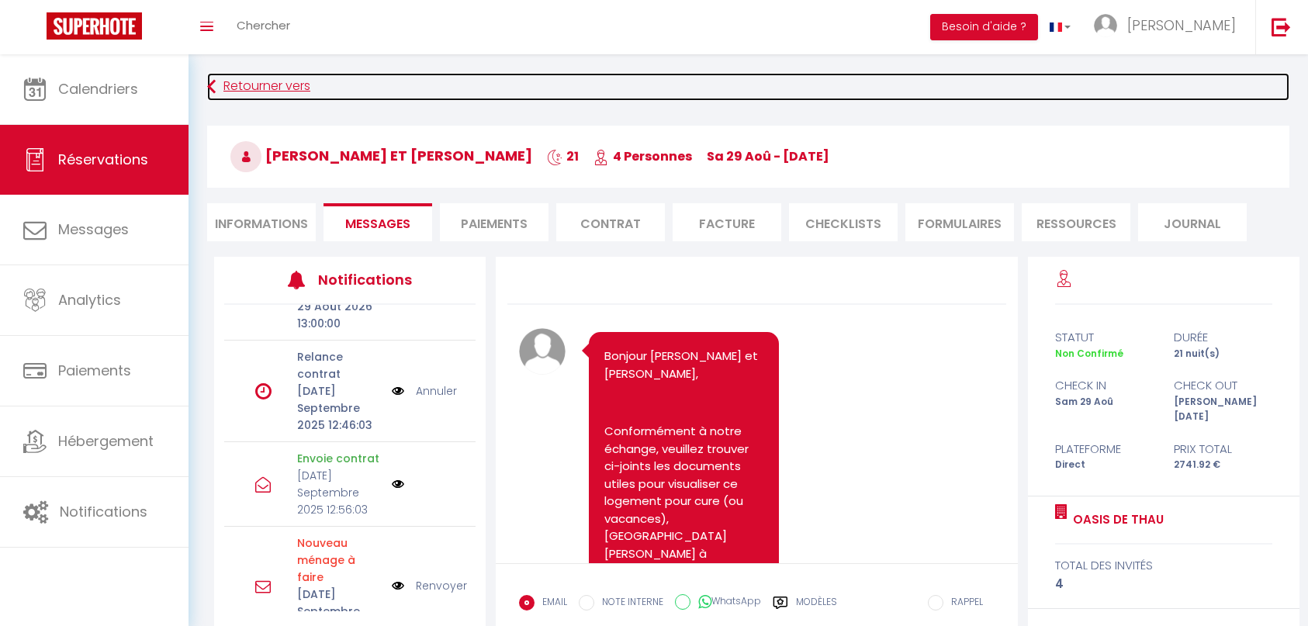
click at [275, 88] on link "Retourner vers" at bounding box center [748, 87] width 1082 height 28
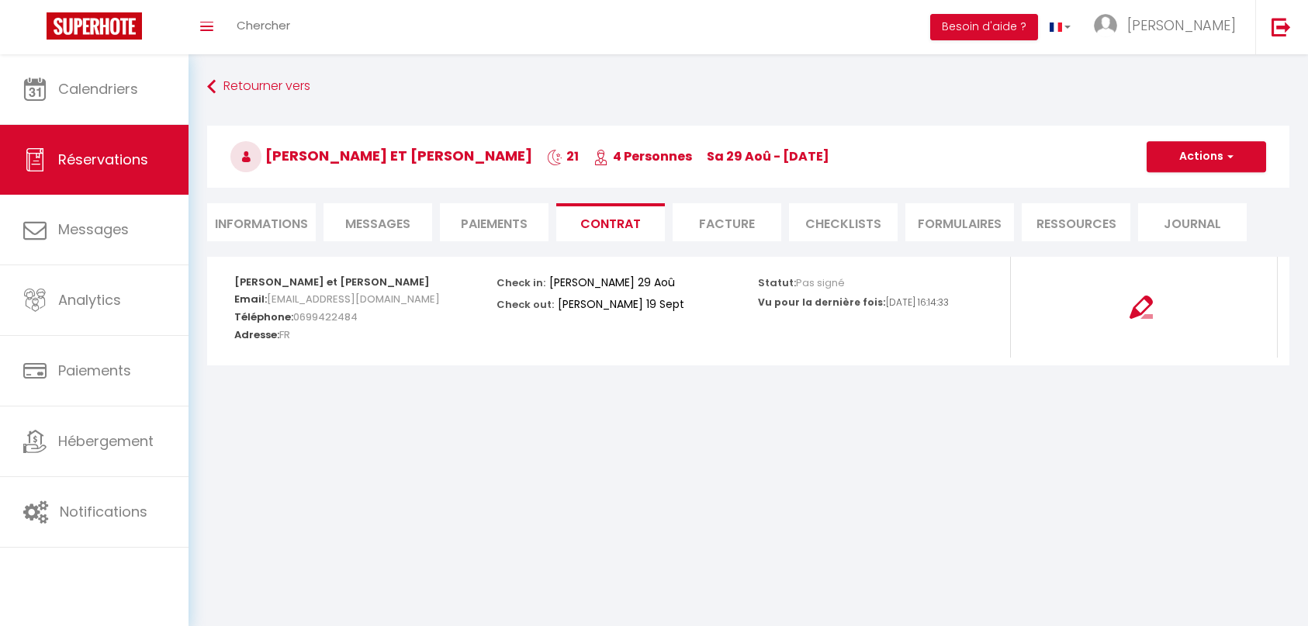
click at [278, 231] on li "Informations" at bounding box center [261, 222] width 109 height 38
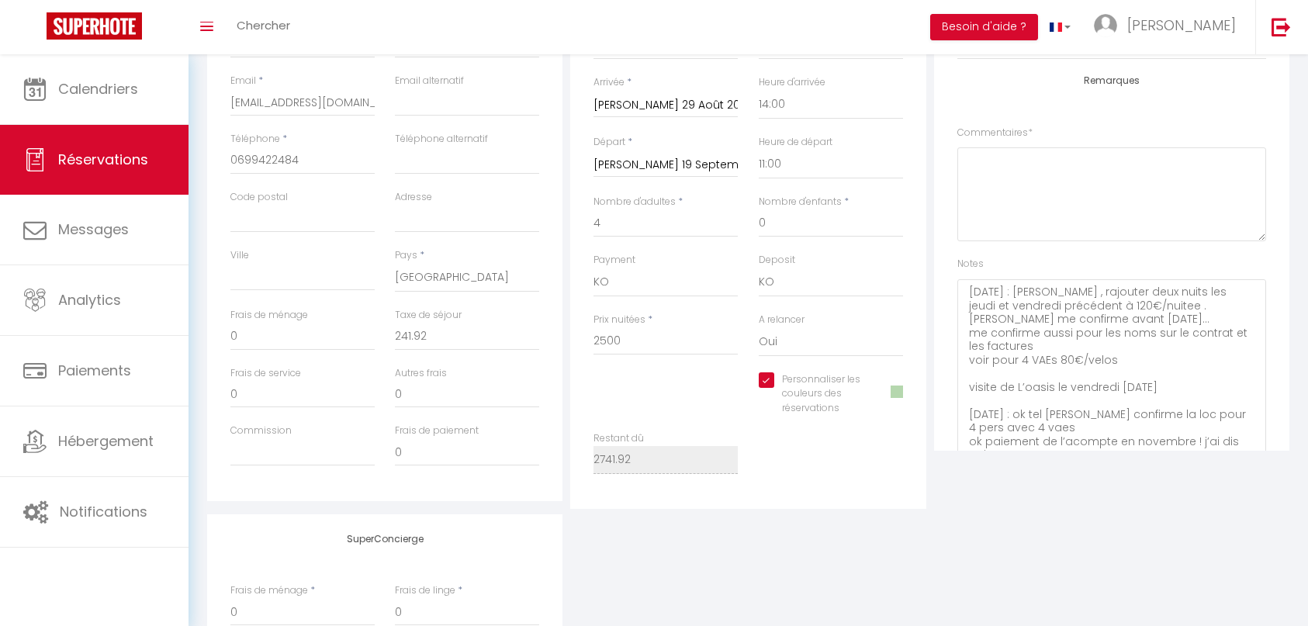
drag, startPoint x: 1260, startPoint y: 369, endPoint x: 1226, endPoint y: 579, distance: 212.9
click at [1226, 579] on div "Détails Voyageur Prénom * [PERSON_NAME] et [PERSON_NAME] * Maillard Email * [EM…" at bounding box center [748, 336] width 1082 height 780
checkbox input "true"
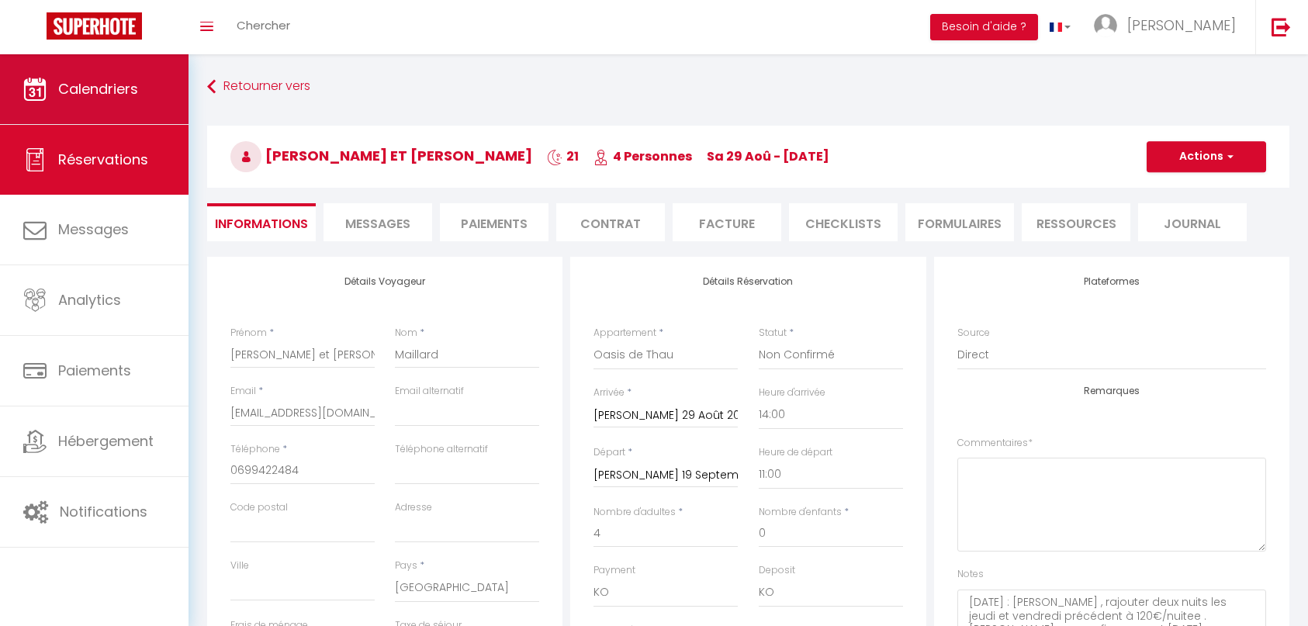
click at [66, 107] on link "Calendriers" at bounding box center [94, 89] width 188 height 70
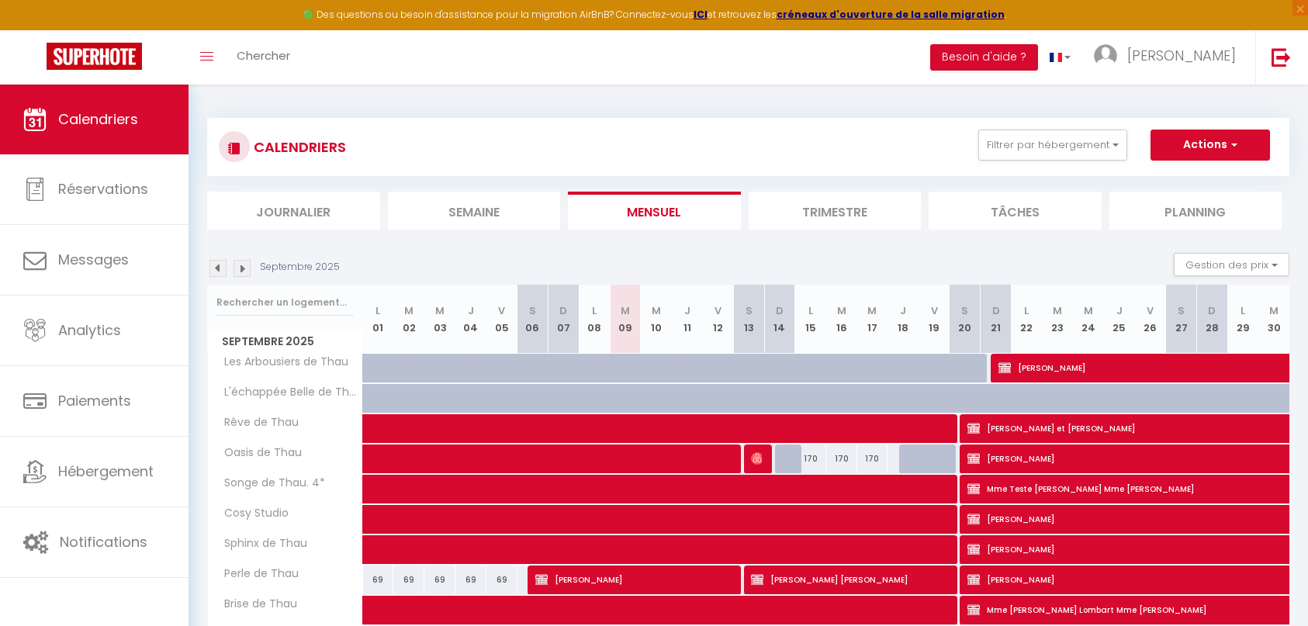
click at [819, 217] on li "Trimestre" at bounding box center [834, 211] width 173 height 38
click at [245, 272] on img at bounding box center [241, 268] width 17 height 17
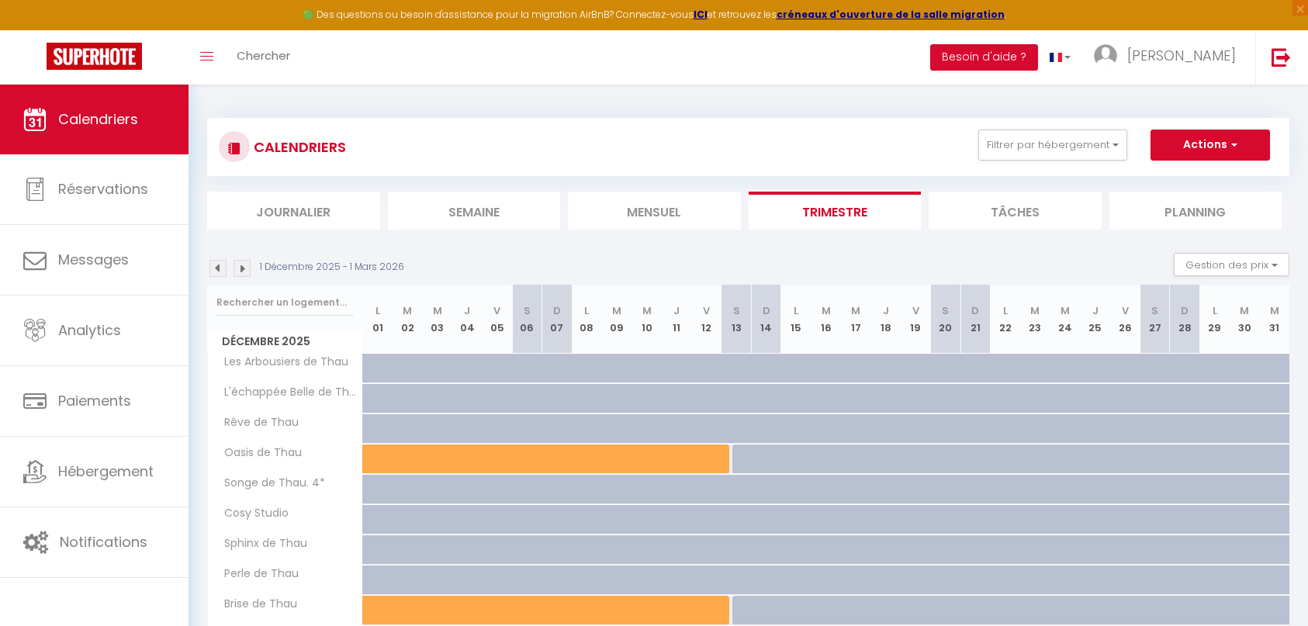
click at [241, 269] on img at bounding box center [241, 268] width 17 height 17
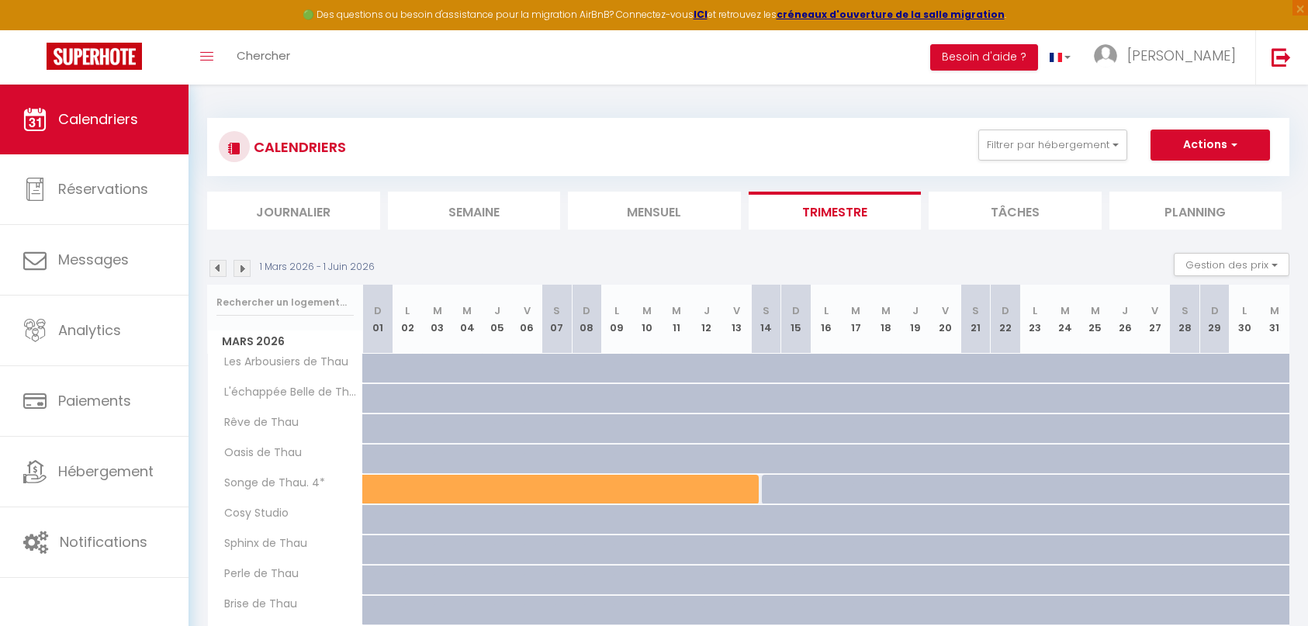
click at [241, 269] on img at bounding box center [241, 268] width 17 height 17
select select
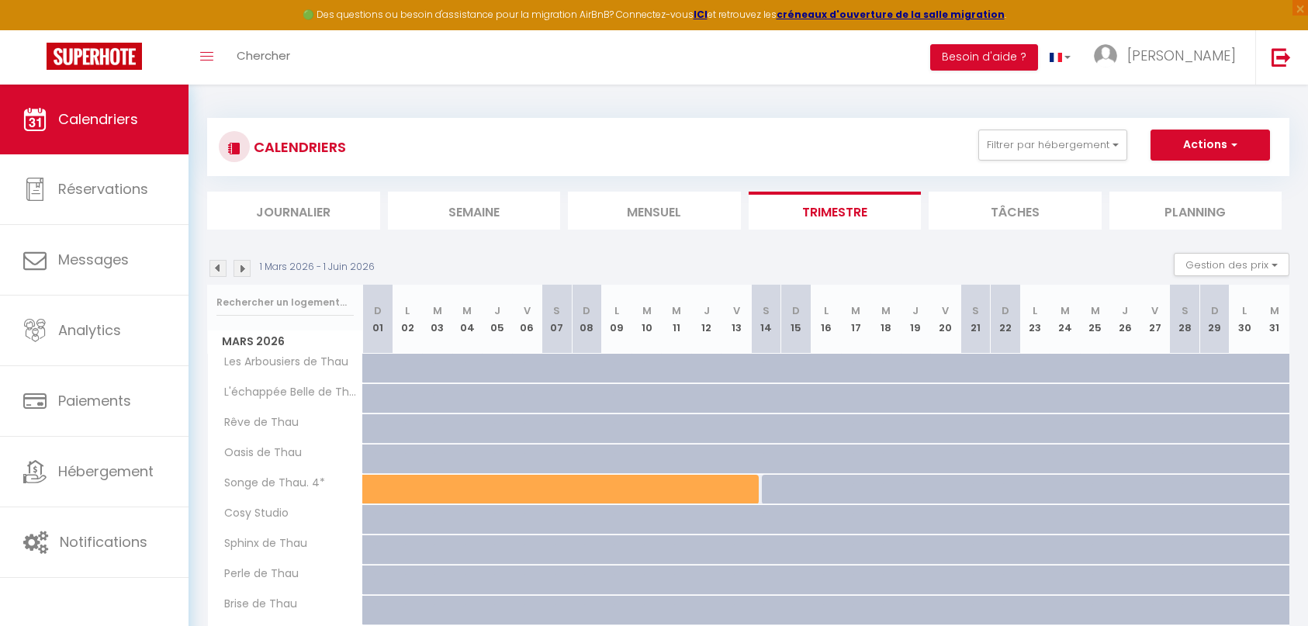
select select
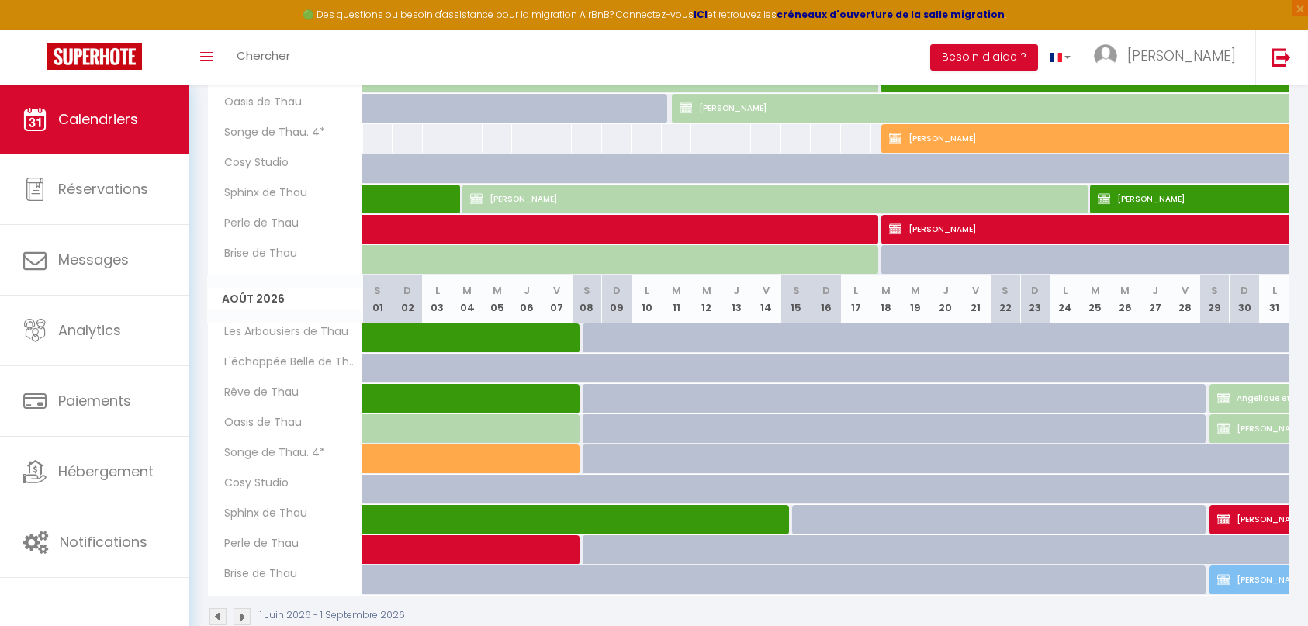
scroll to position [698, 0]
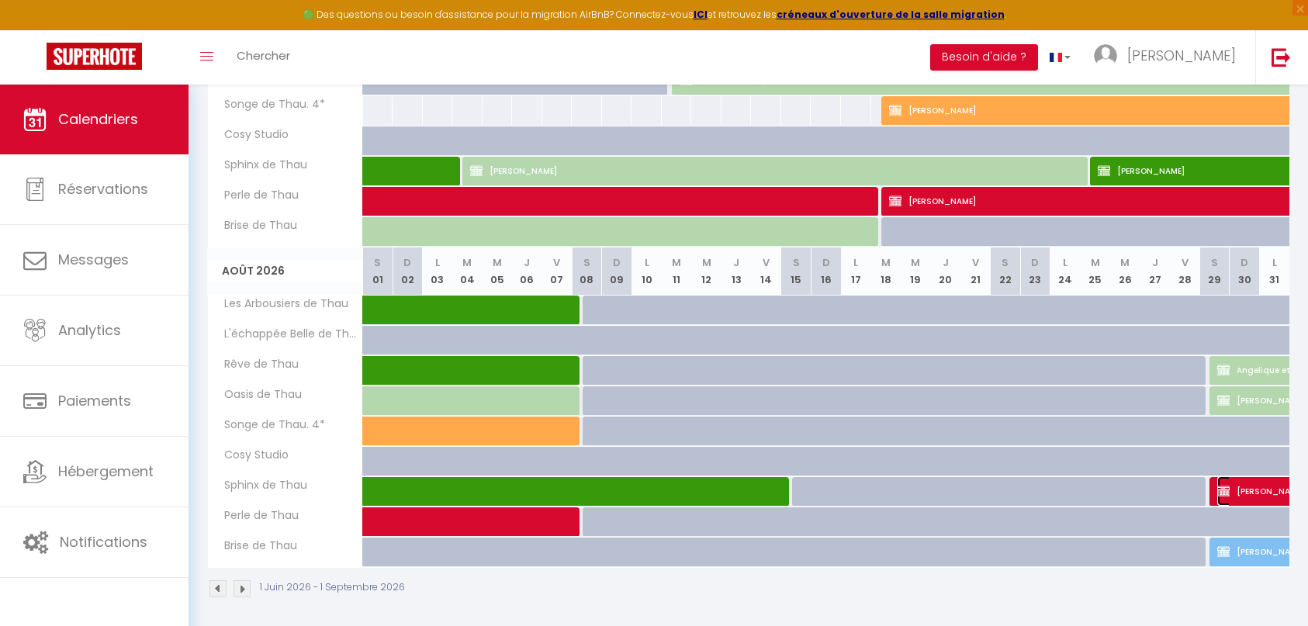
select select "KO"
select select "0"
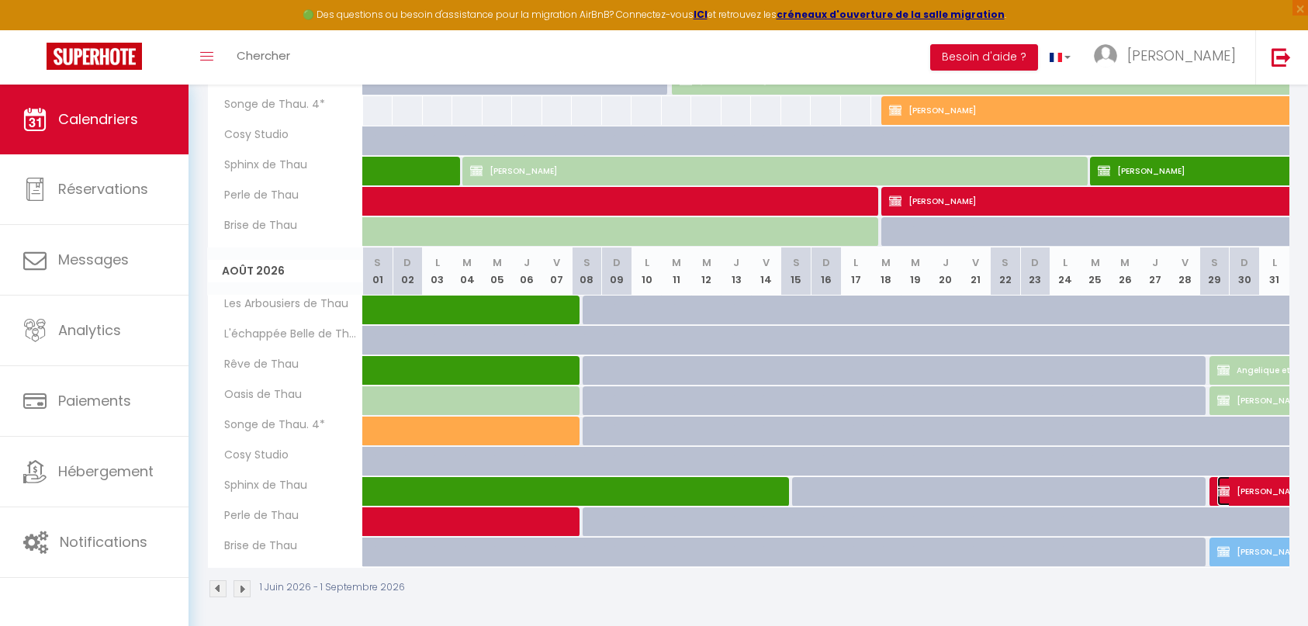
select select "1"
select select
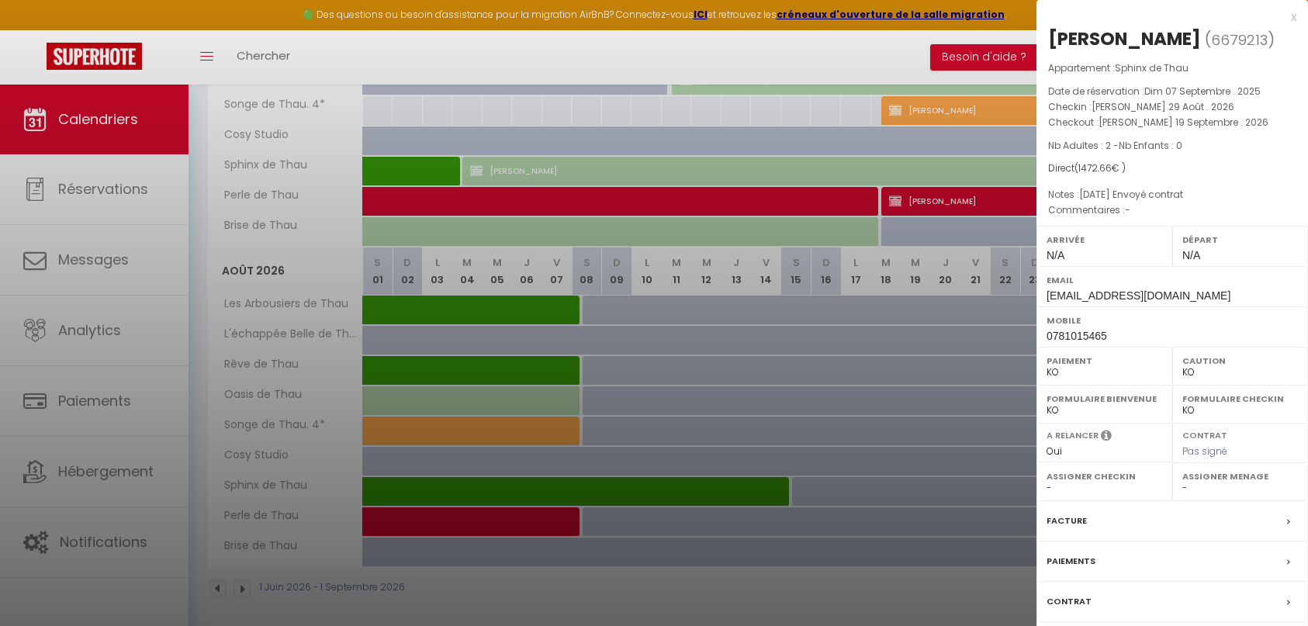
scroll to position [704, 0]
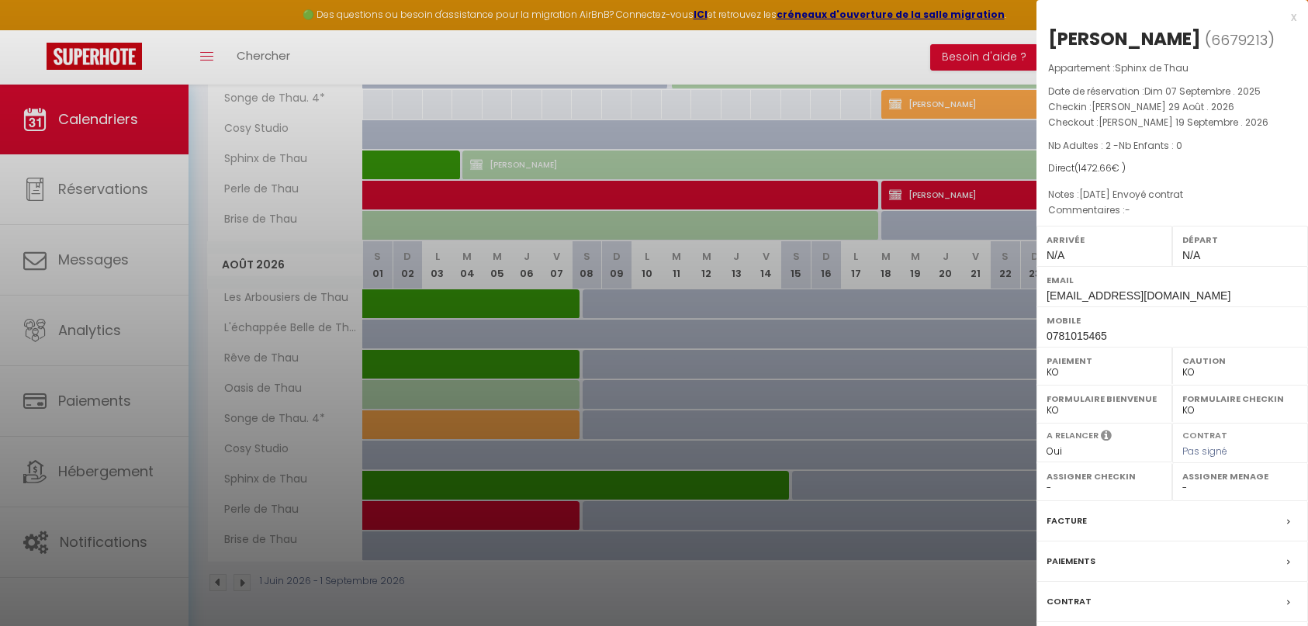
click at [1153, 577] on div "Paiements" at bounding box center [1171, 561] width 271 height 40
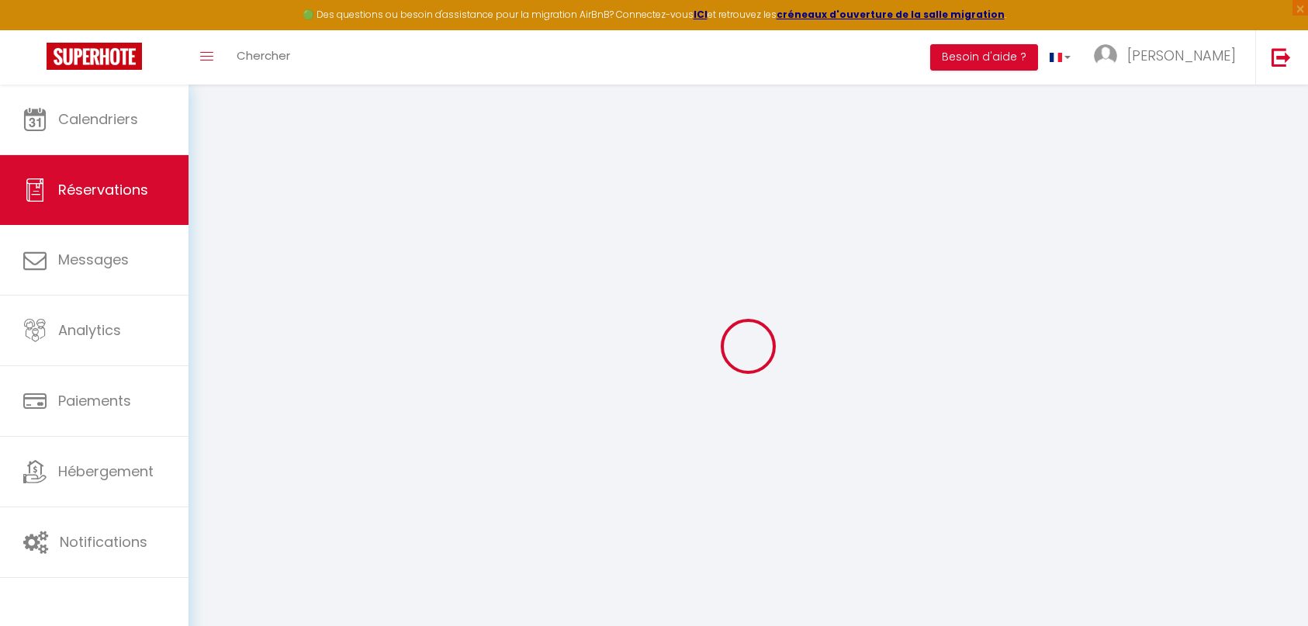
select select "0"
select select
checkbox input "true"
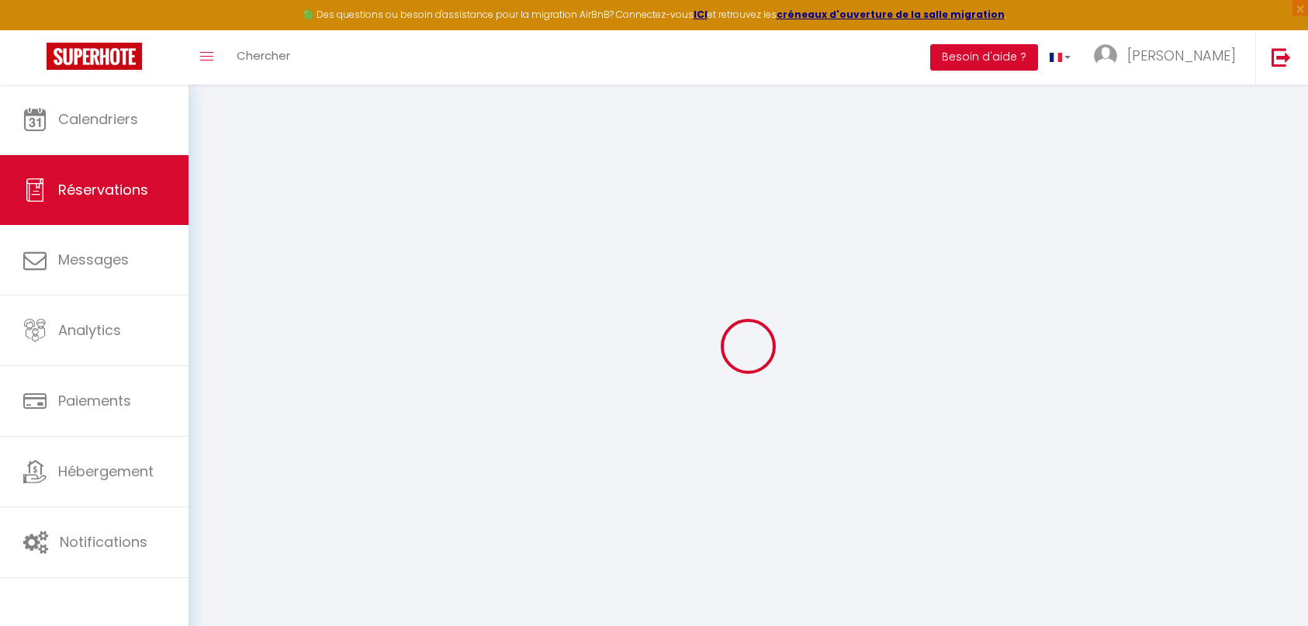
select select
checkbox input "true"
type textarea "[DATE] Envoyé contrat"
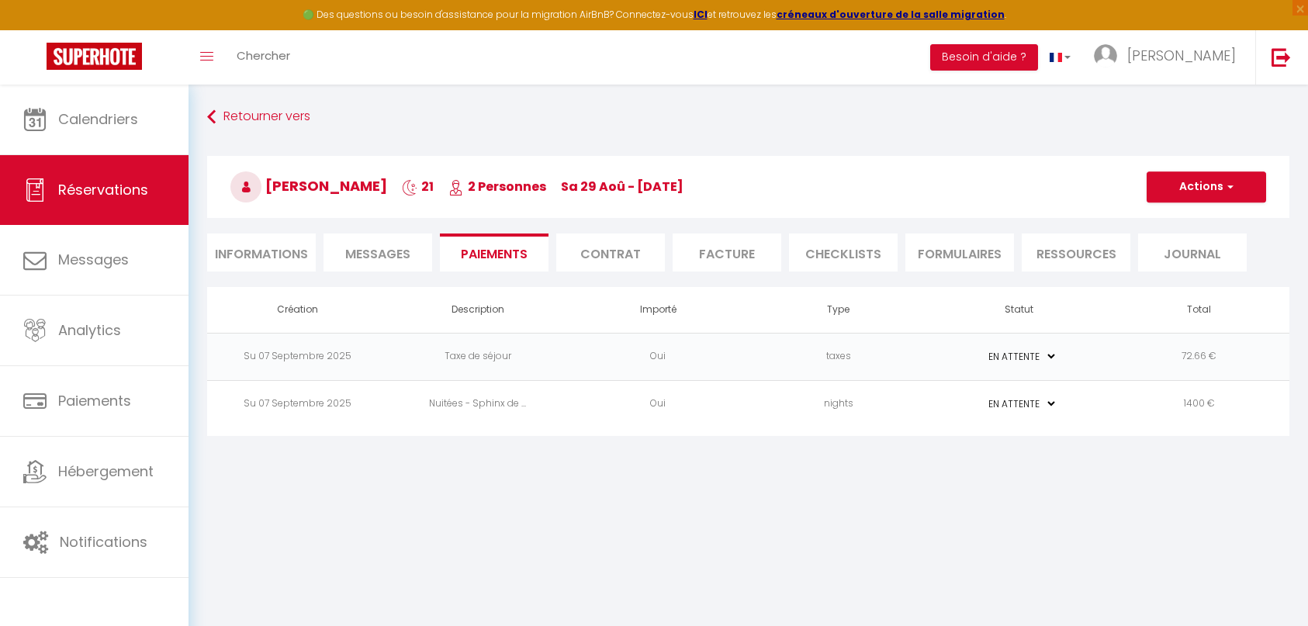
click at [603, 257] on li "Contrat" at bounding box center [610, 252] width 109 height 38
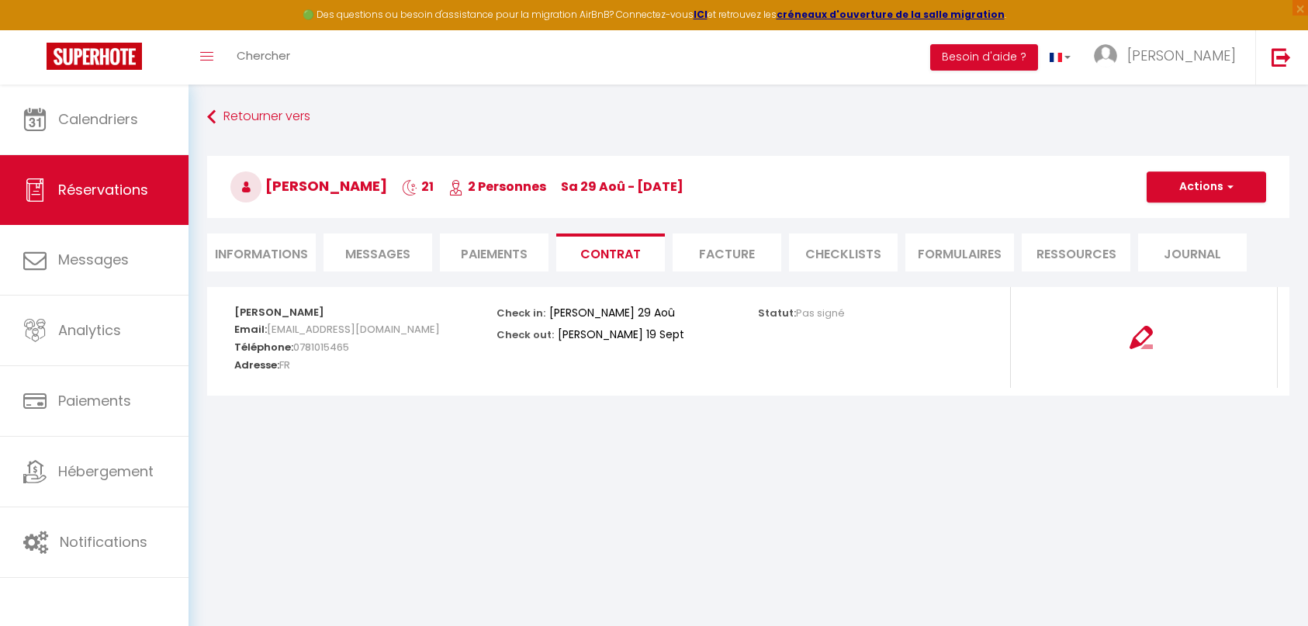
click at [377, 258] on span "Messages" at bounding box center [377, 254] width 65 height 18
select select
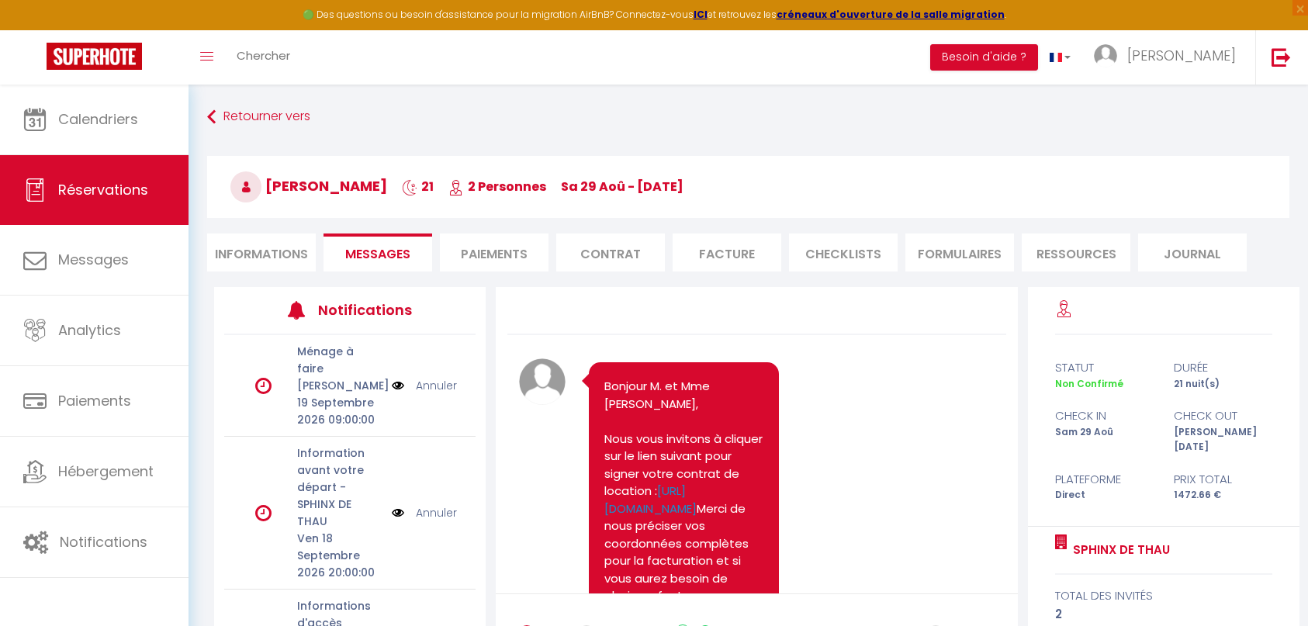
select select
click at [255, 254] on li "Informations" at bounding box center [261, 252] width 109 height 38
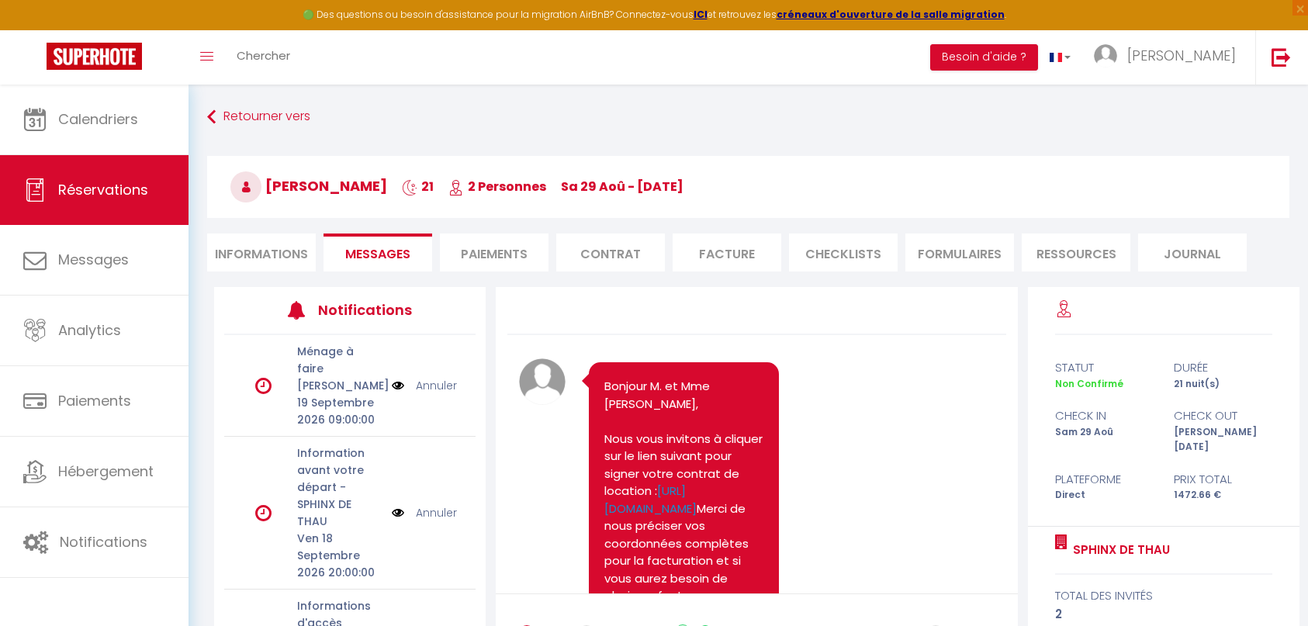
select select
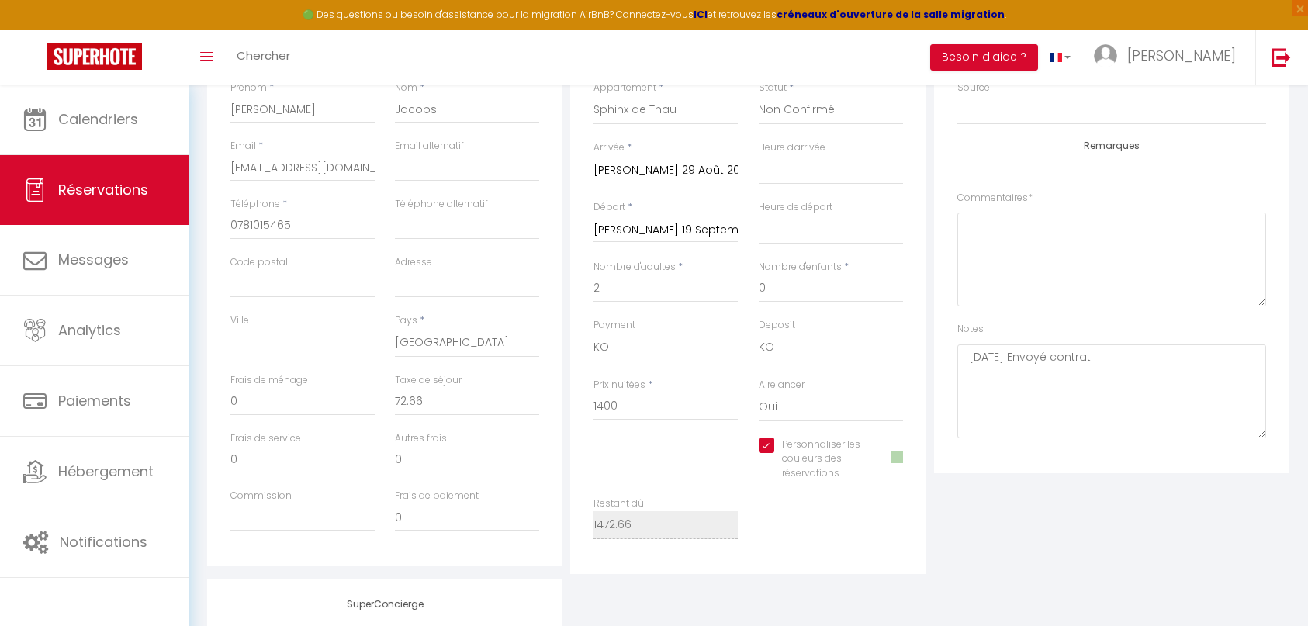
scroll to position [310, 0]
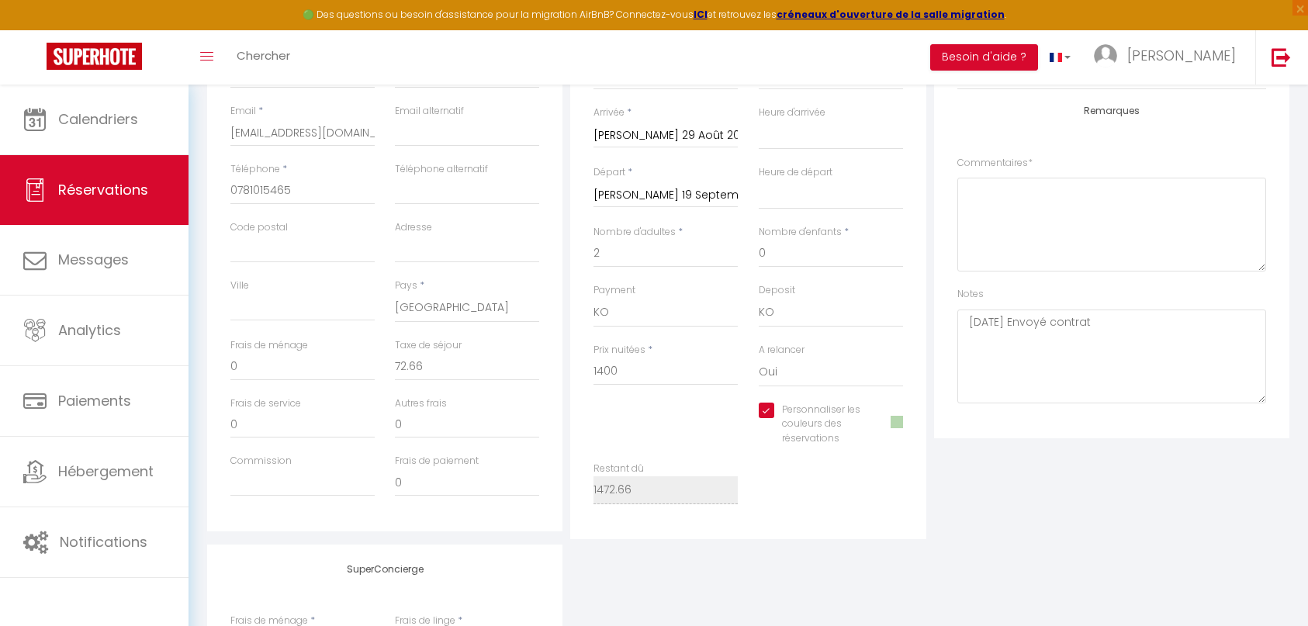
click at [873, 441] on div "Personnaliser les couleurs des réservations #B5D7AE" at bounding box center [831, 425] width 144 height 44
click at [893, 425] on span at bounding box center [896, 422] width 12 height 12
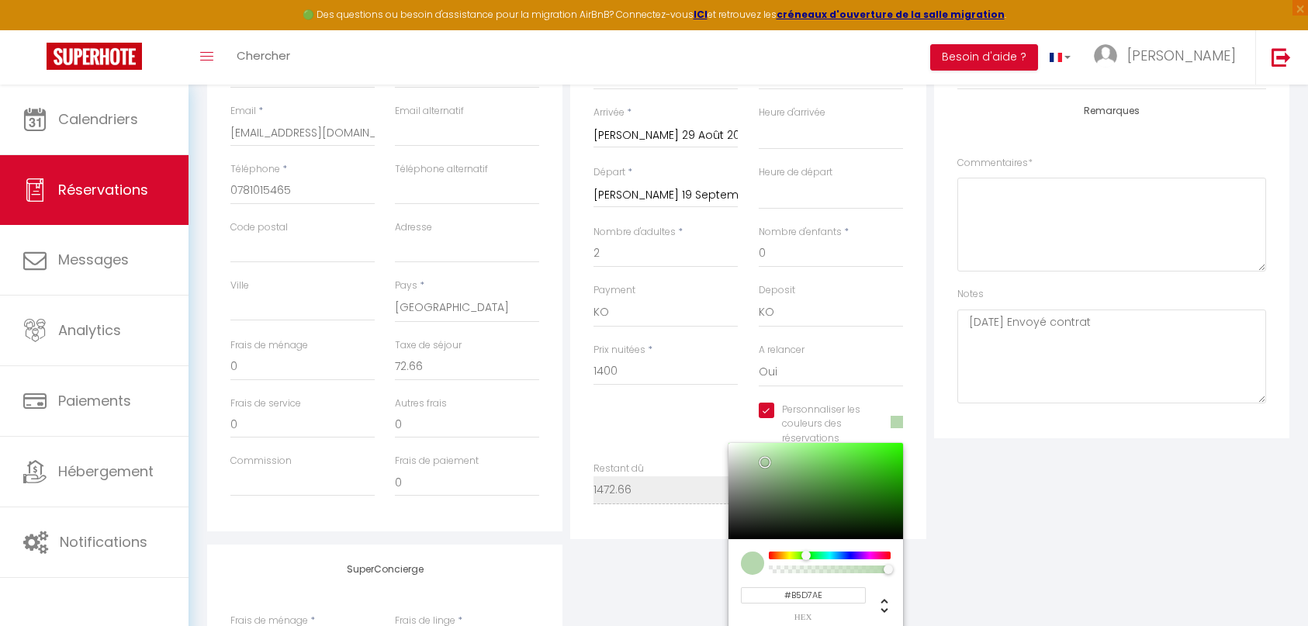
click at [938, 497] on div "Plateformes Source Direct [DOMAIN_NAME] [DOMAIN_NAME] Chalet montagne Expedia G…" at bounding box center [1111, 258] width 363 height 562
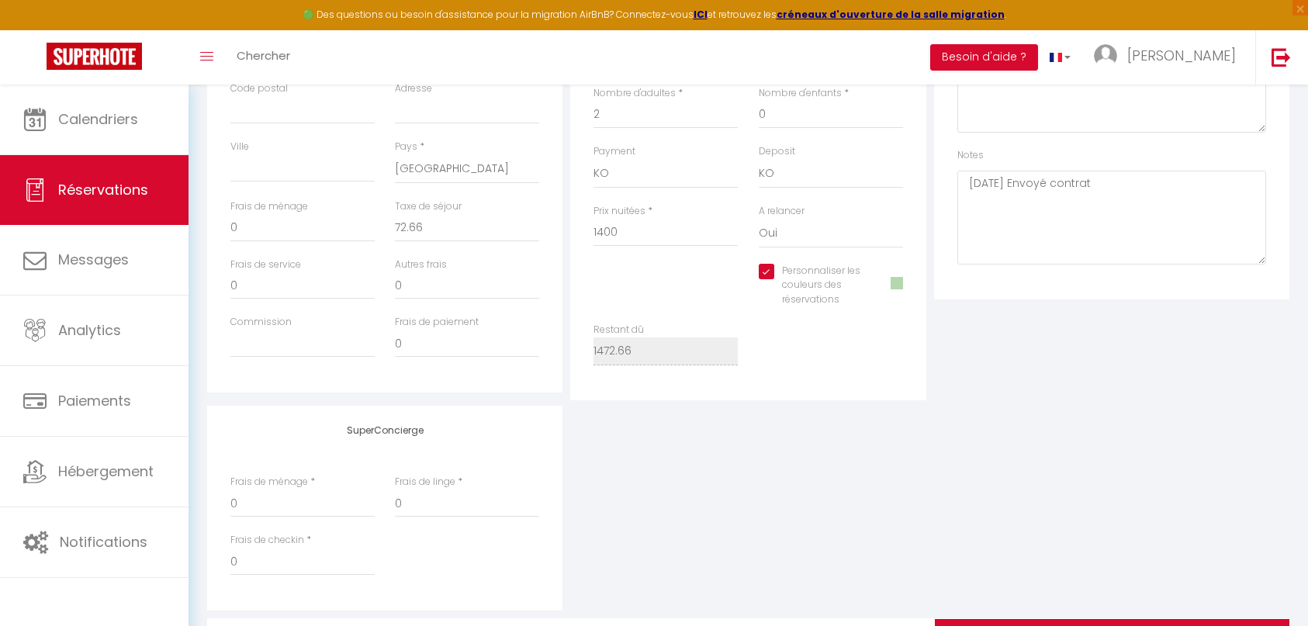
scroll to position [465, 0]
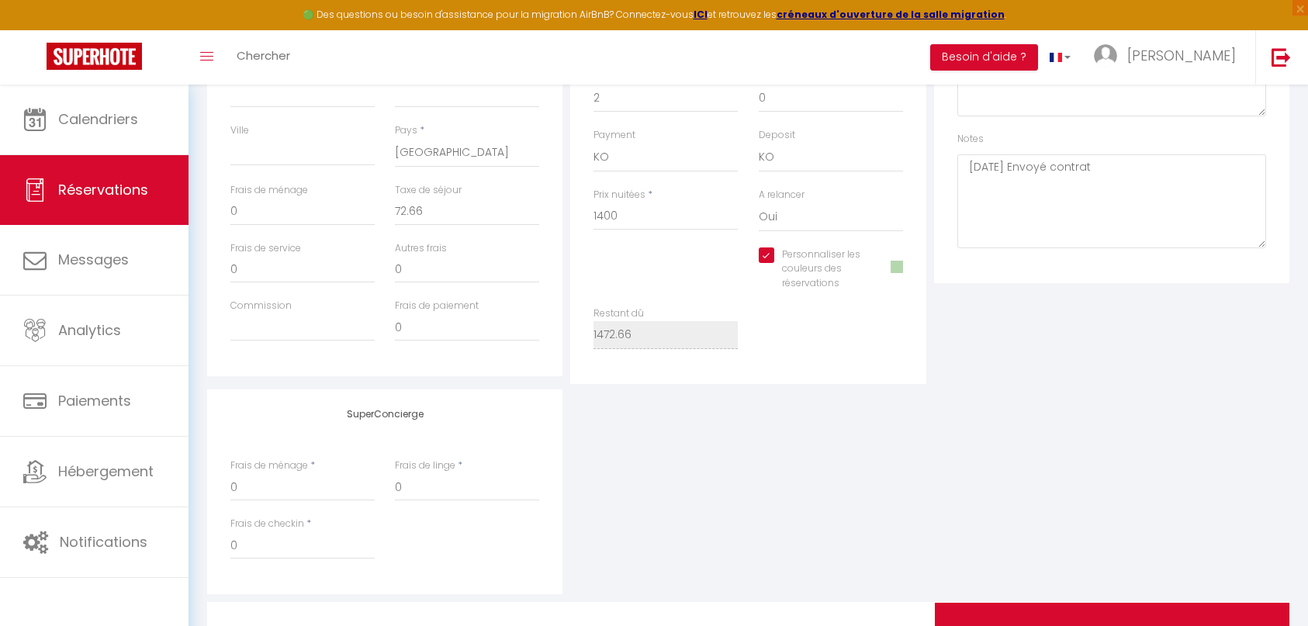
click at [762, 256] on input "Personnaliser les couleurs des réservations" at bounding box center [815, 255] width 112 height 16
checkbox input "false"
select select
click at [762, 261] on input "Personnaliser les couleurs des réservations" at bounding box center [821, 255] width 125 height 16
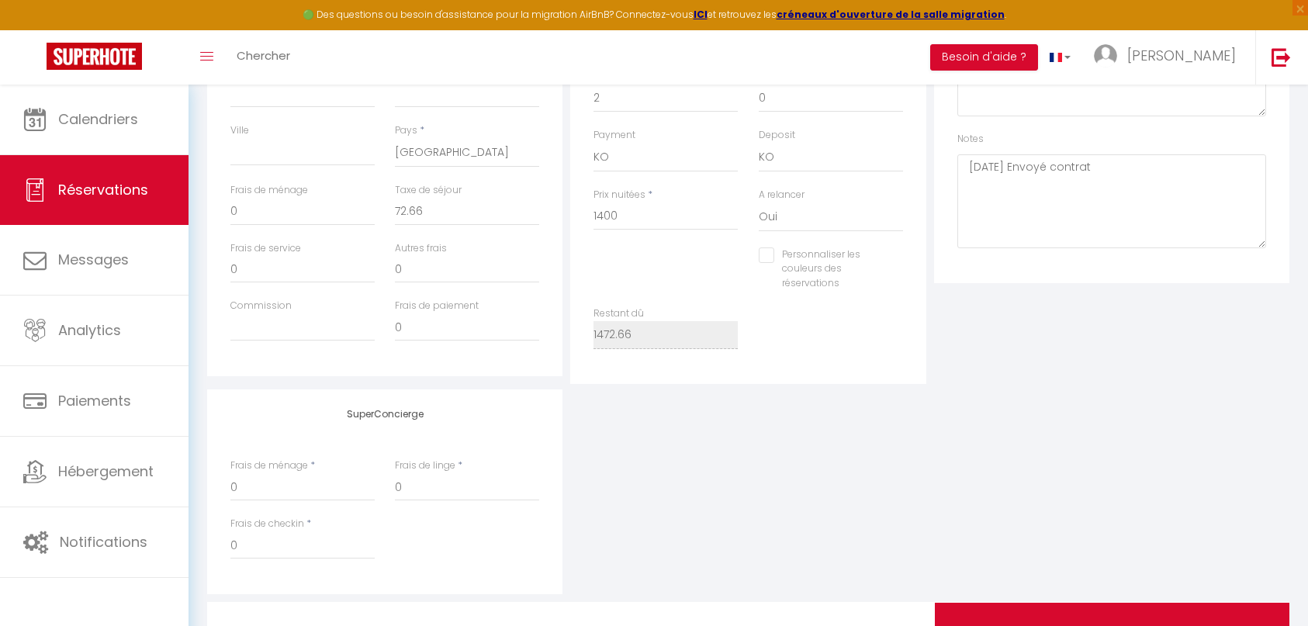
checkbox input "true"
select select
click at [958, 340] on div "Plateformes Source Direct [DOMAIN_NAME] [DOMAIN_NAME] Chalet montagne Expedia G…" at bounding box center [1111, 103] width 363 height 562
click at [900, 266] on span at bounding box center [896, 267] width 12 height 12
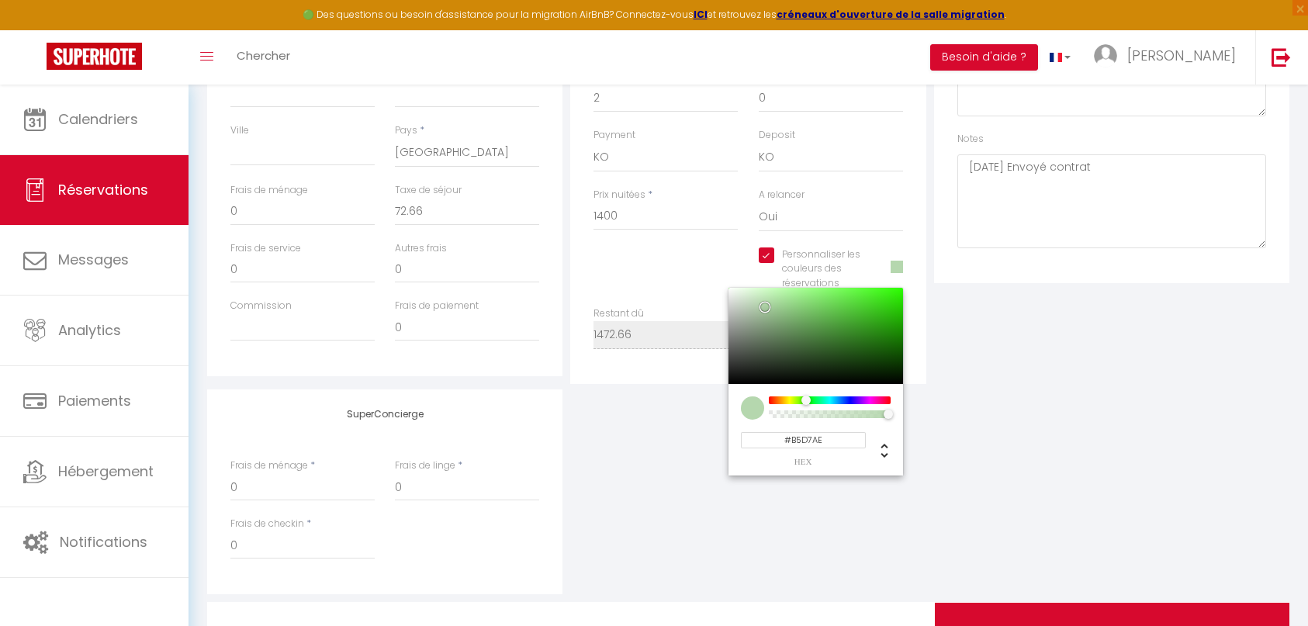
click at [900, 270] on span at bounding box center [896, 267] width 12 height 12
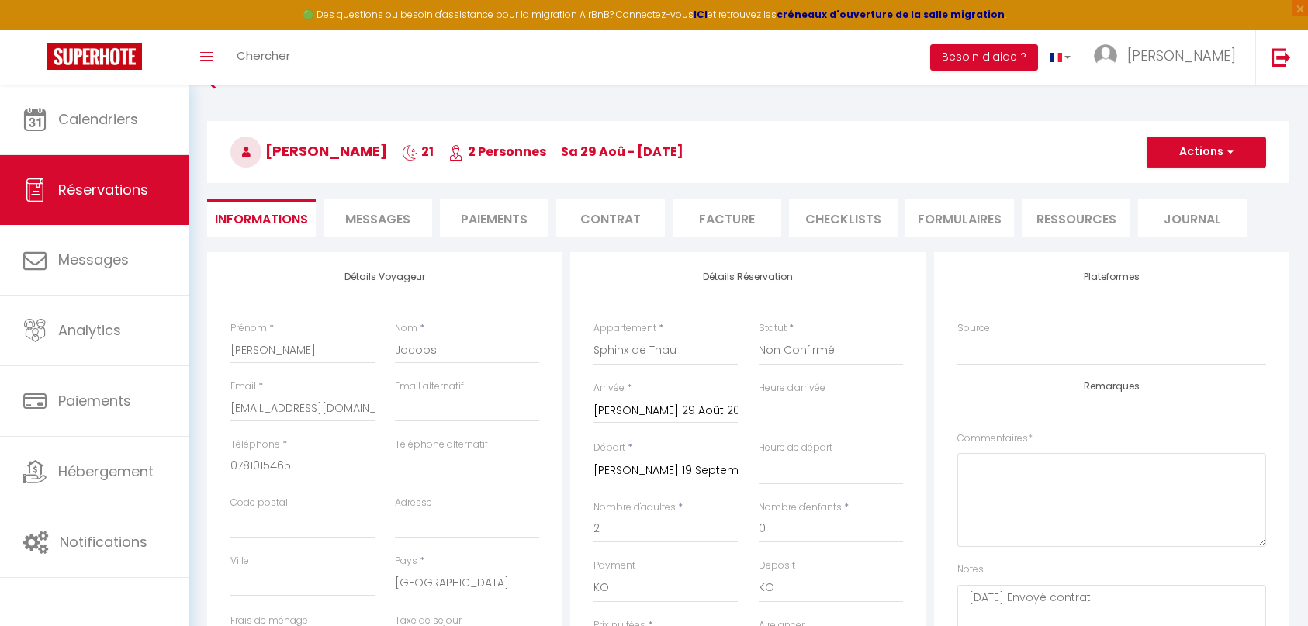
scroll to position [0, 0]
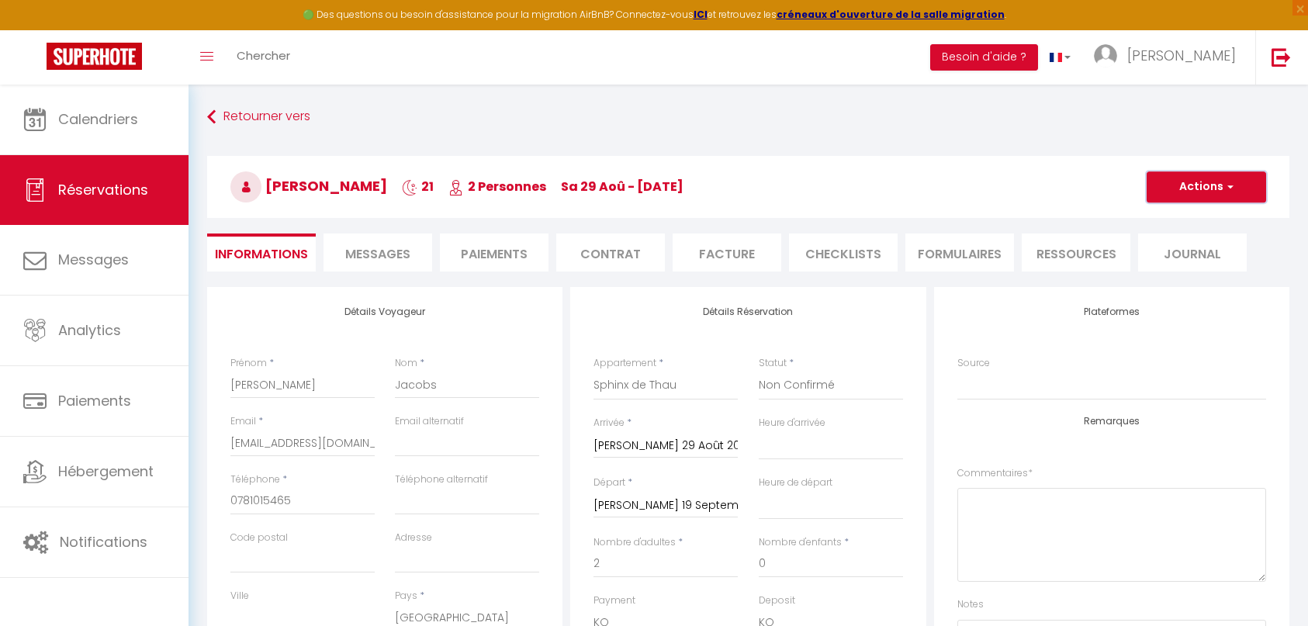
click at [1204, 189] on button "Actions" at bounding box center [1205, 186] width 119 height 31
click at [1194, 218] on link "Enregistrer" at bounding box center [1190, 221] width 123 height 20
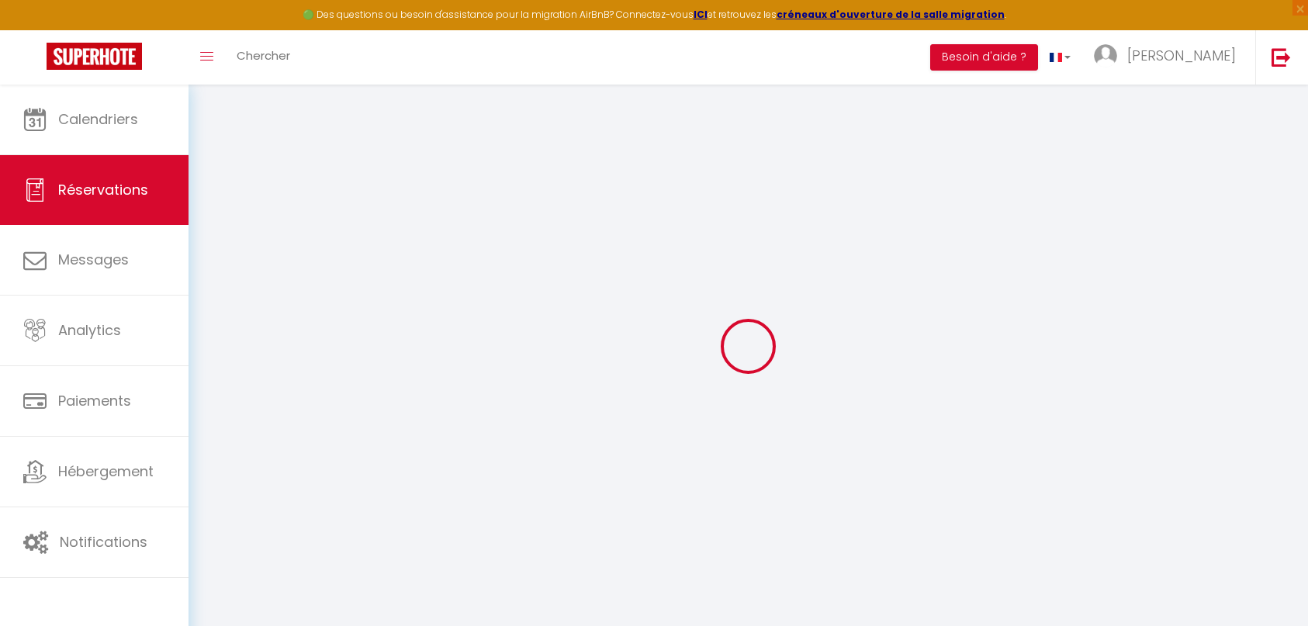
type input "[PERSON_NAME]"
type input "Jacobs"
type input "[EMAIL_ADDRESS][DOMAIN_NAME]"
type input "0781015465"
select select "FR"
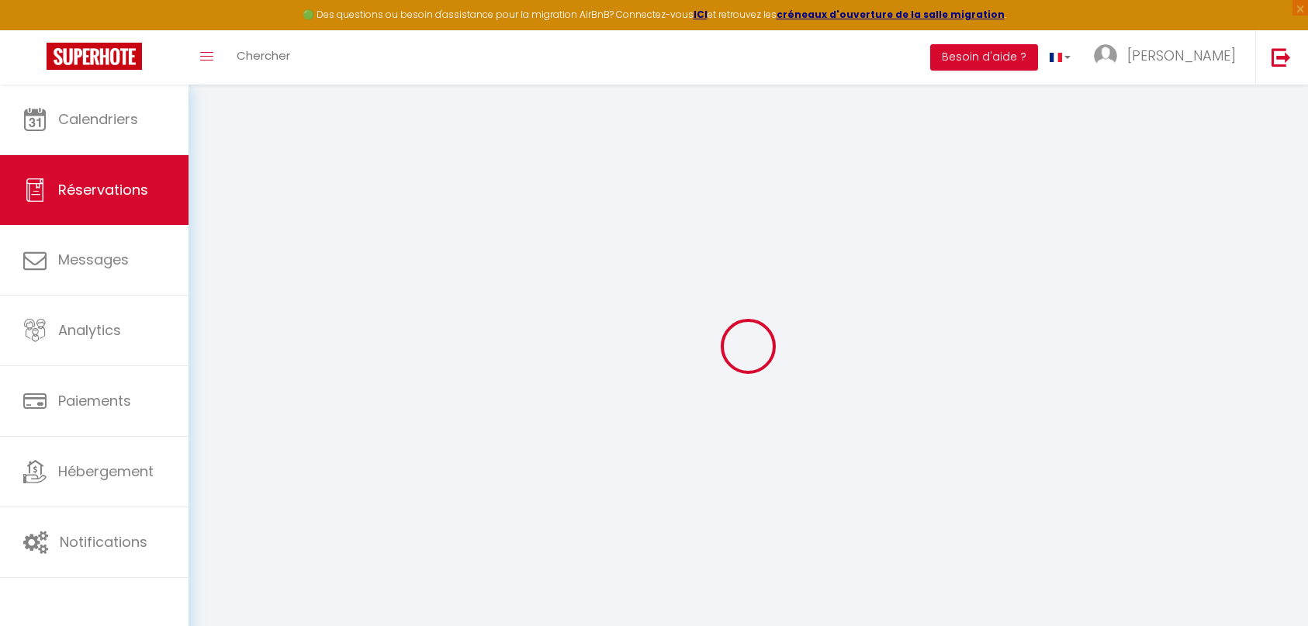
select select "42868"
select select "2"
type input "[PERSON_NAME] 29 Août 2026"
select select
type input "[PERSON_NAME] 19 Septembre 2026"
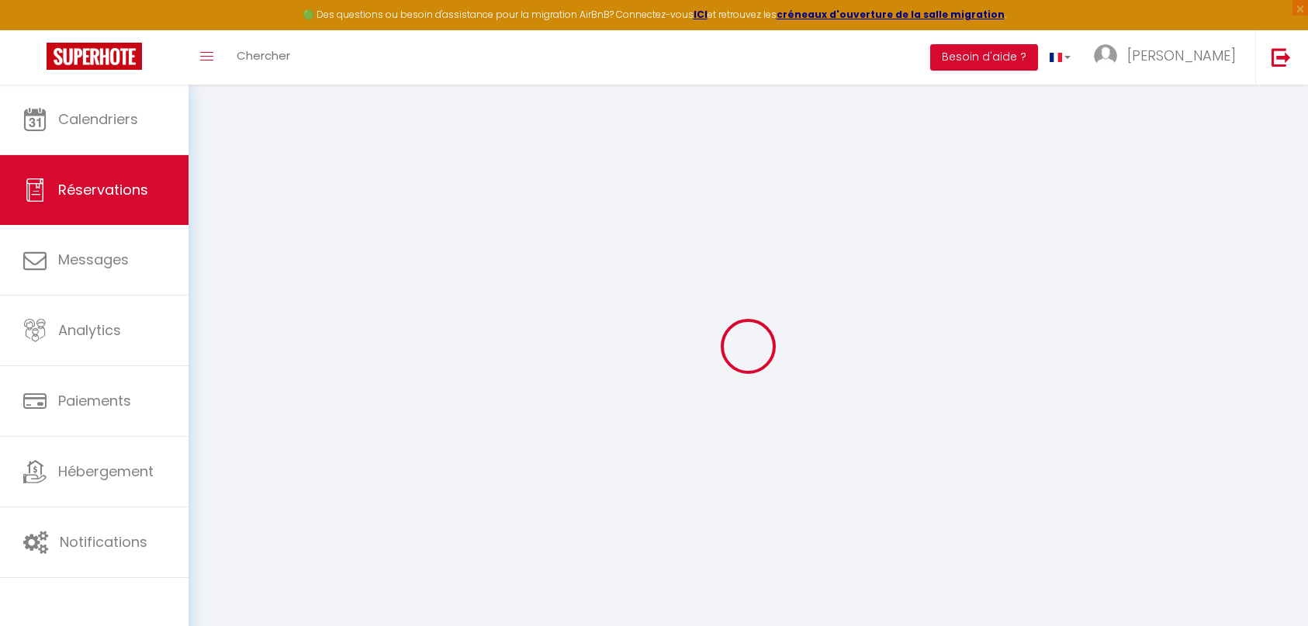
select select
type input "2"
select select "10"
select select
type input "1400"
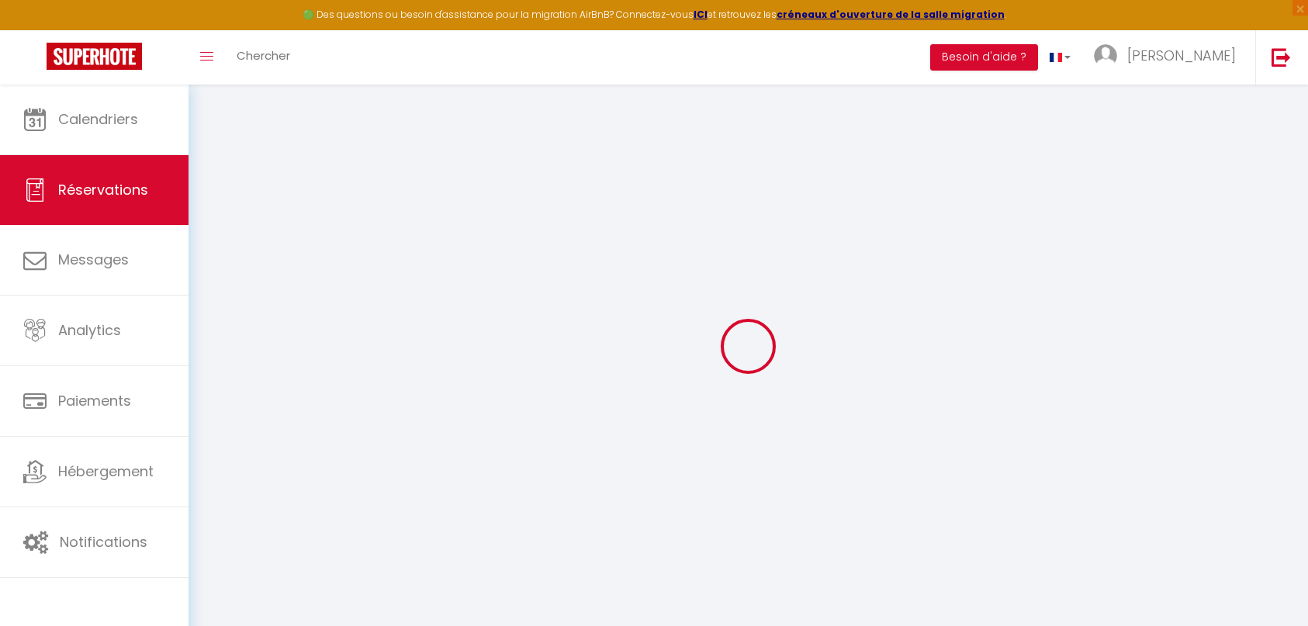
checkbox input "true"
type input "1472.66"
type input "0"
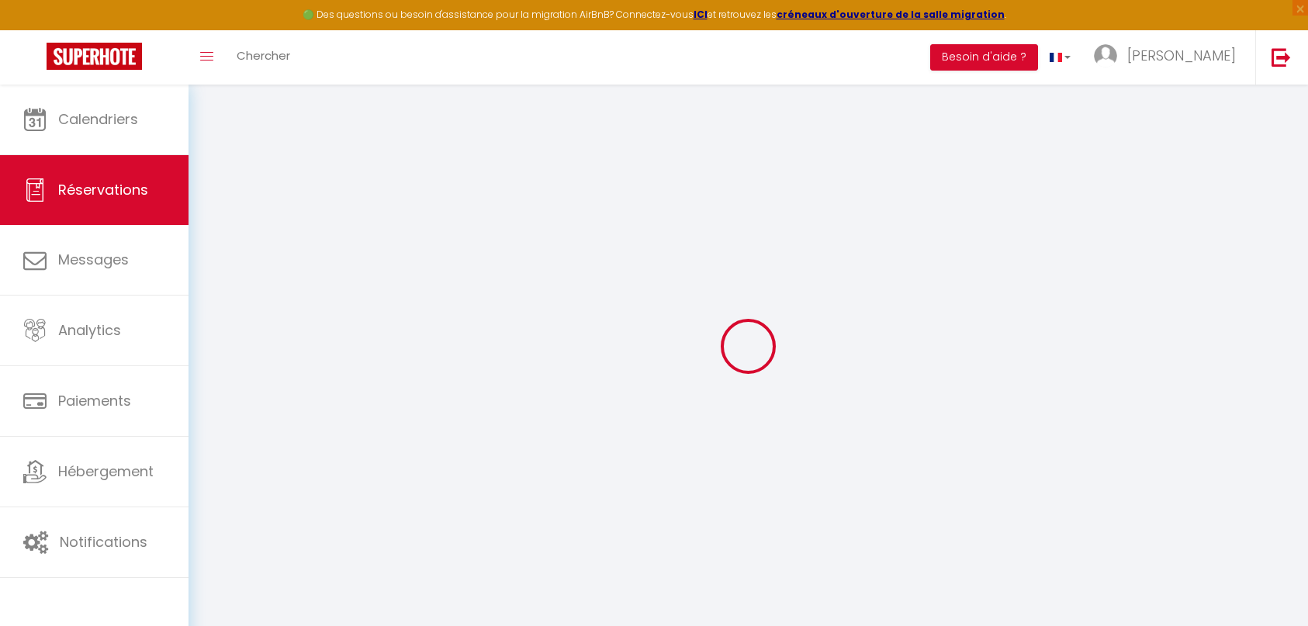
select select
select select "14"
checkbox input "true"
select select
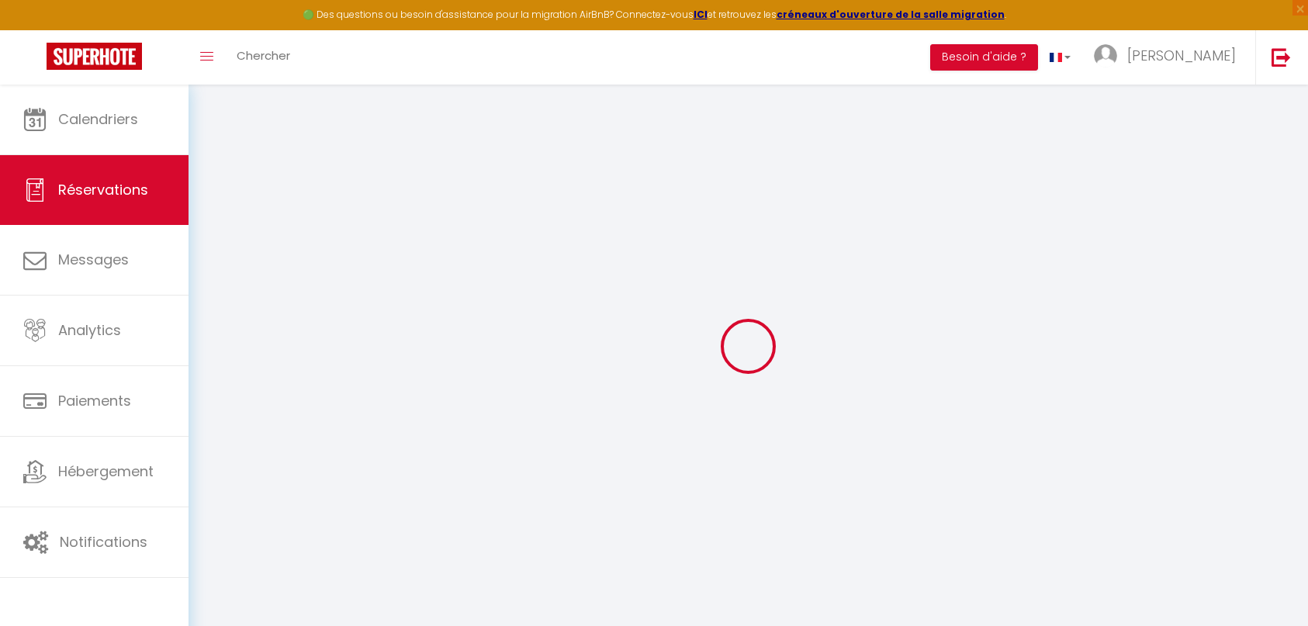
select select
checkbox input "true"
select select
checkbox input "true"
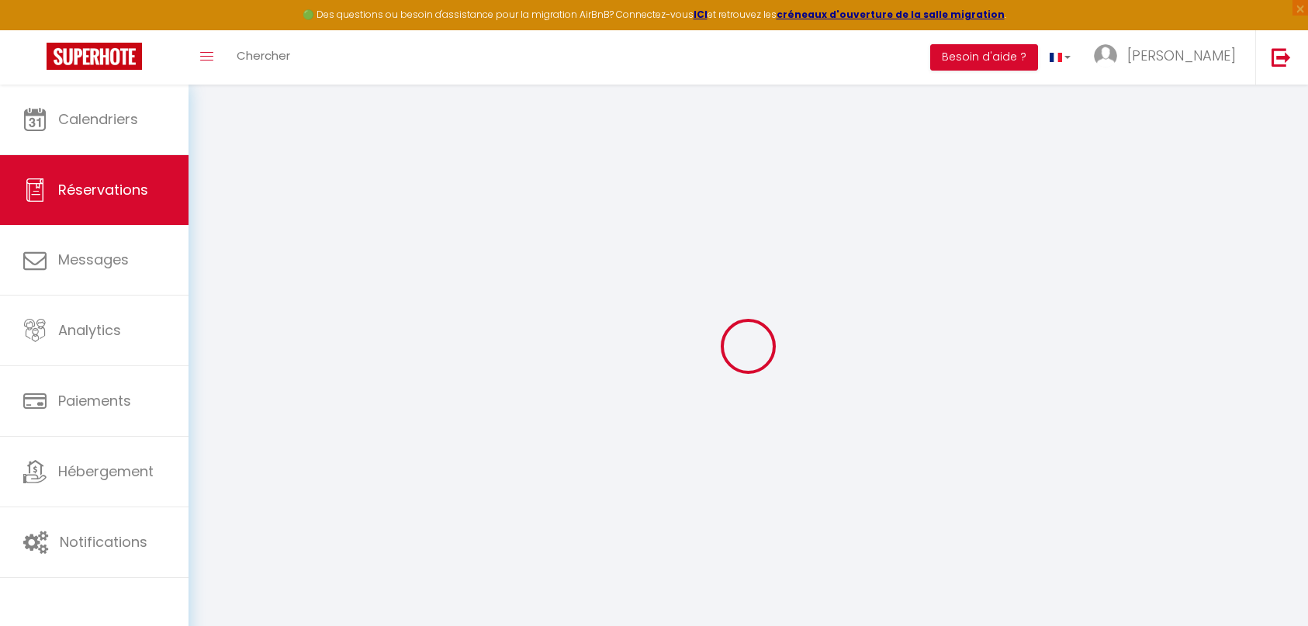
type textarea "[DATE] Envoyé contrat"
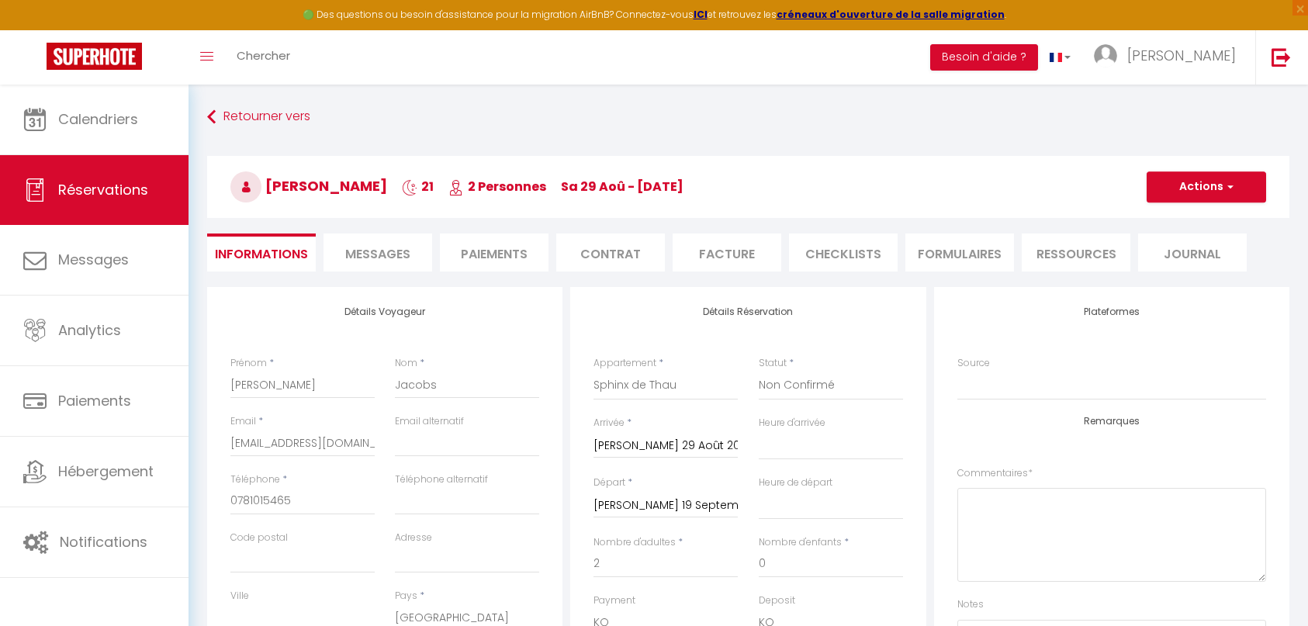
select select
checkbox input "true"
type input "72.66"
select select
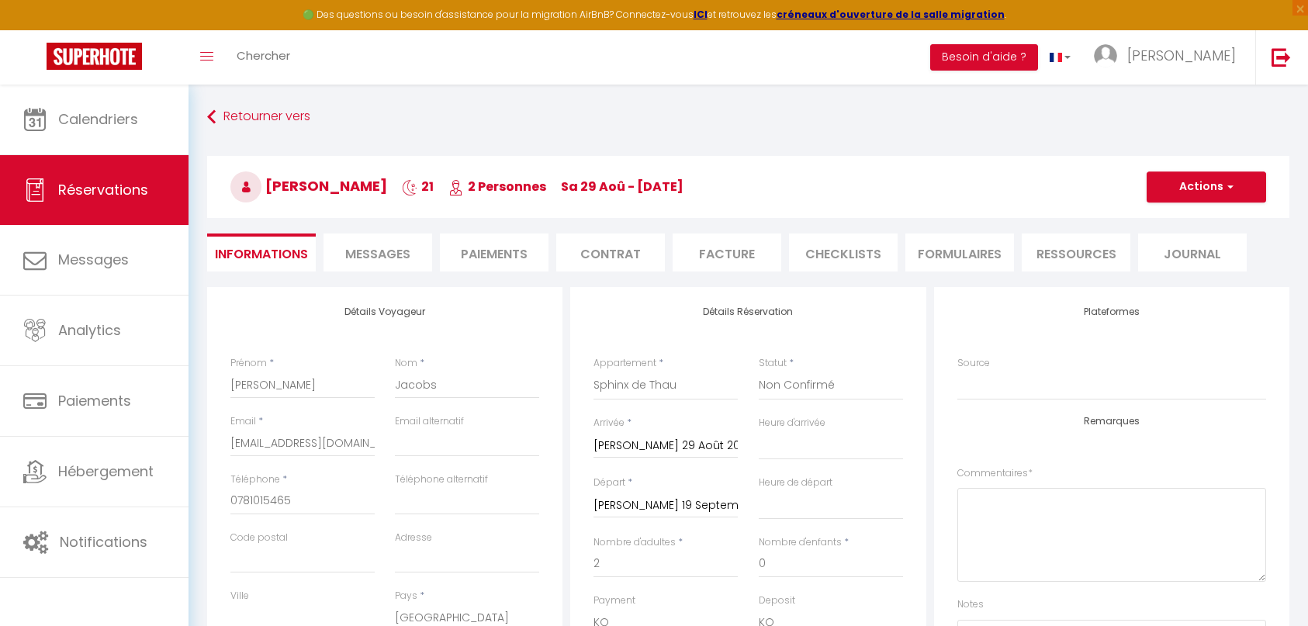
select select
checkbox input "true"
select select
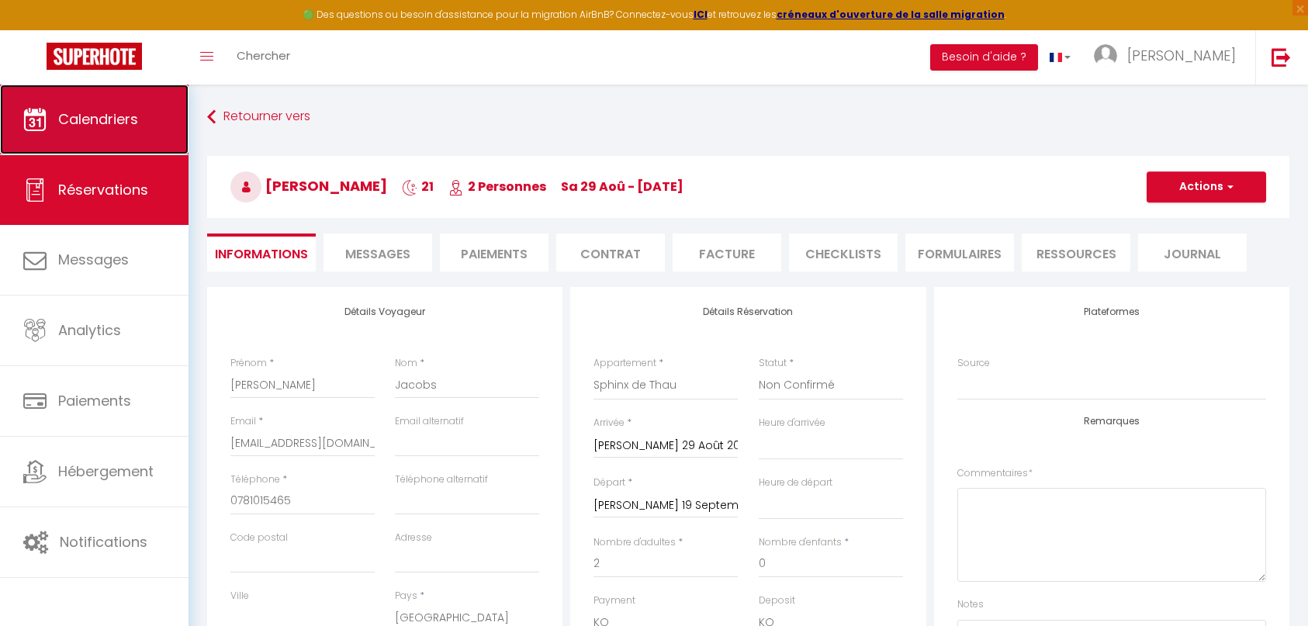
click at [93, 117] on span "Calendriers" at bounding box center [98, 118] width 80 height 19
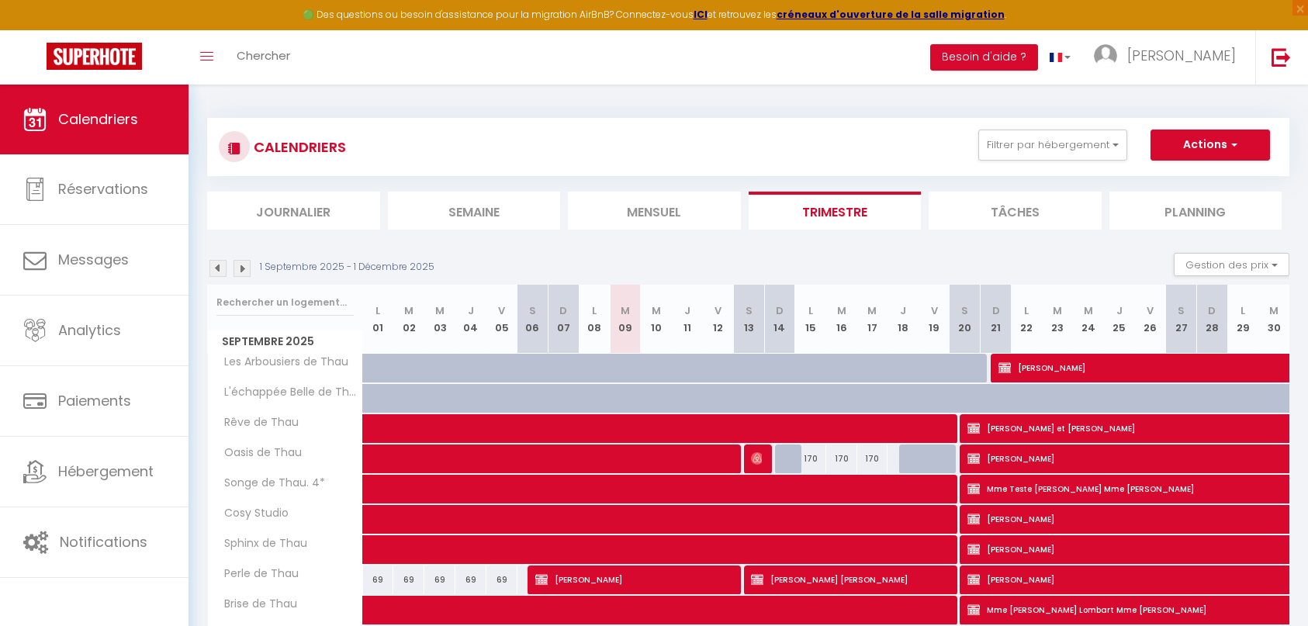
click at [239, 271] on img at bounding box center [241, 268] width 17 height 17
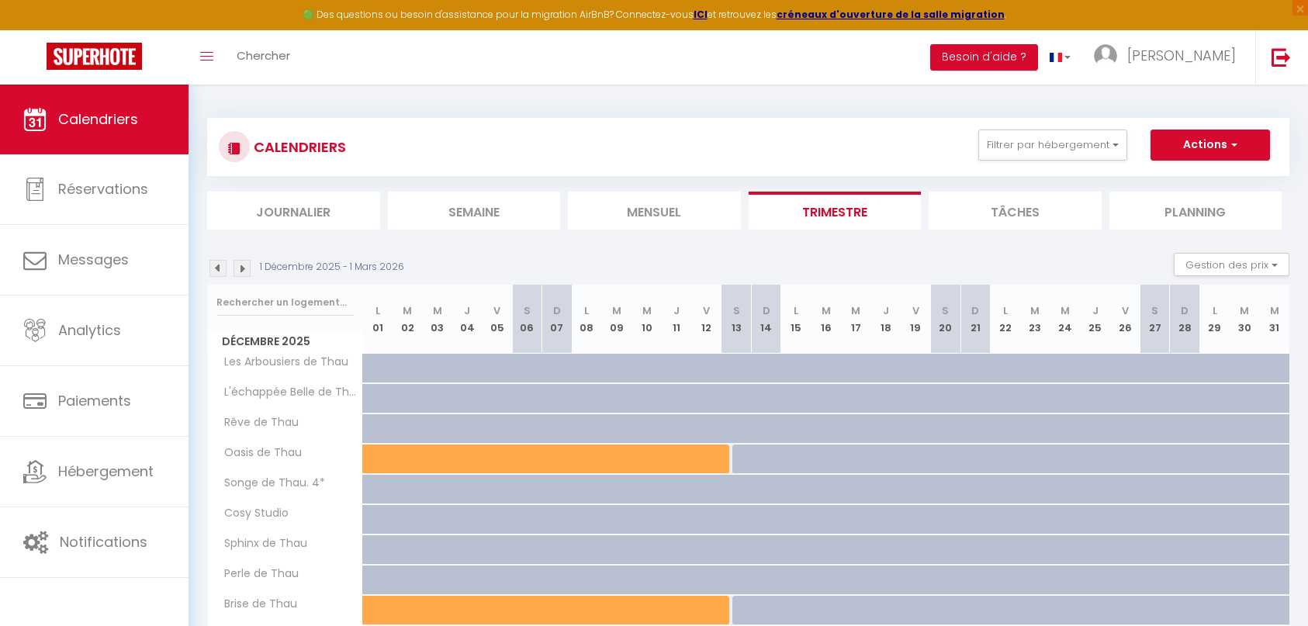
click at [243, 268] on img at bounding box center [241, 268] width 17 height 17
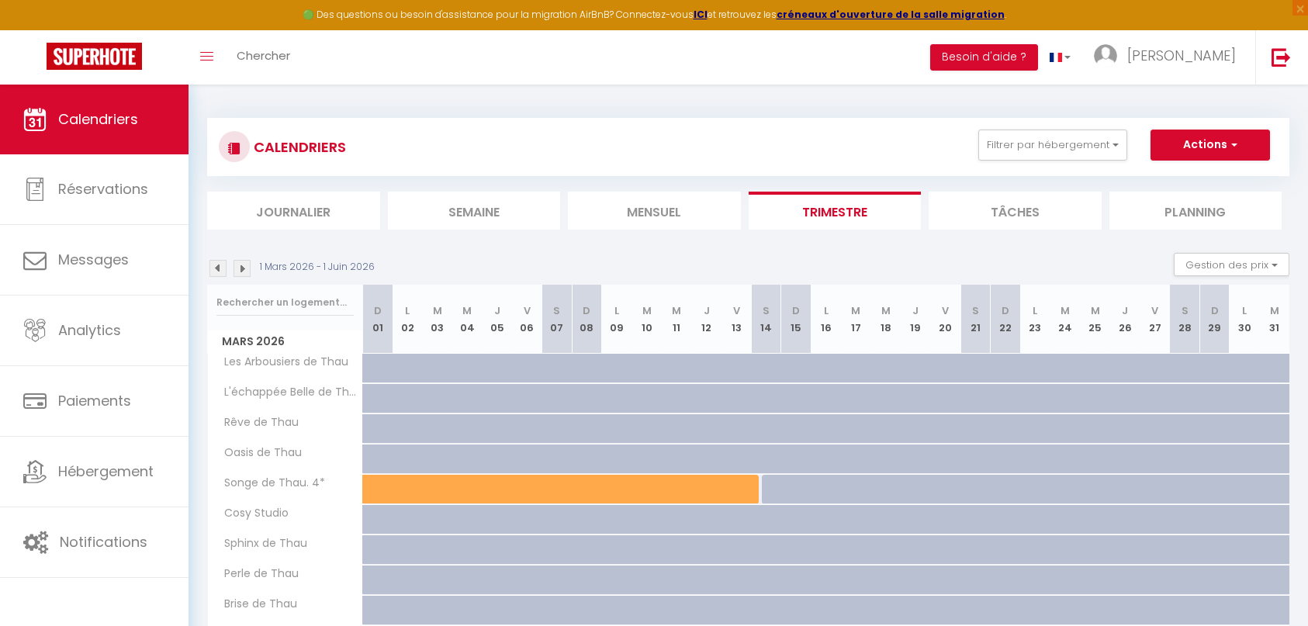
click at [243, 268] on img at bounding box center [241, 268] width 17 height 17
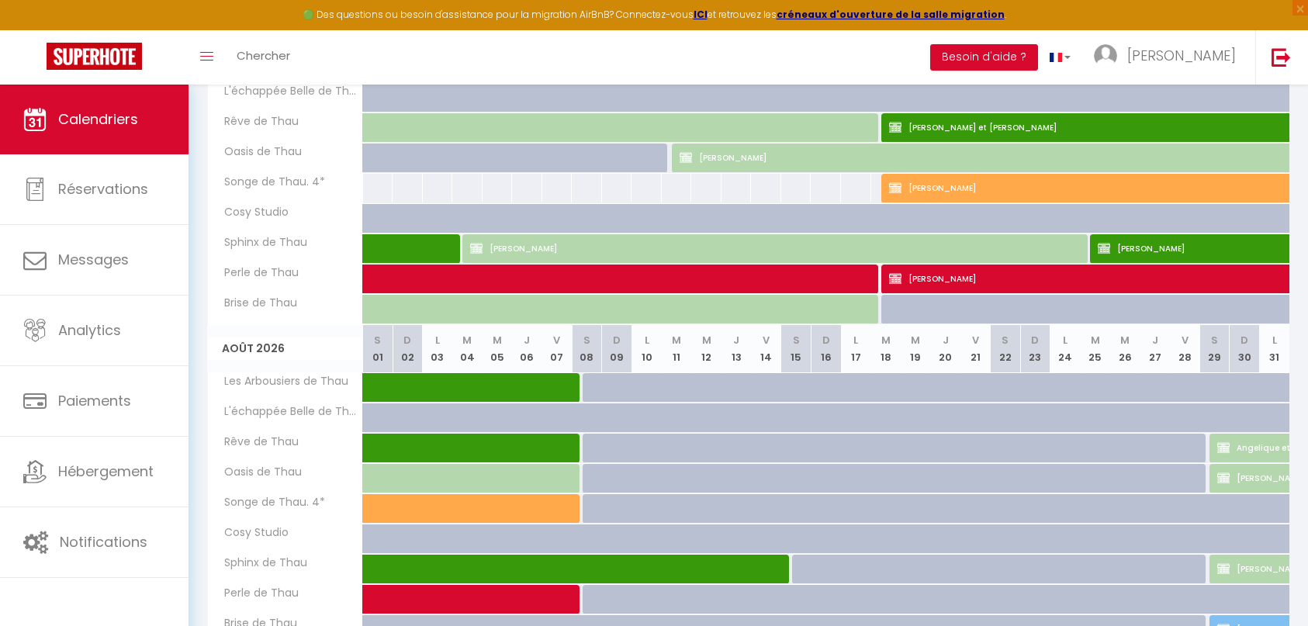
scroll to position [698, 0]
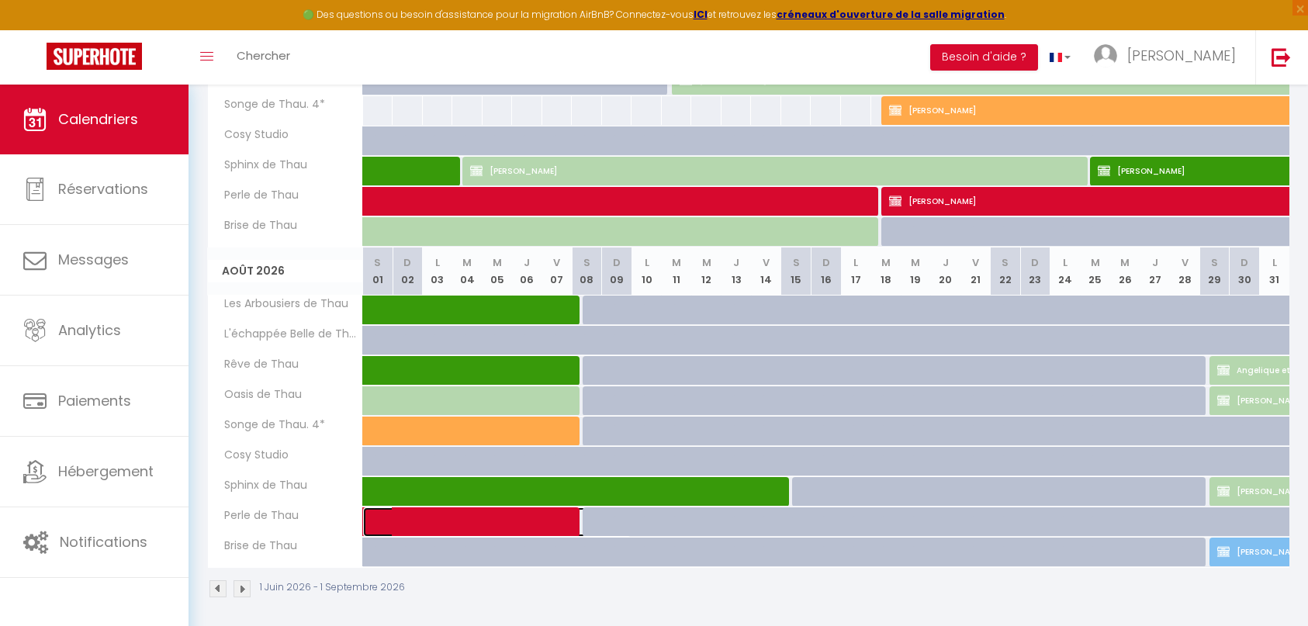
click at [534, 524] on span at bounding box center [506, 521] width 250 height 29
select select "KO"
select select "0"
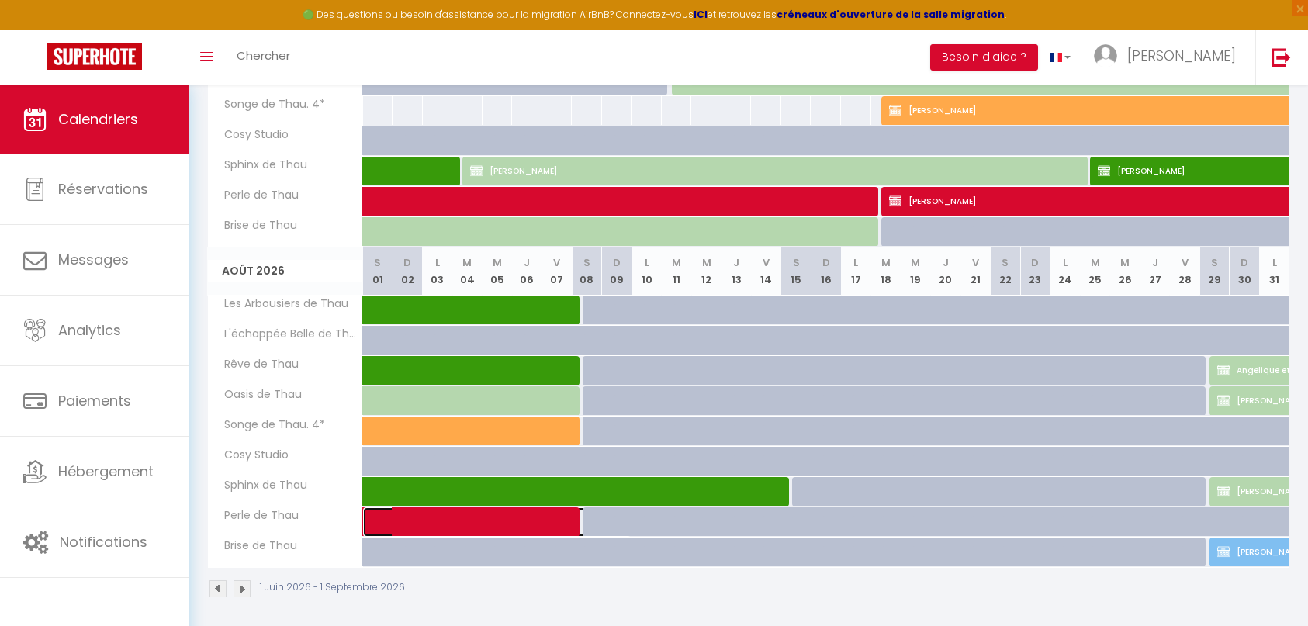
select select "1"
select select
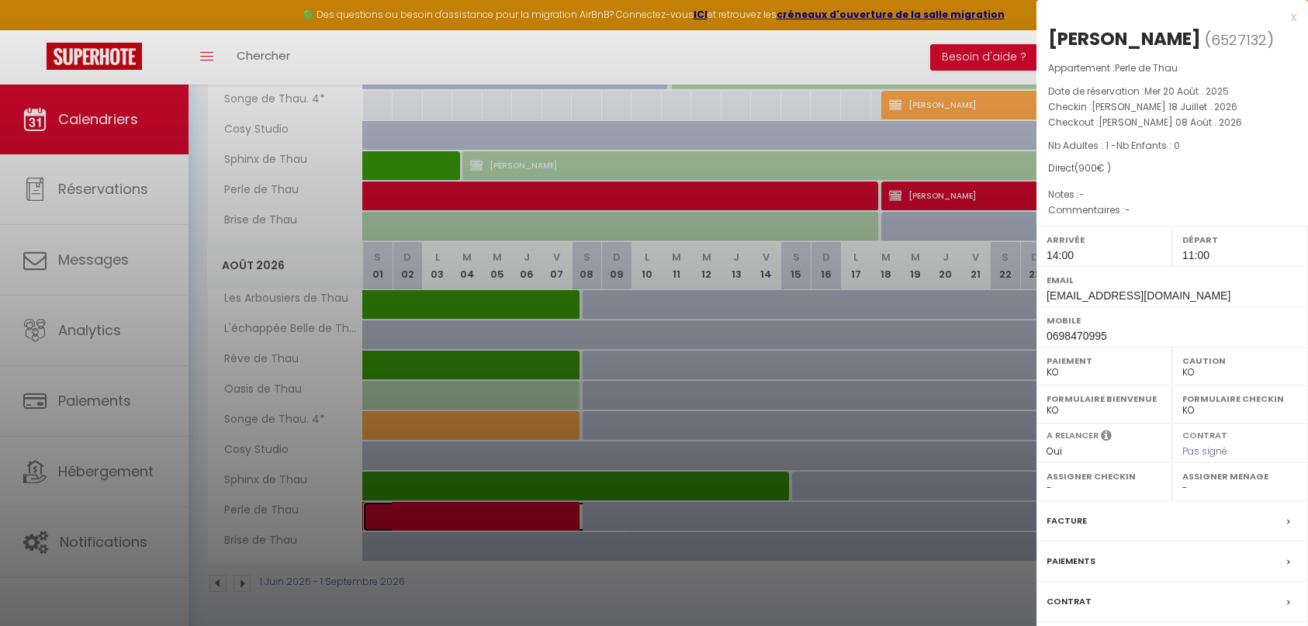
scroll to position [704, 0]
click at [1164, 591] on div "Contrat" at bounding box center [1171, 602] width 271 height 40
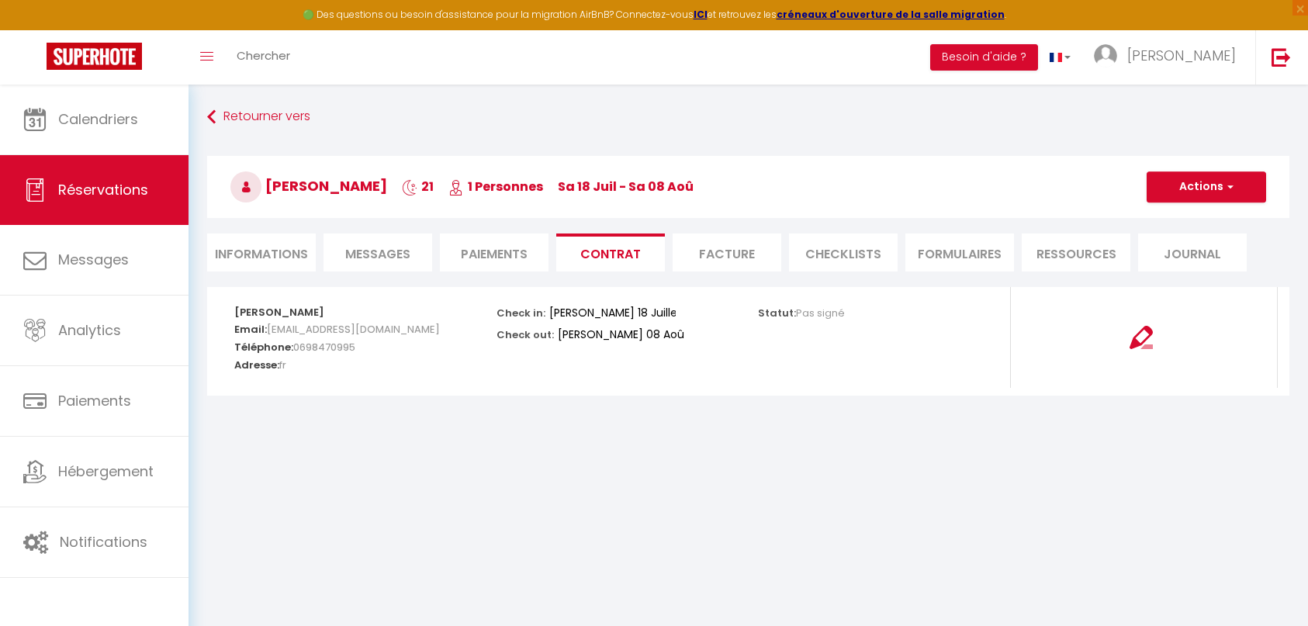
click at [386, 255] on span "Messages" at bounding box center [377, 254] width 65 height 18
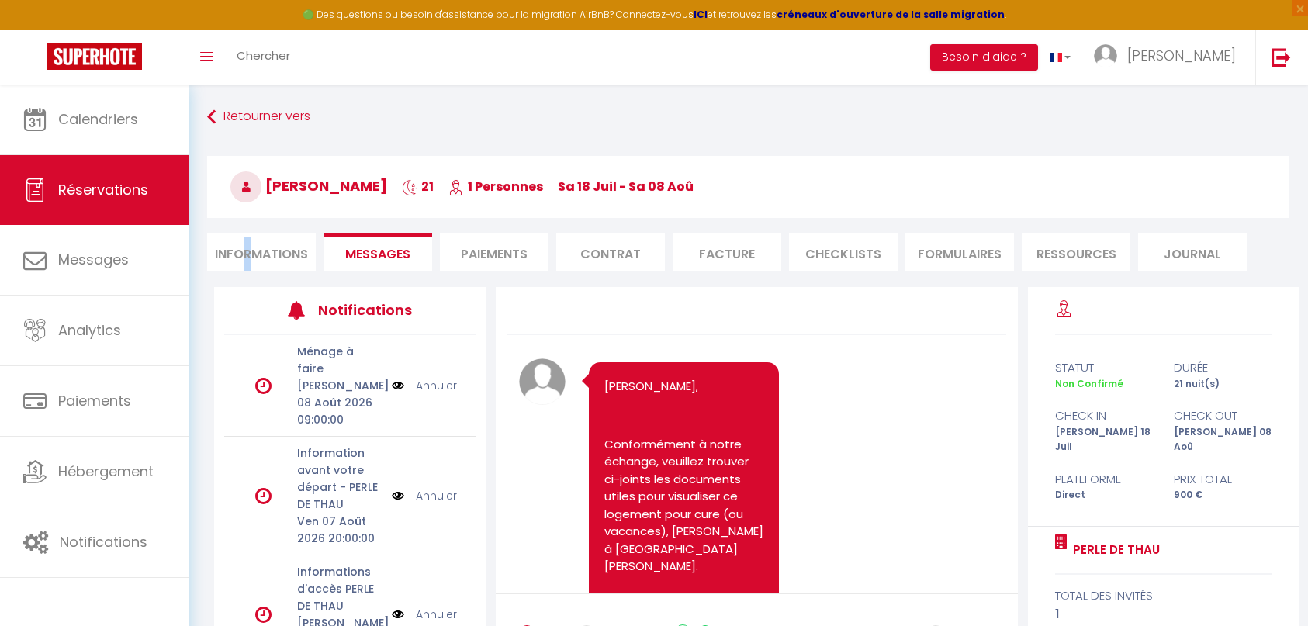
click at [247, 252] on li "Informations" at bounding box center [261, 252] width 109 height 38
select select
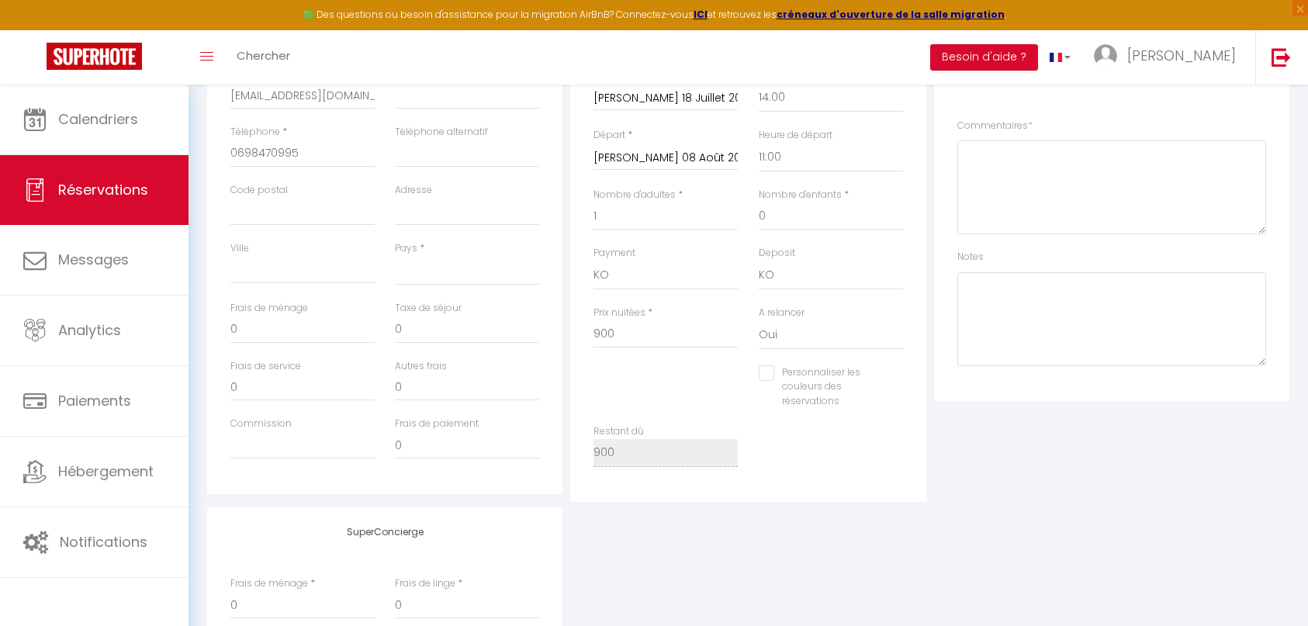
scroll to position [465, 0]
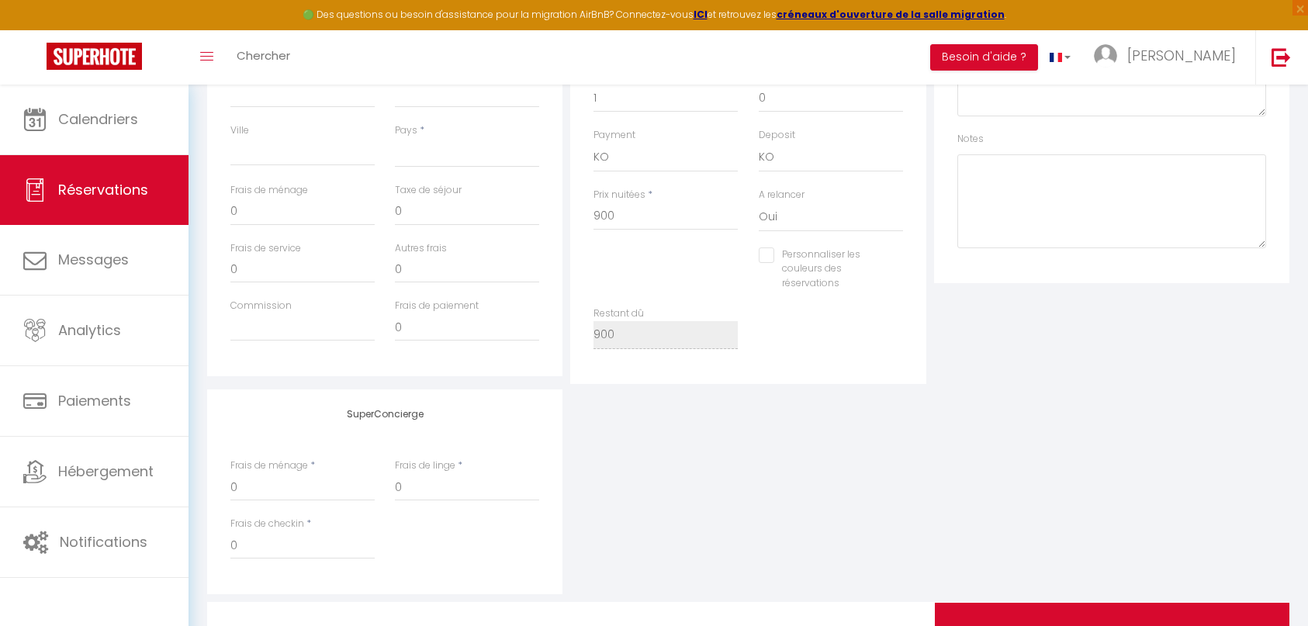
click at [765, 257] on input "Personnaliser les couleurs des réservations" at bounding box center [821, 255] width 125 height 16
checkbox input "true"
select select
click at [897, 264] on span at bounding box center [896, 267] width 12 height 12
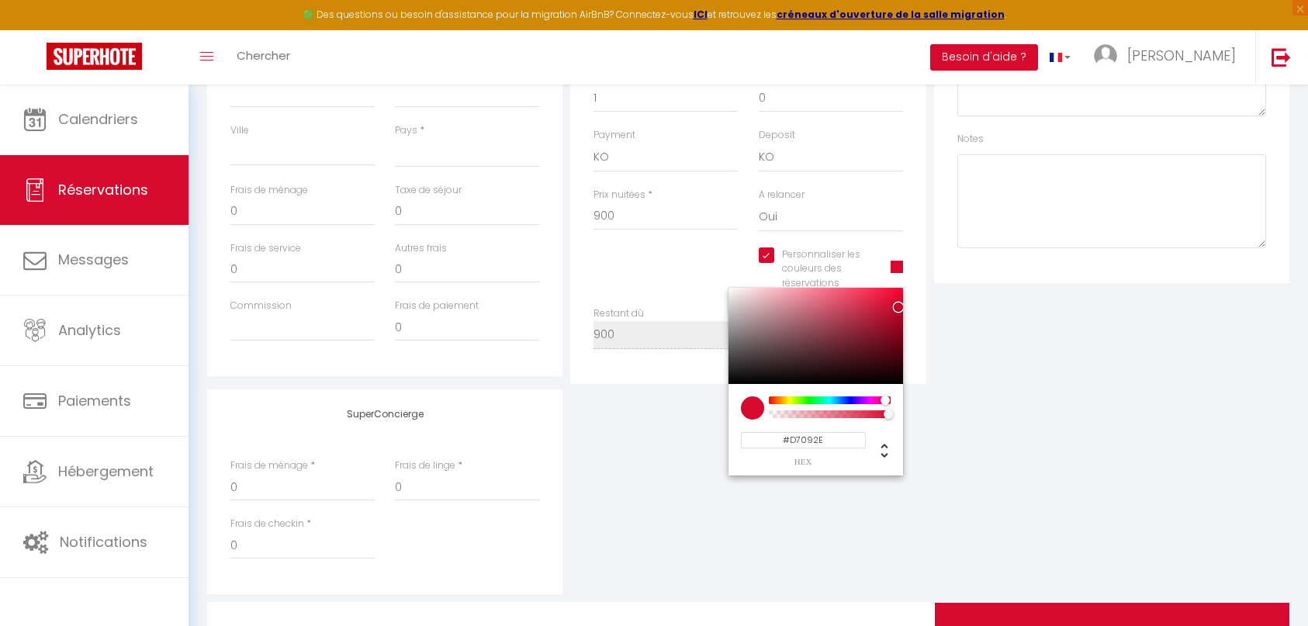
click at [812, 444] on input "#D7092E" at bounding box center [803, 440] width 125 height 16
type input "#B5D7AE"
select select
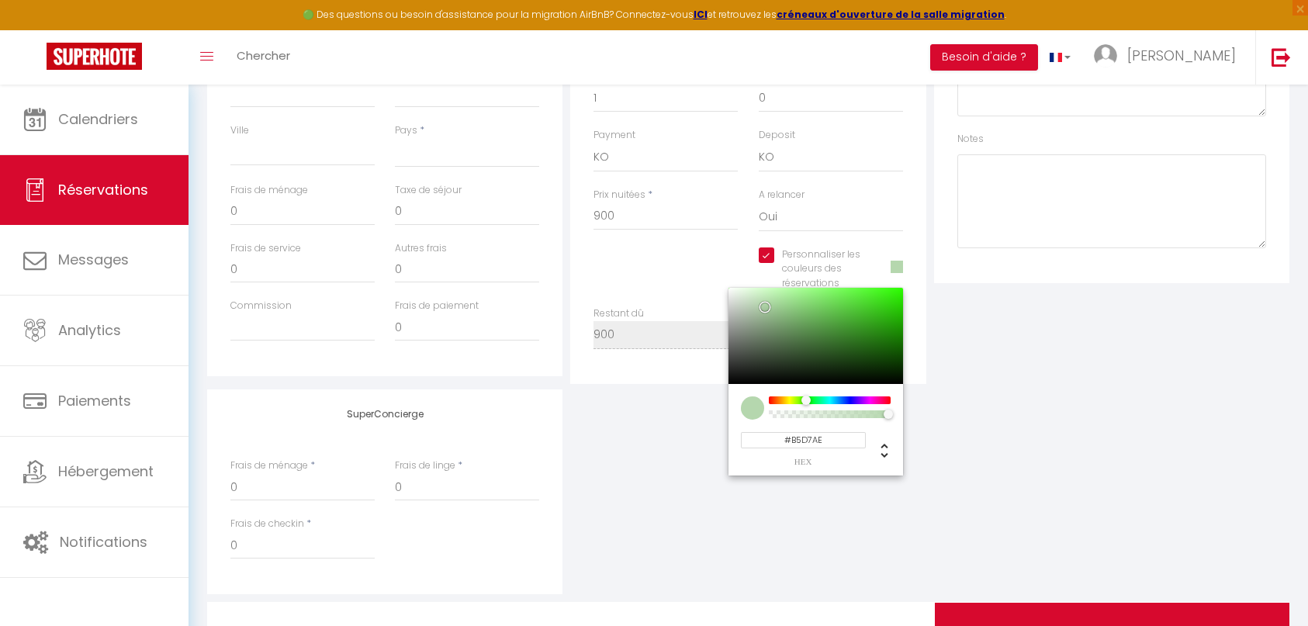
type input "#B5D7AE"
click at [933, 368] on div "Plateformes Source Direct [DOMAIN_NAME] [DOMAIN_NAME] Chalet montagne Expedia G…" at bounding box center [1111, 103] width 363 height 562
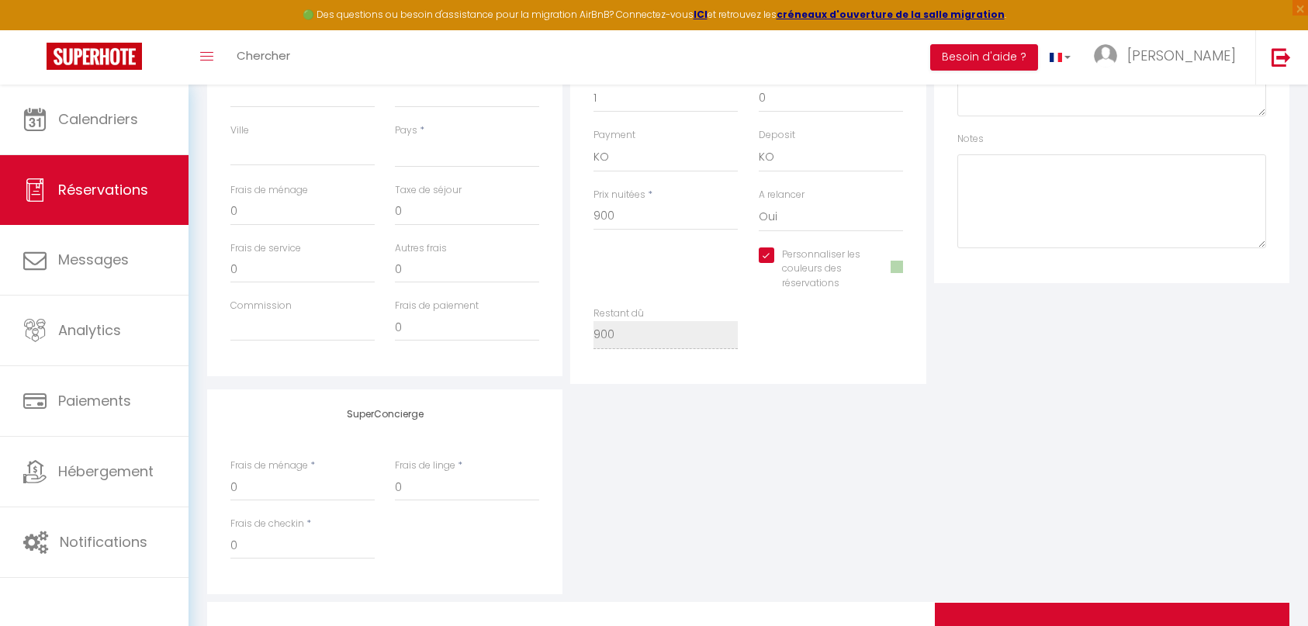
scroll to position [0, 0]
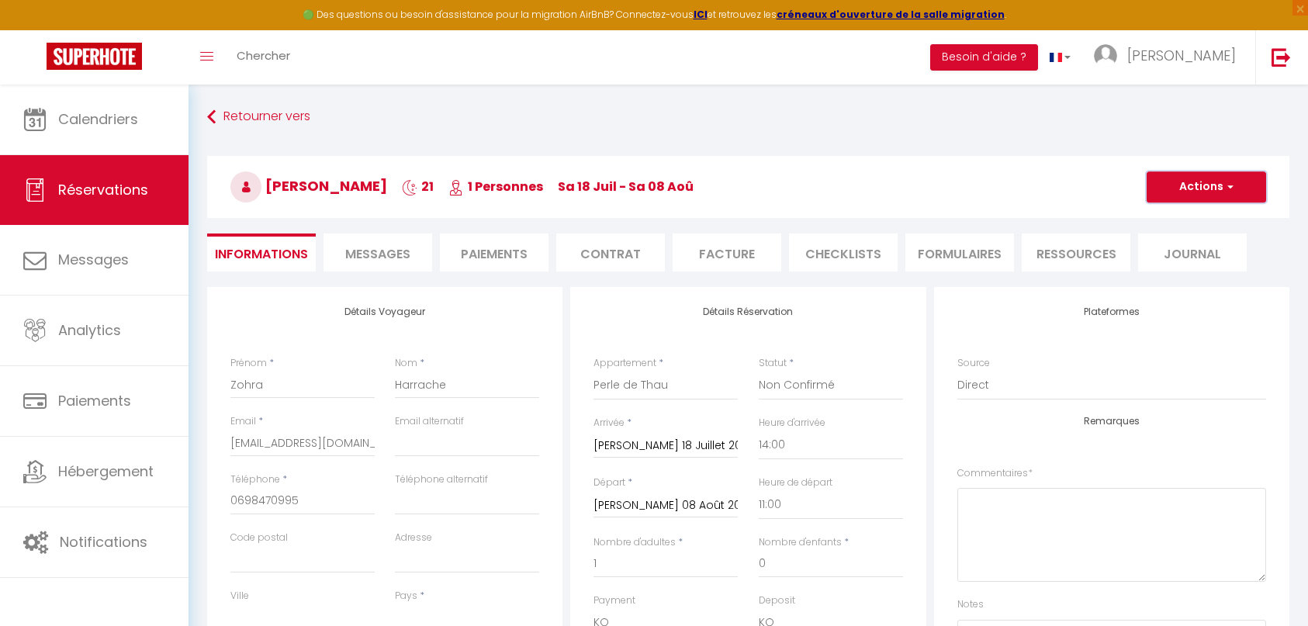
click at [1198, 187] on button "Actions" at bounding box center [1205, 186] width 119 height 31
click at [1184, 220] on link "Enregistrer" at bounding box center [1190, 221] width 123 height 20
select select "not_cancelled"
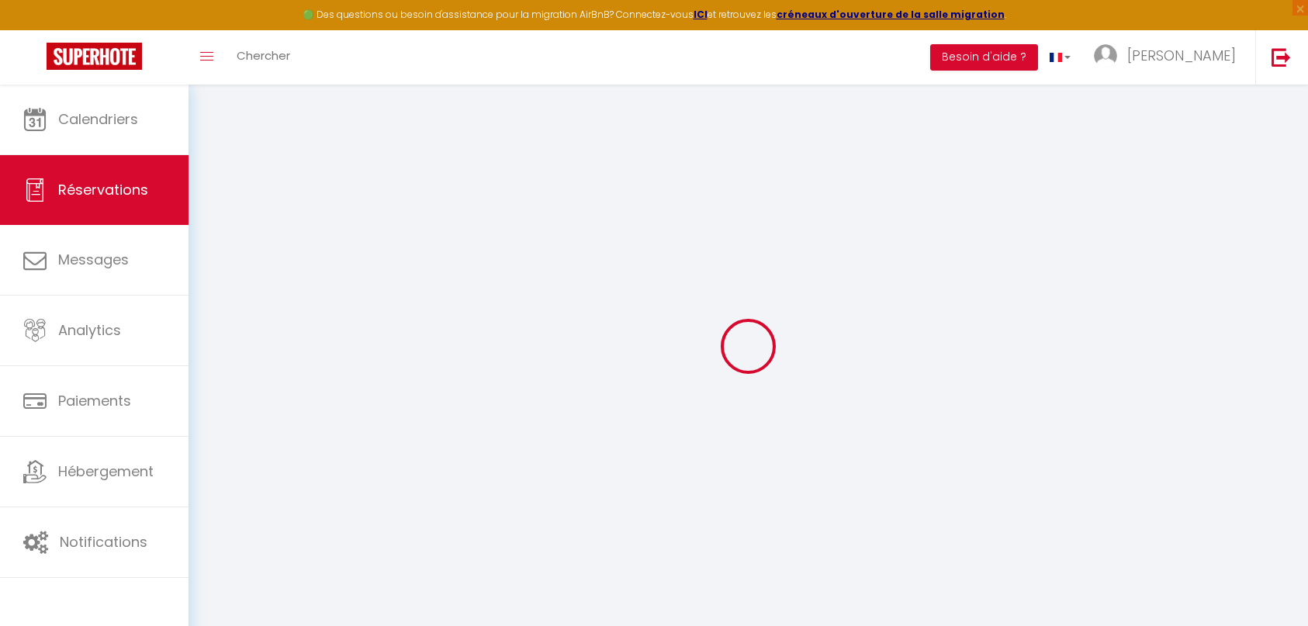
type input "Zohra"
type input "Harrache"
type input "[EMAIL_ADDRESS][DOMAIN_NAME]"
type input "0698470995"
select select
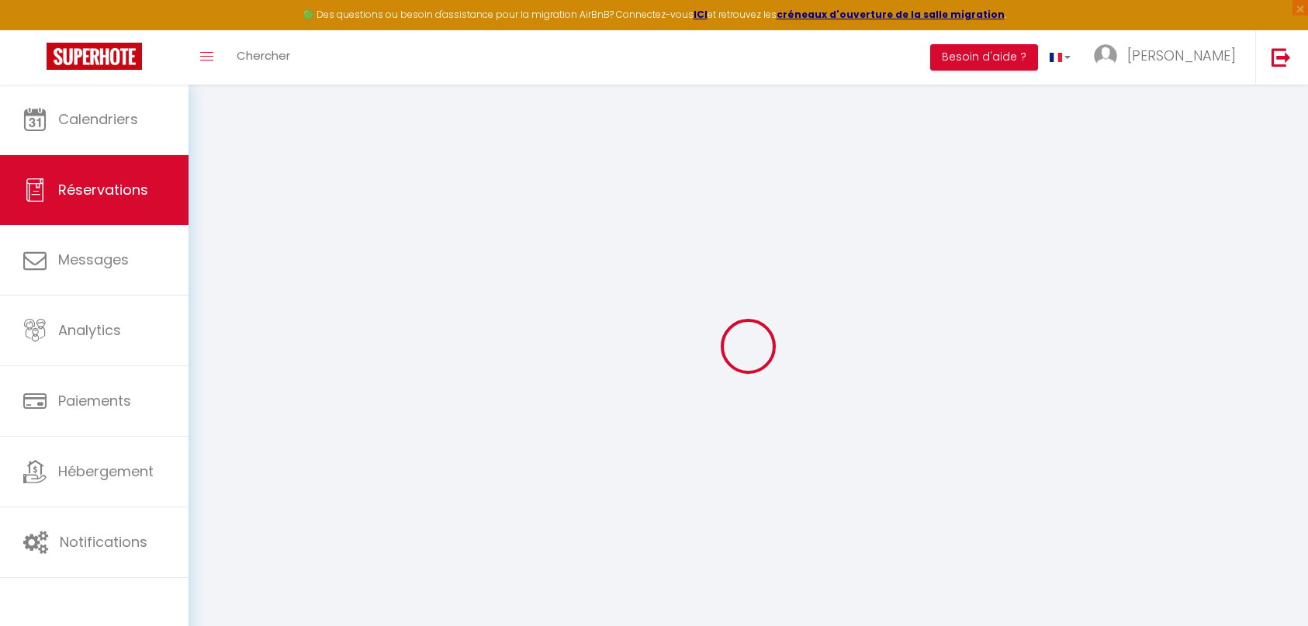
select select "7648"
select select "2"
type input "[PERSON_NAME] 18 Juillet 2026"
select select
type input "[PERSON_NAME] 08 Août 2026"
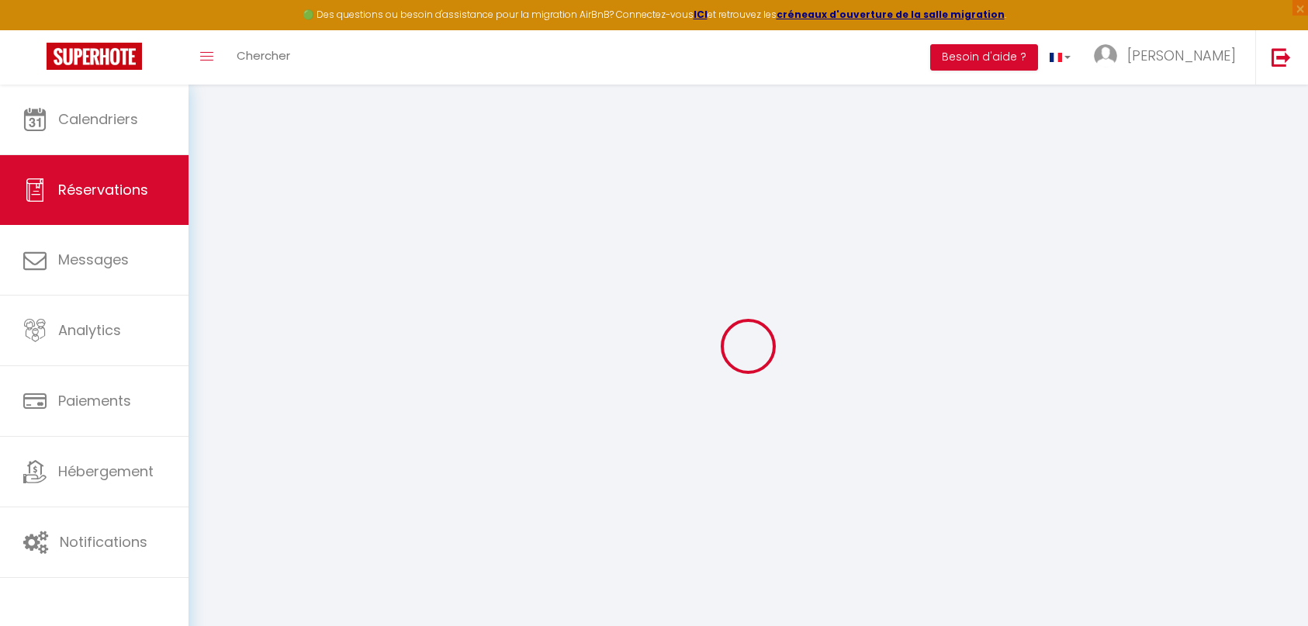
select select
type input "1"
select select "10"
select select
type input "900"
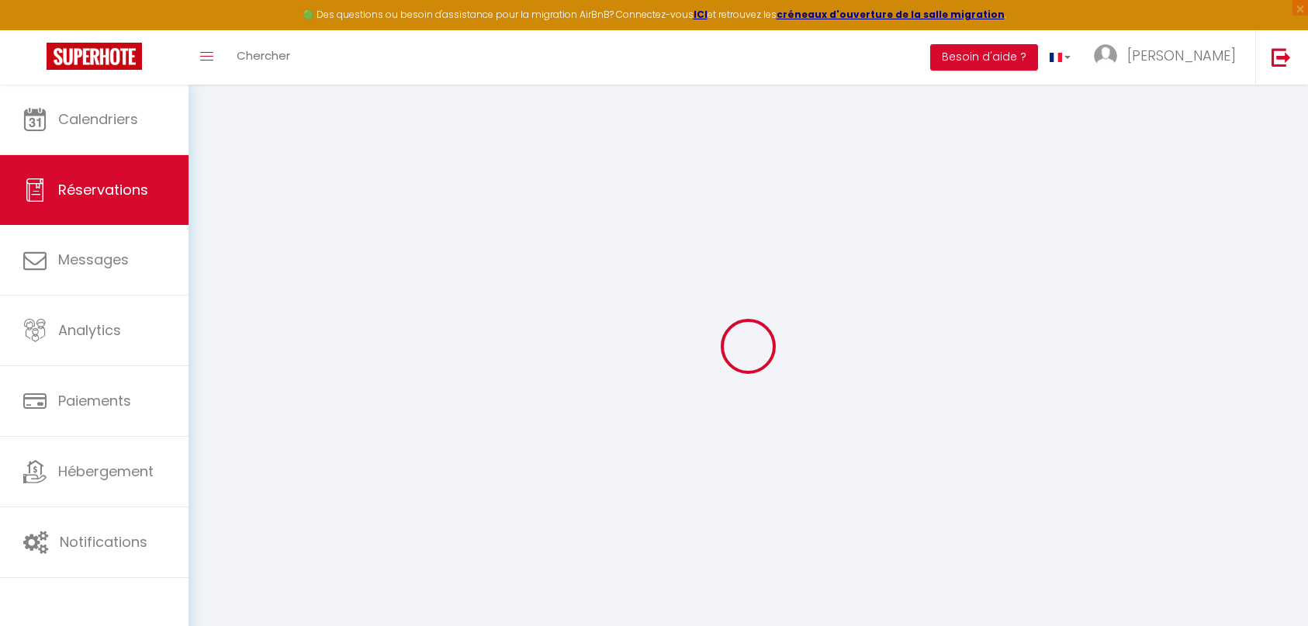
checkbox input "true"
type input "900"
type input "0"
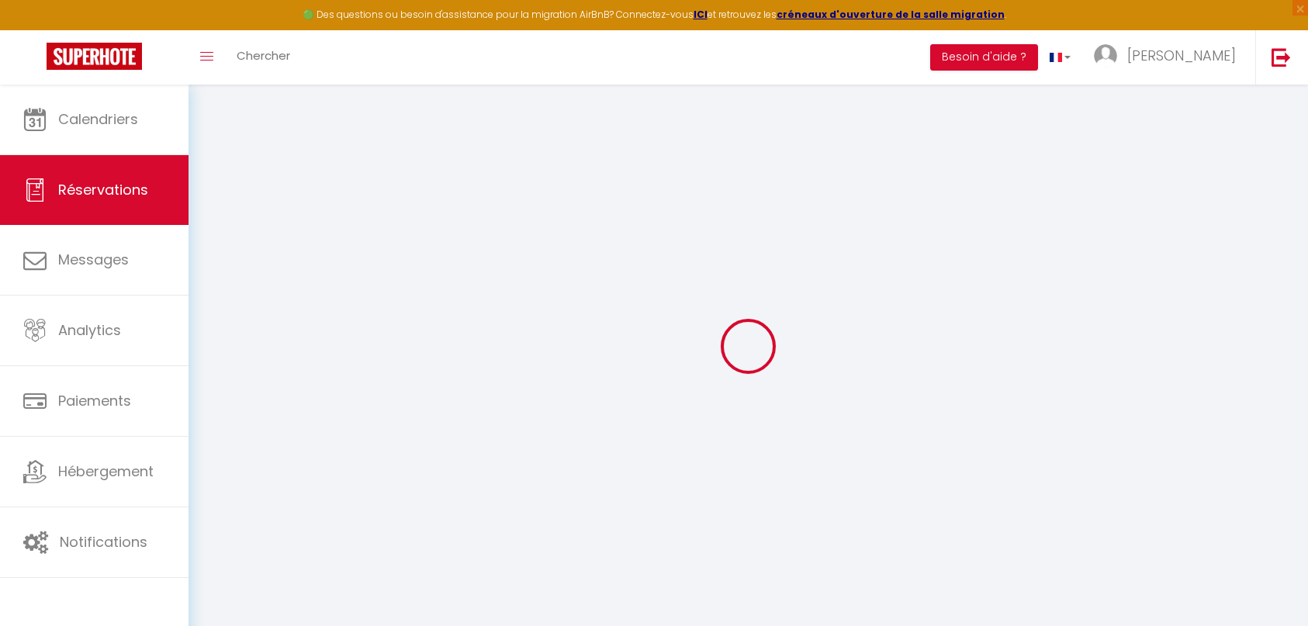
select select
select select "14"
checkbox input "true"
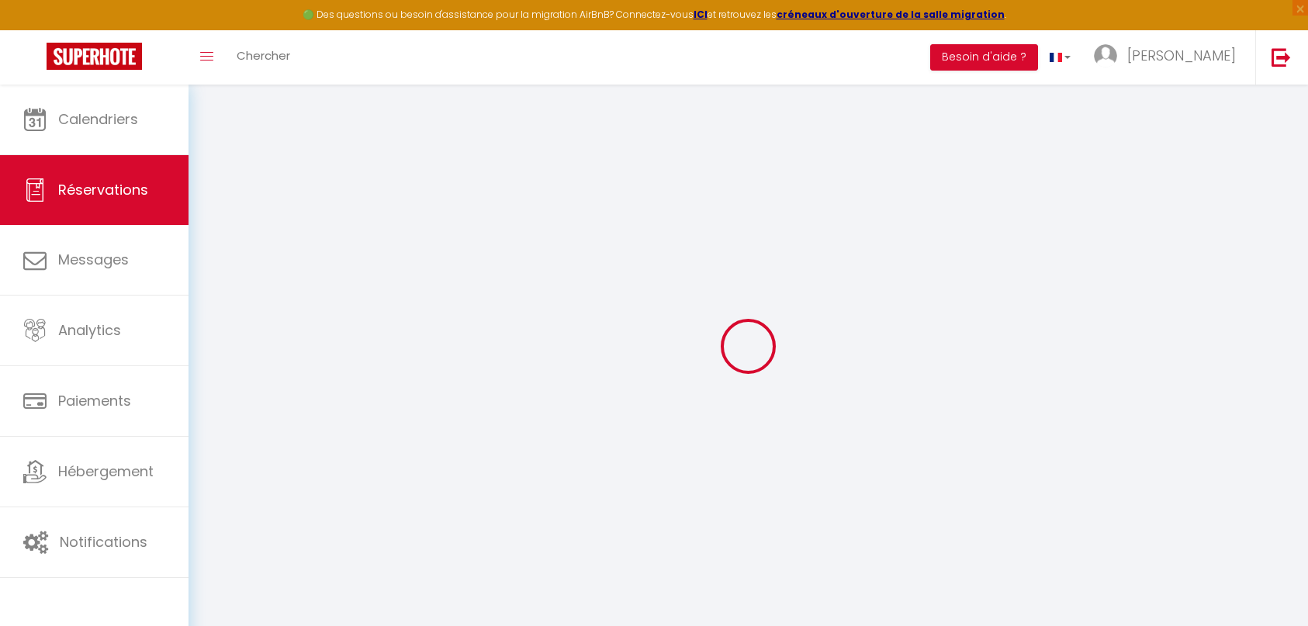
select select
checkbox input "true"
select select
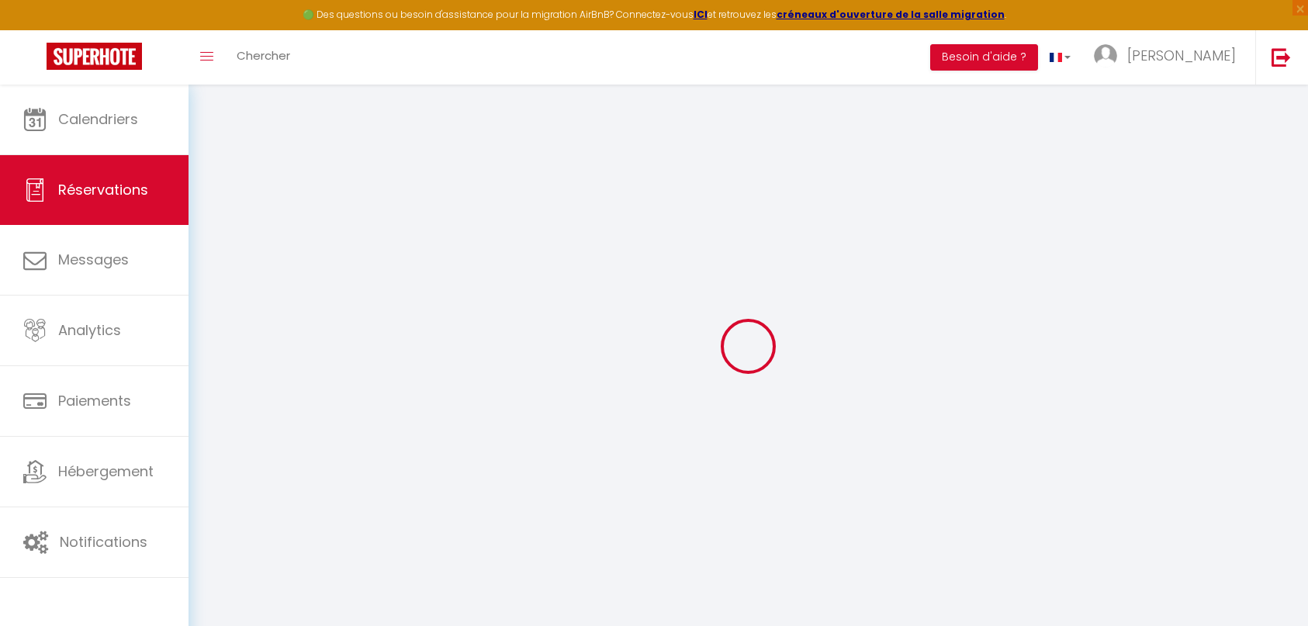
select select
checkbox input "true"
select select
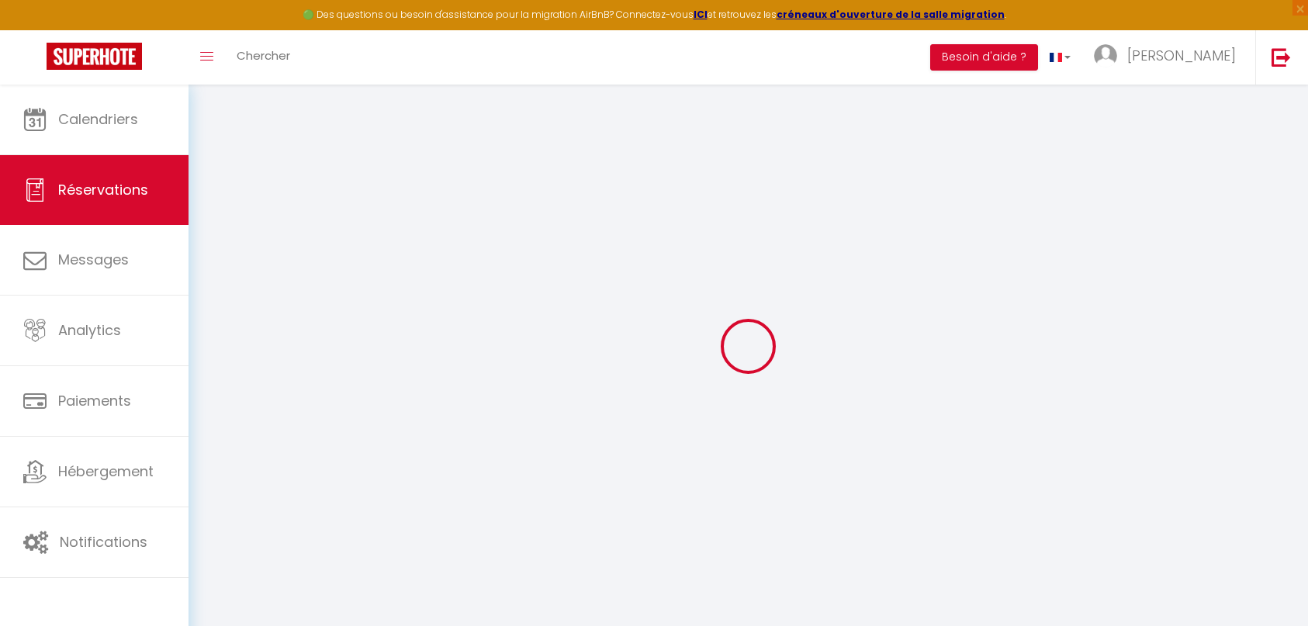
select select
checkbox input "true"
select select
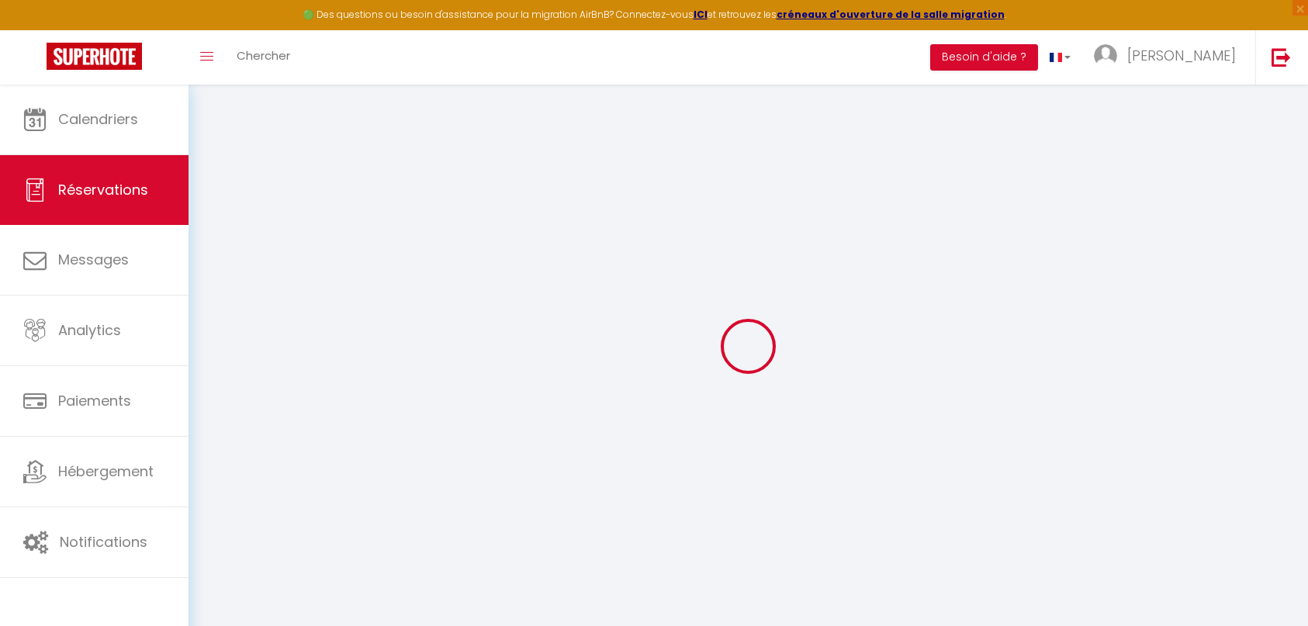
checkbox input "true"
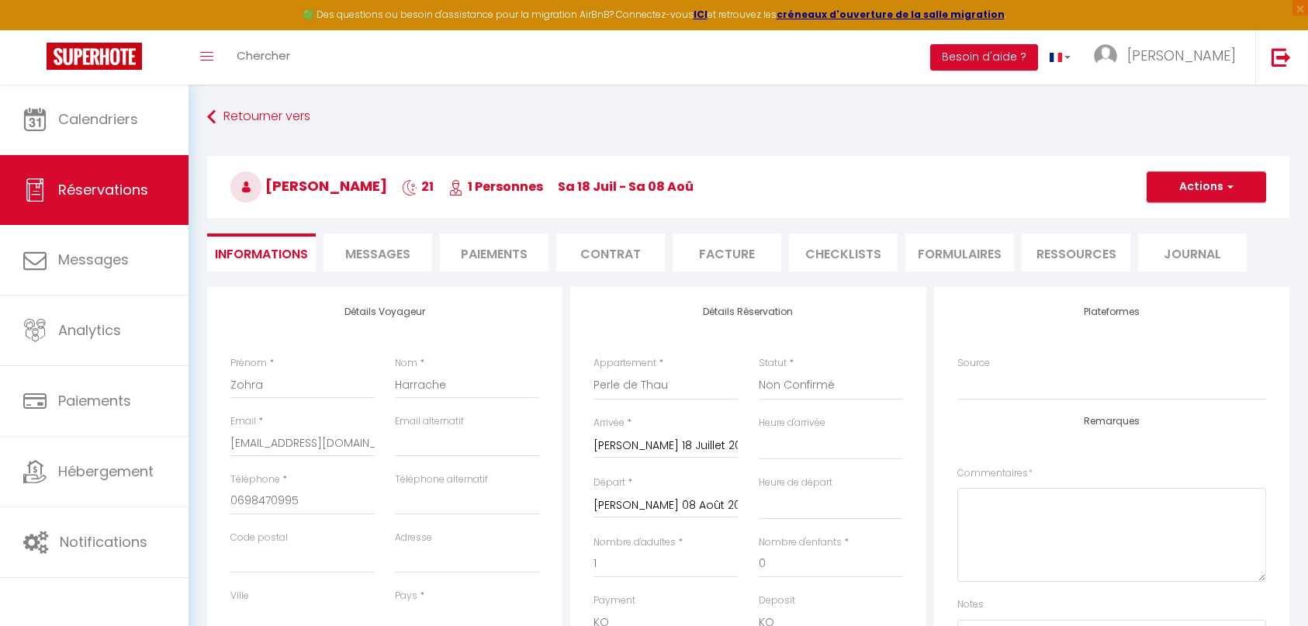
select select
checkbox input "true"
select select "14:00"
select select "11:00"
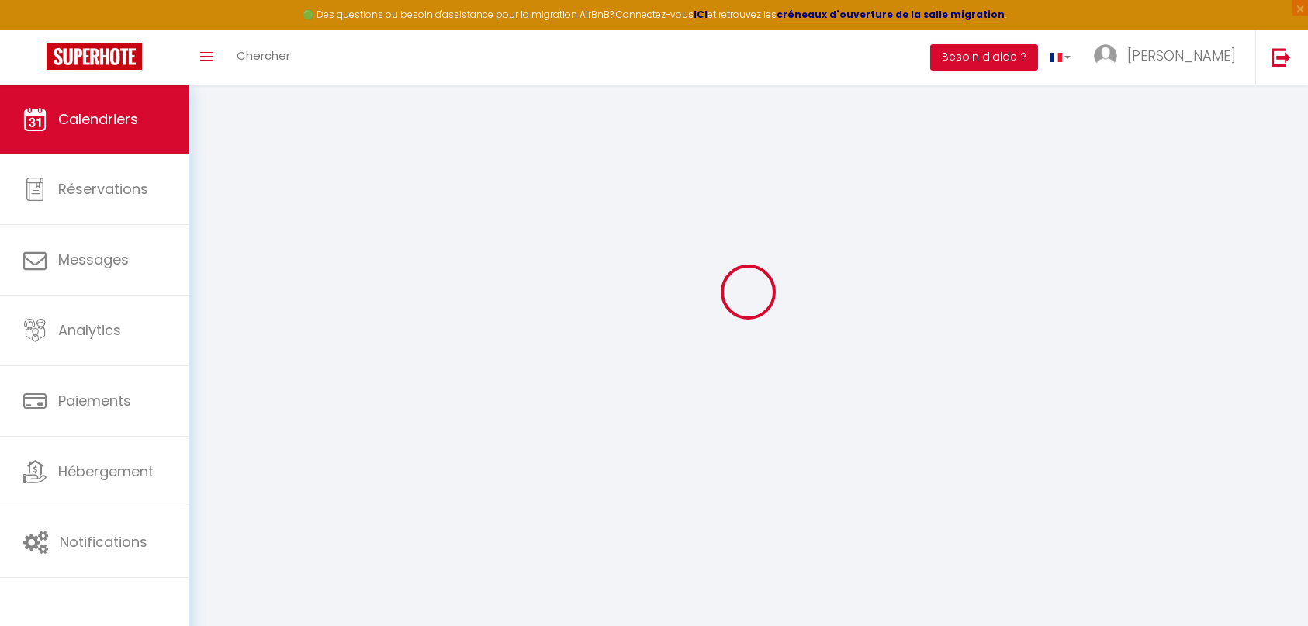
scroll to position [85, 0]
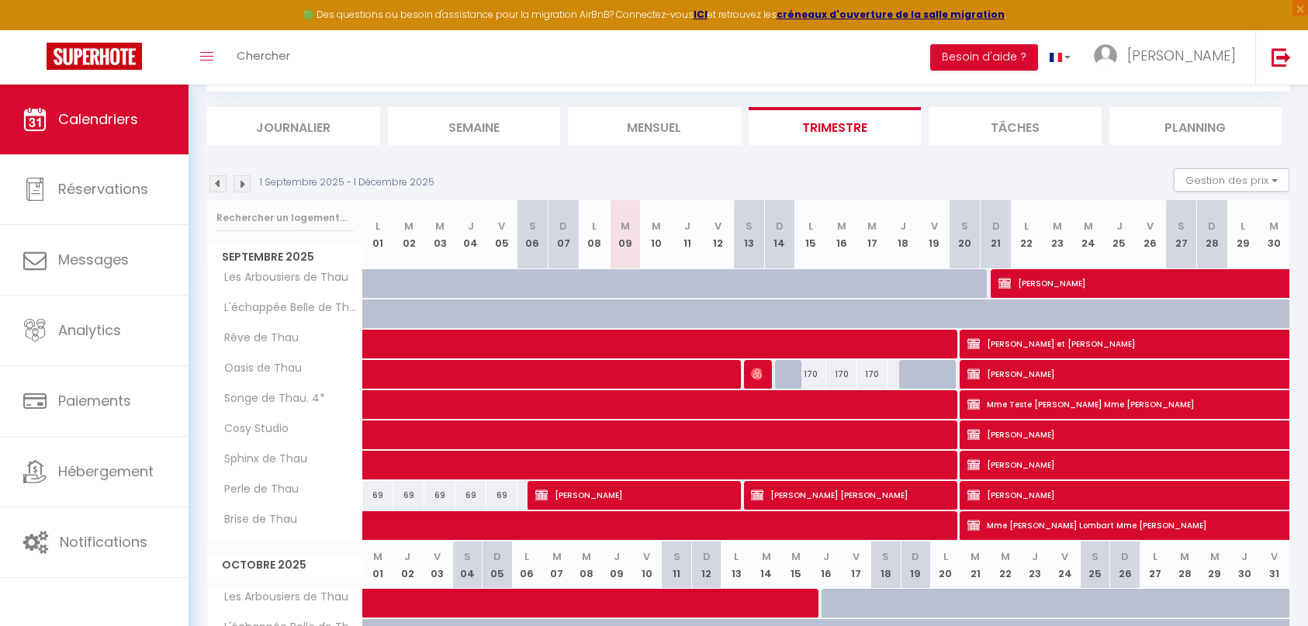
click at [244, 180] on img at bounding box center [241, 183] width 17 height 17
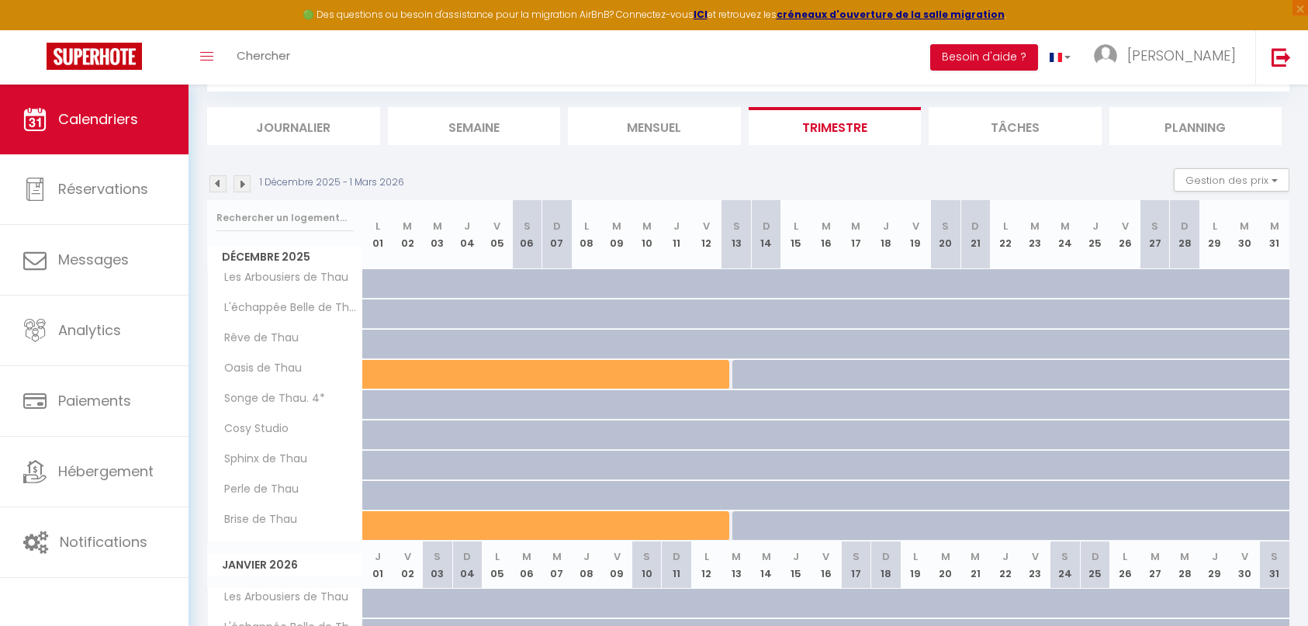
click at [240, 187] on img at bounding box center [241, 183] width 17 height 17
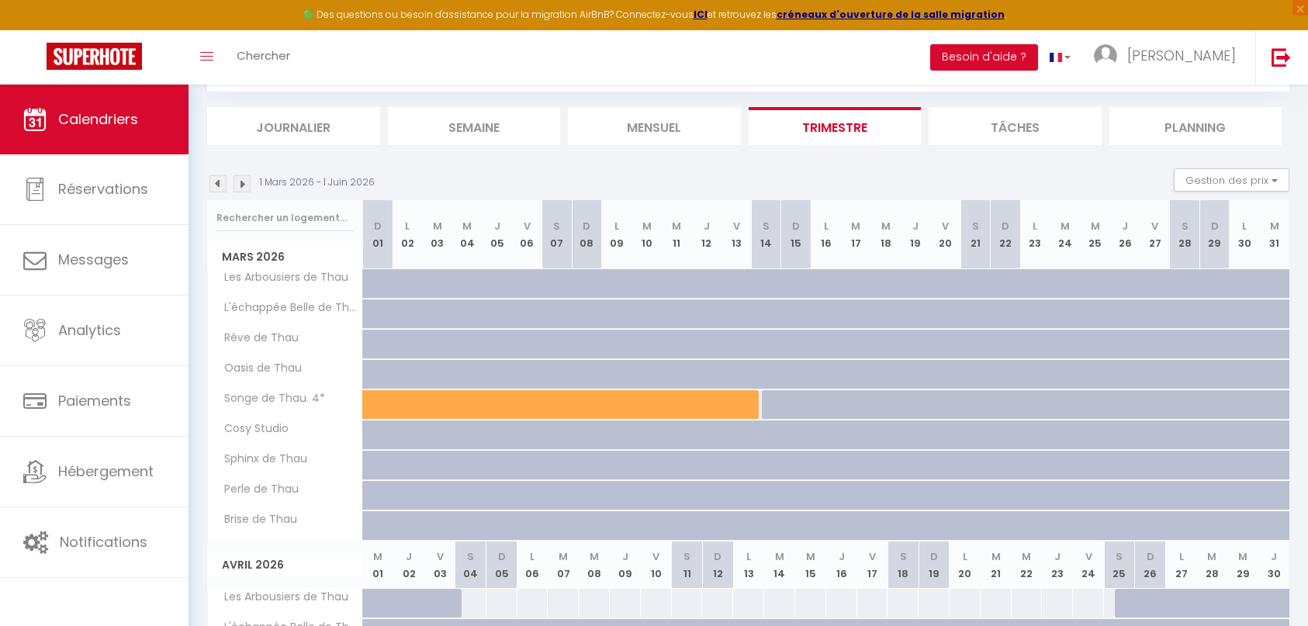
click at [240, 187] on img at bounding box center [241, 183] width 17 height 17
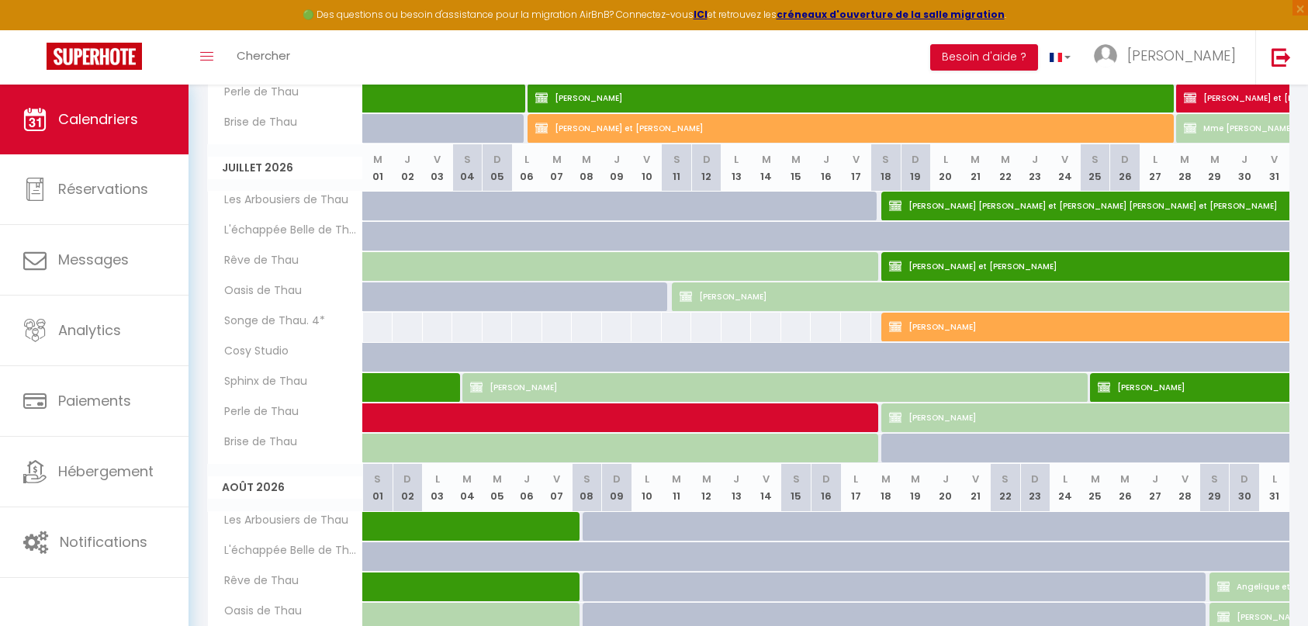
scroll to position [472, 0]
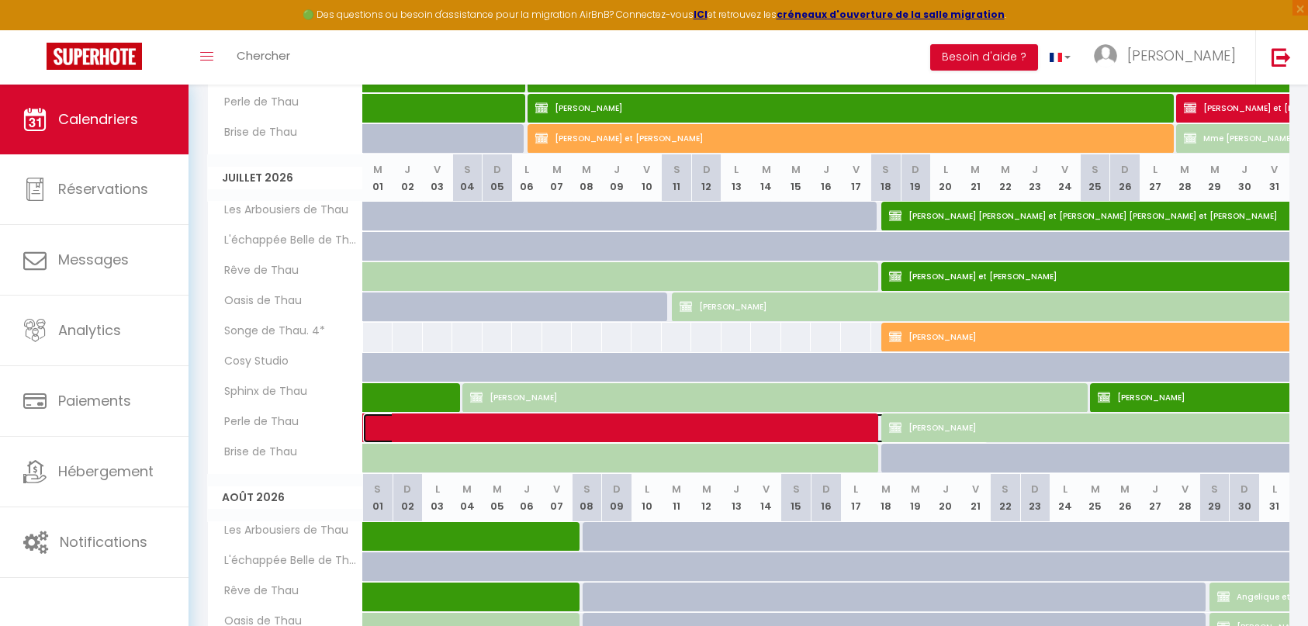
click at [838, 419] on span at bounding box center [684, 427] width 606 height 29
select select "KO"
select select "0"
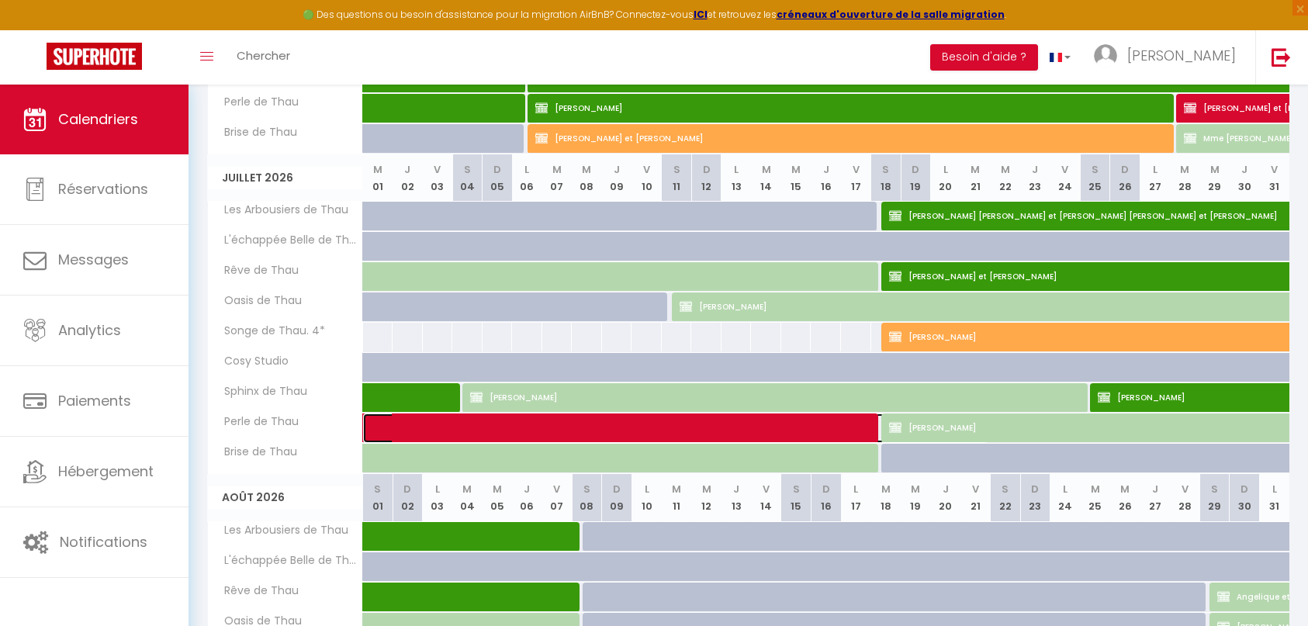
select select "1"
select select
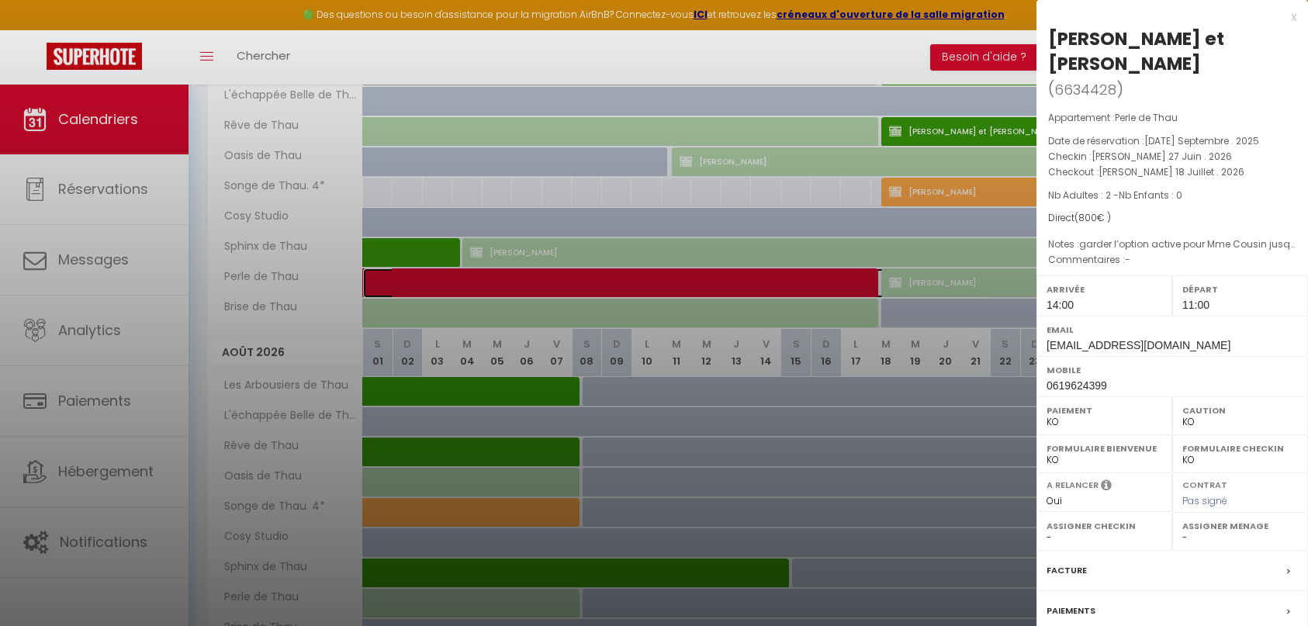
scroll to position [704, 0]
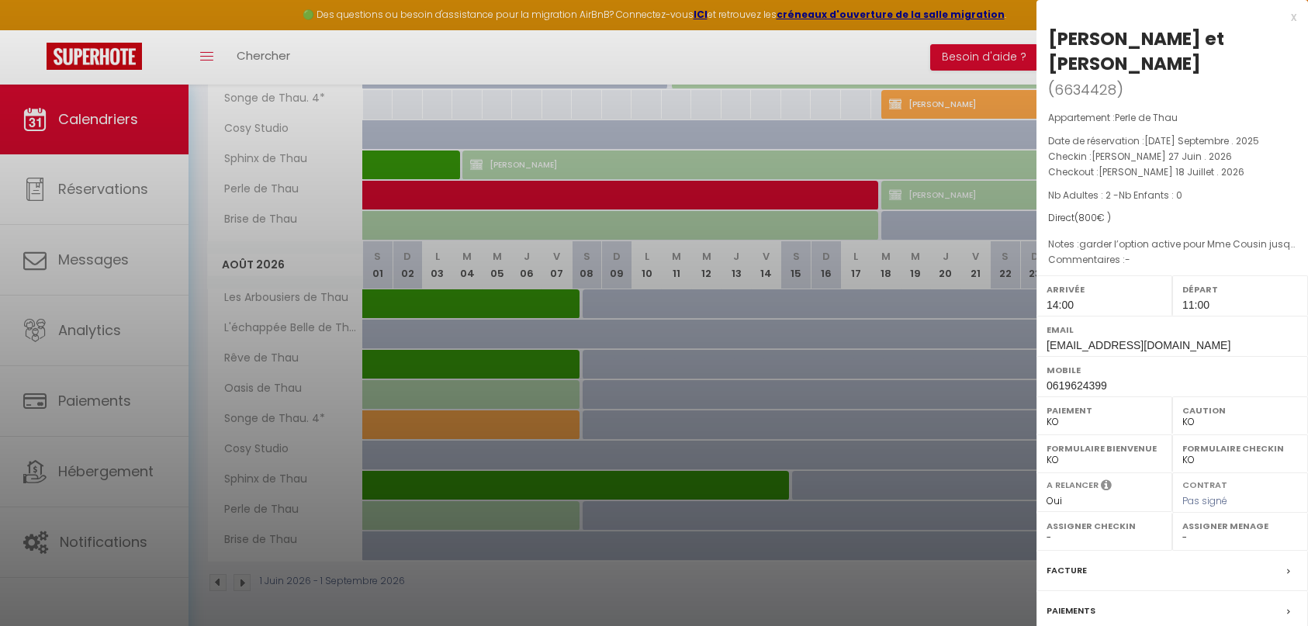
click at [1170, 591] on div "Paiements" at bounding box center [1171, 611] width 271 height 40
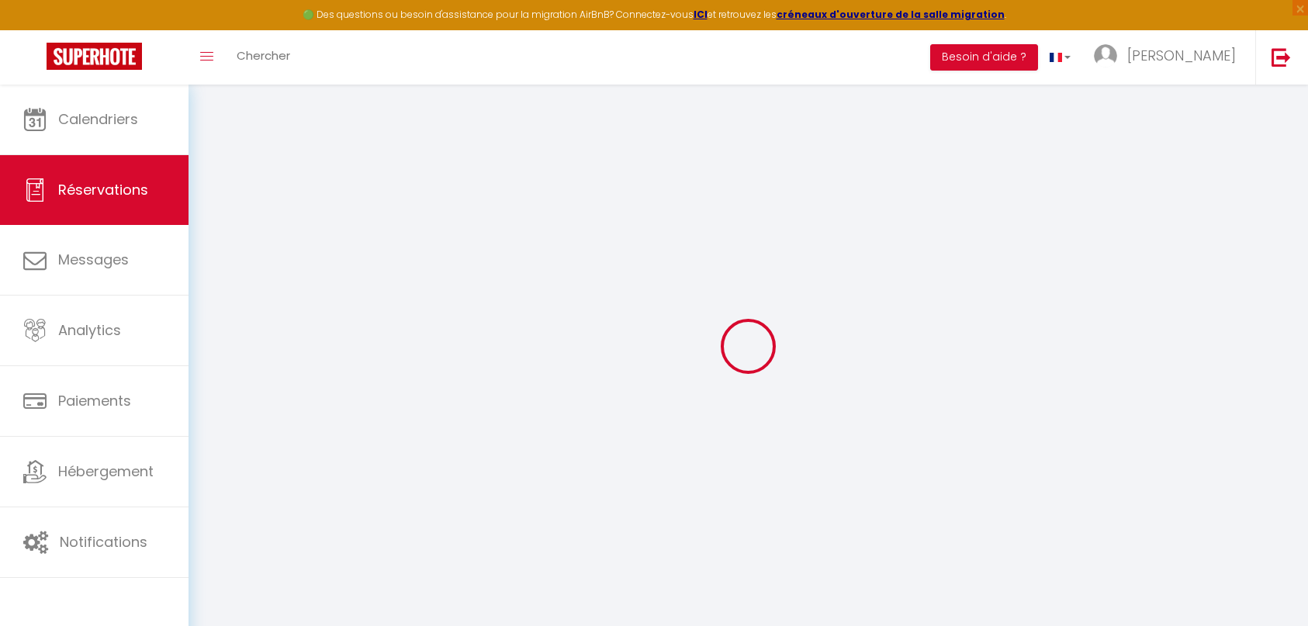
select select
checkbox input "true"
type textarea "garder l’option active pour Mme Cousin jusqu’à 13/09 elle va valider mais son f…"
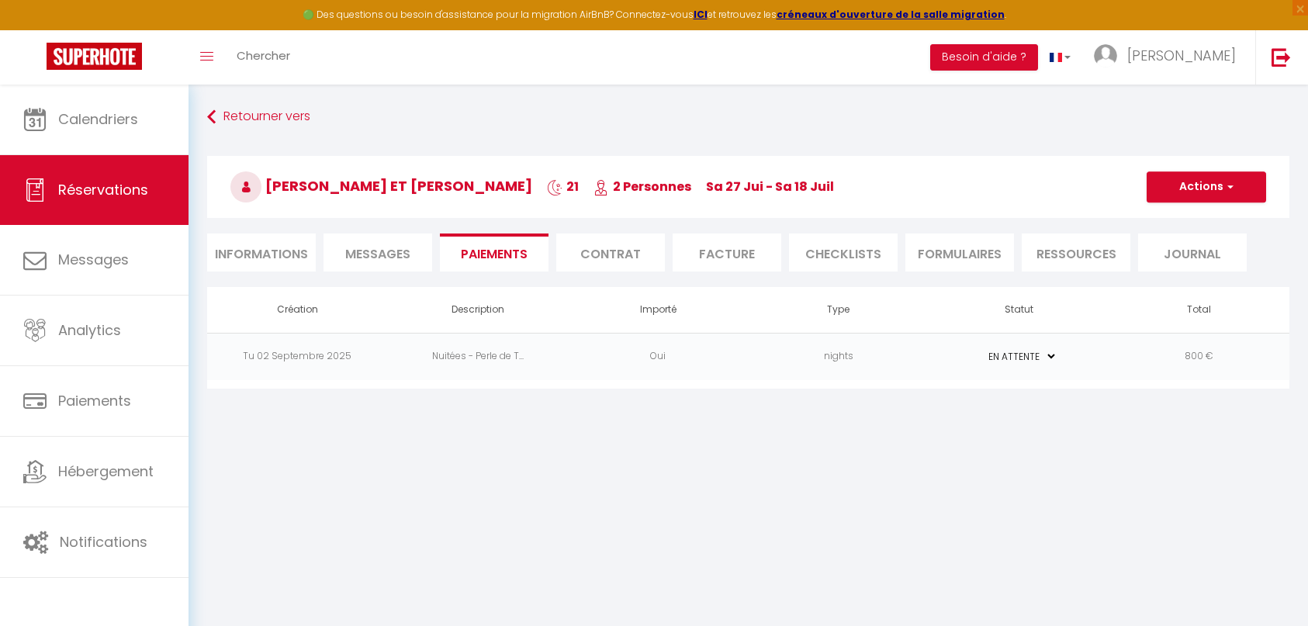
click at [281, 267] on li "Informations" at bounding box center [261, 252] width 109 height 38
select select
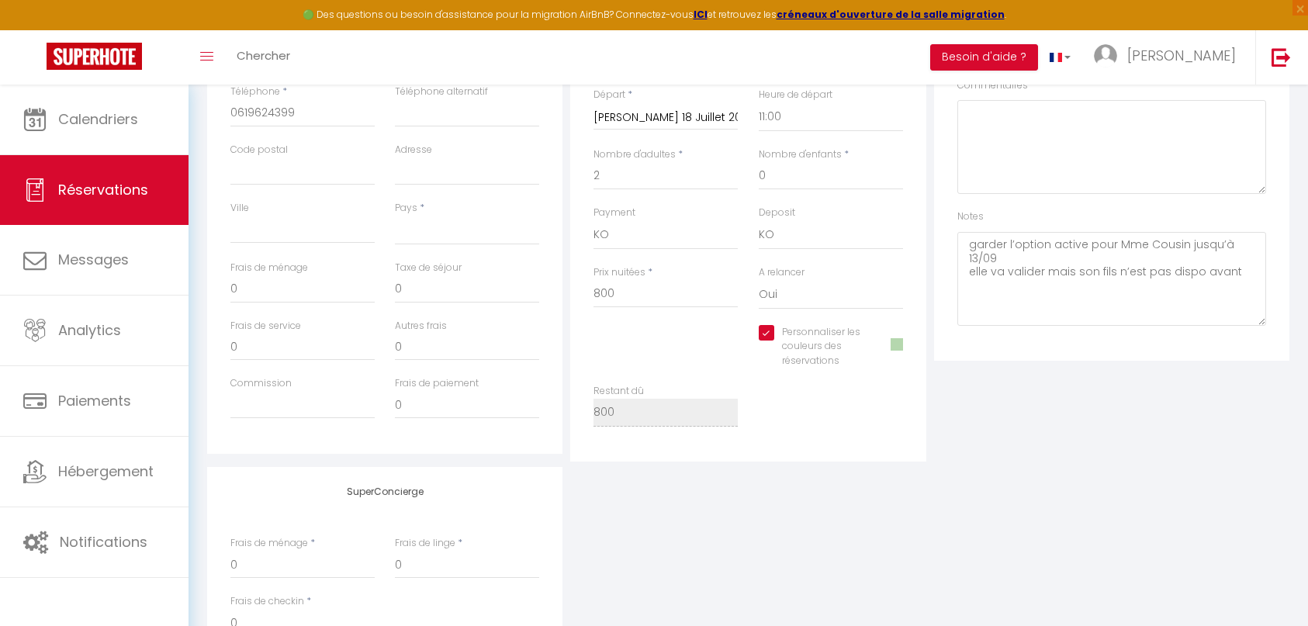
scroll to position [387, 0]
click at [898, 347] on span at bounding box center [896, 345] width 12 height 12
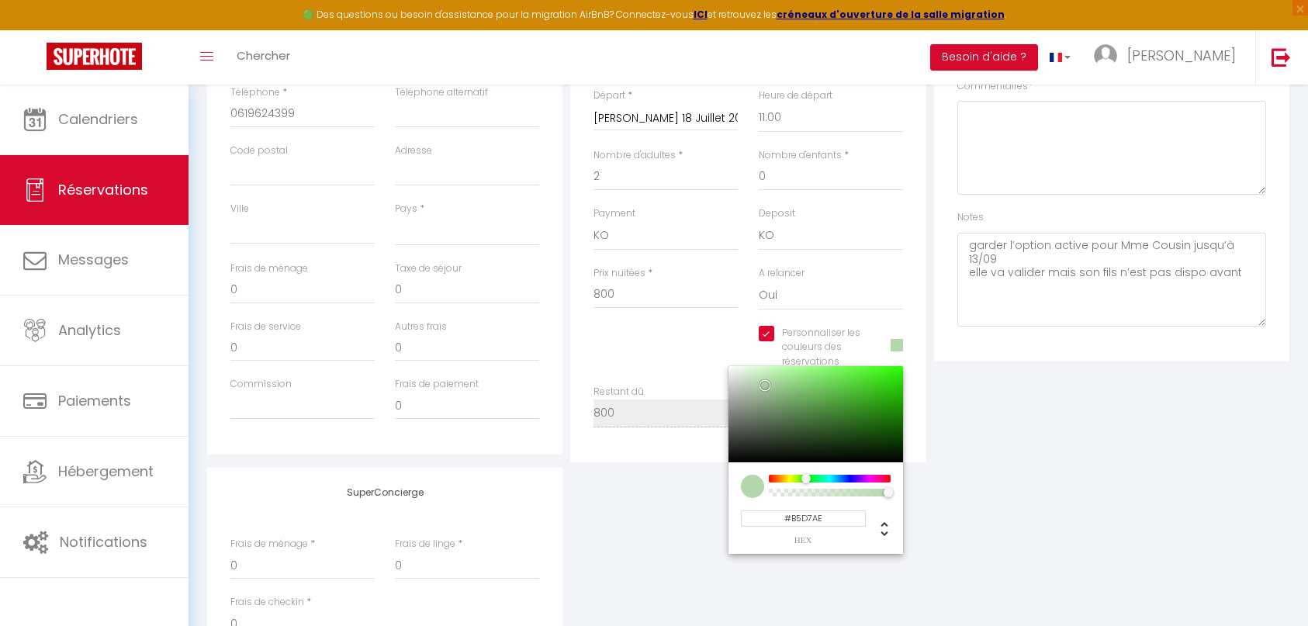
click at [838, 519] on input "#B5D7AE" at bounding box center [803, 518] width 125 height 16
click at [983, 466] on div "Détails Voyageur Prénom * [PERSON_NAME] et [PERSON_NAME] * Cousin Email * [EMAI…" at bounding box center [748, 290] width 1082 height 780
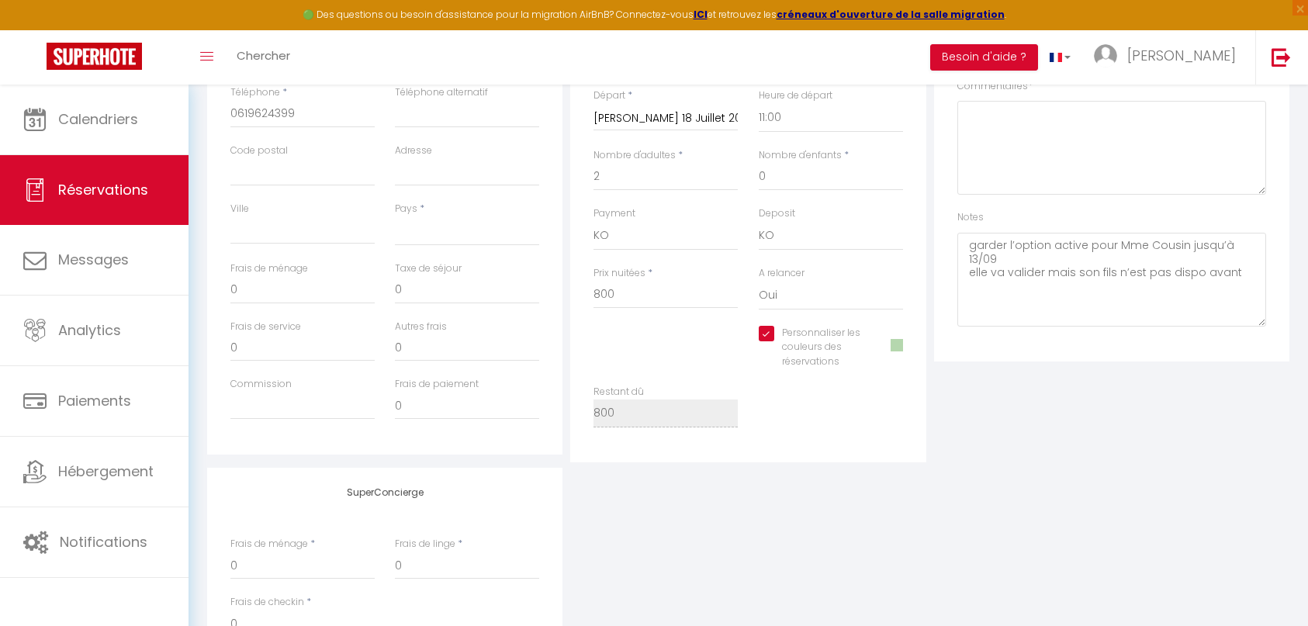
scroll to position [0, 0]
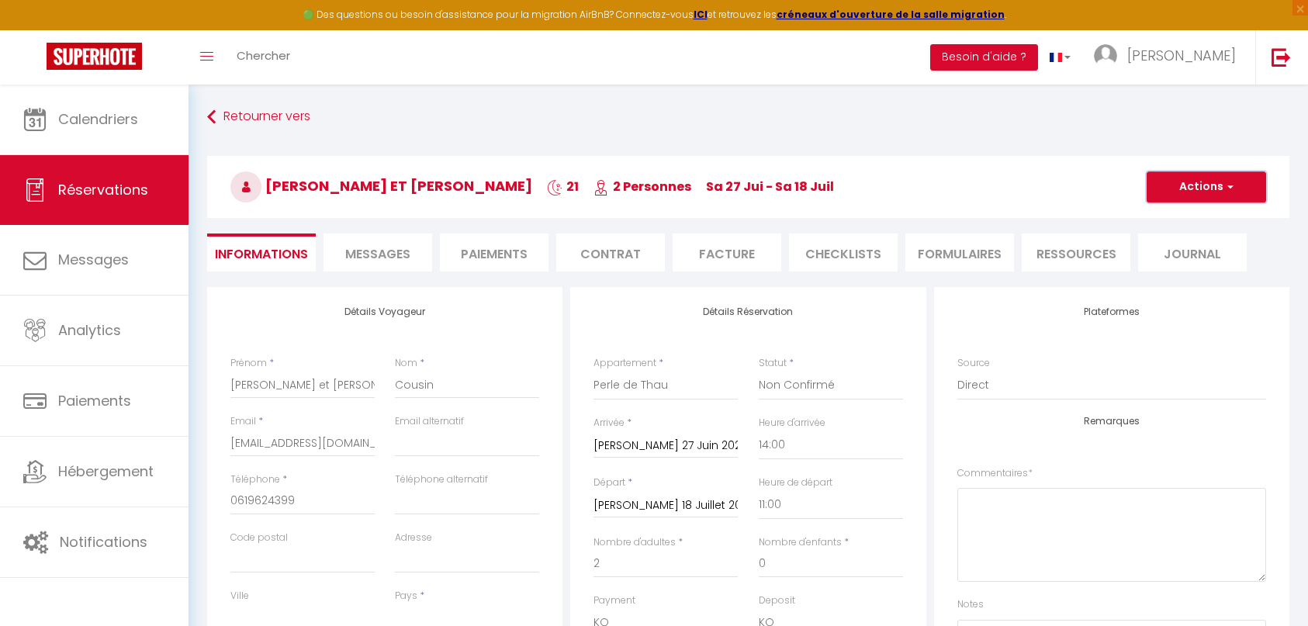
click at [1221, 188] on button "Actions" at bounding box center [1205, 186] width 119 height 31
click at [1194, 220] on link "Enregistrer" at bounding box center [1190, 221] width 123 height 20
select select "not_cancelled"
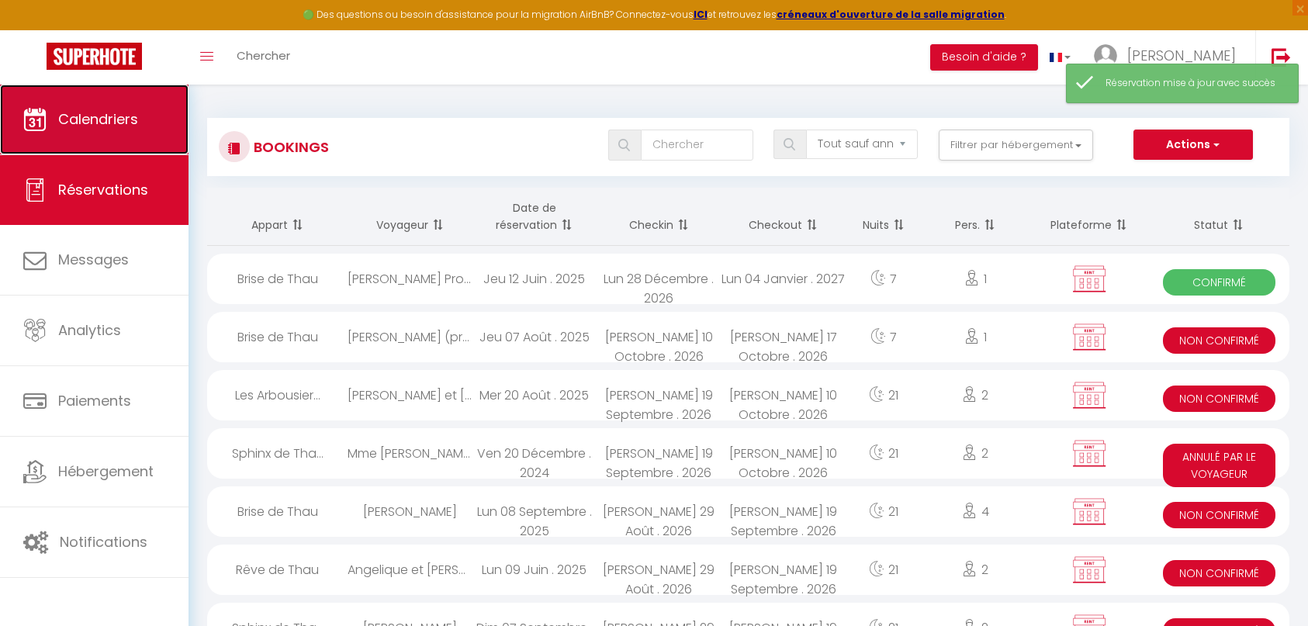
click at [133, 133] on link "Calendriers" at bounding box center [94, 120] width 188 height 70
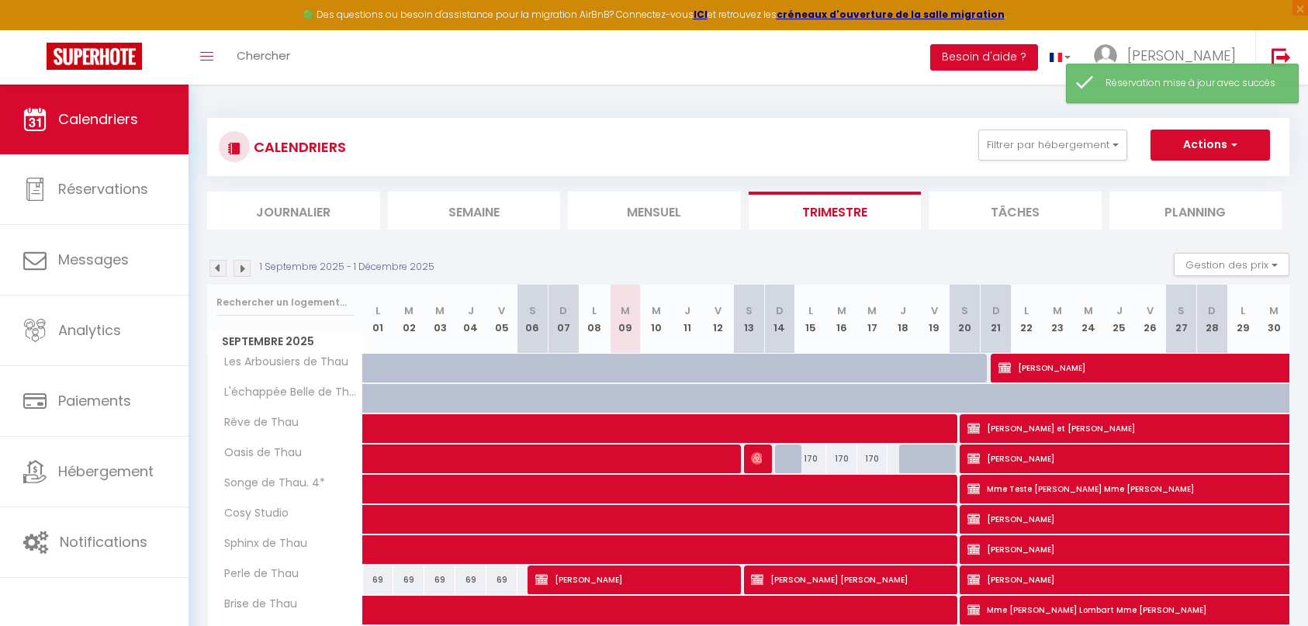
click at [242, 267] on img at bounding box center [241, 268] width 17 height 17
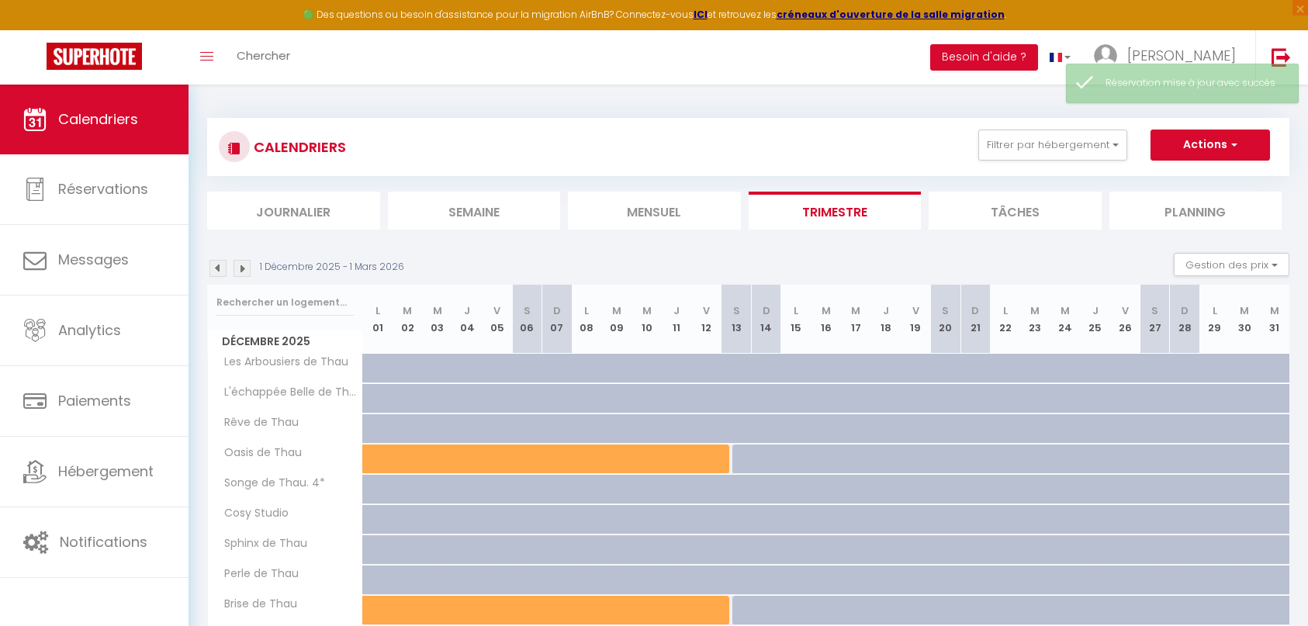
click at [242, 267] on img at bounding box center [241, 268] width 17 height 17
